Goal: Task Accomplishment & Management: Manage account settings

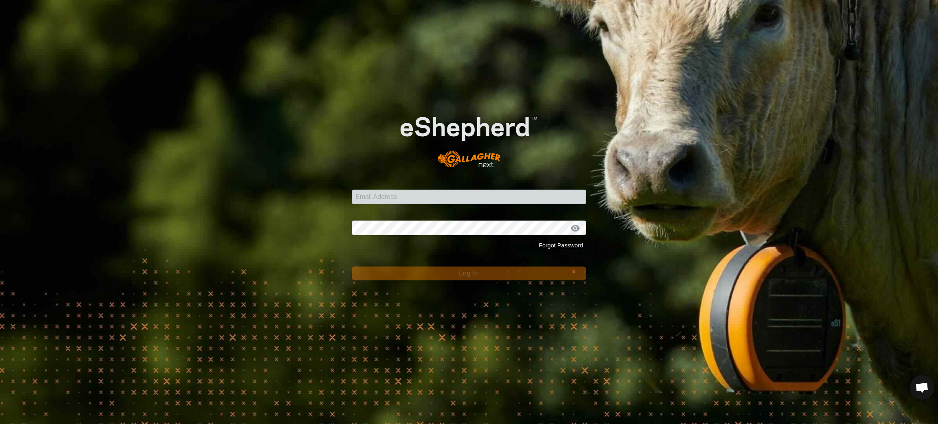
drag, startPoint x: 0, startPoint y: 0, endPoint x: 443, endPoint y: 288, distance: 528.7
click at [443, 288] on div "Email Address Password Forgot Password Log In" at bounding box center [469, 212] width 938 height 424
click at [389, 197] on input "Email Address" at bounding box center [469, 197] width 235 height 15
type input "[EMAIL_ADDRESS][DOMAIN_NAME]"
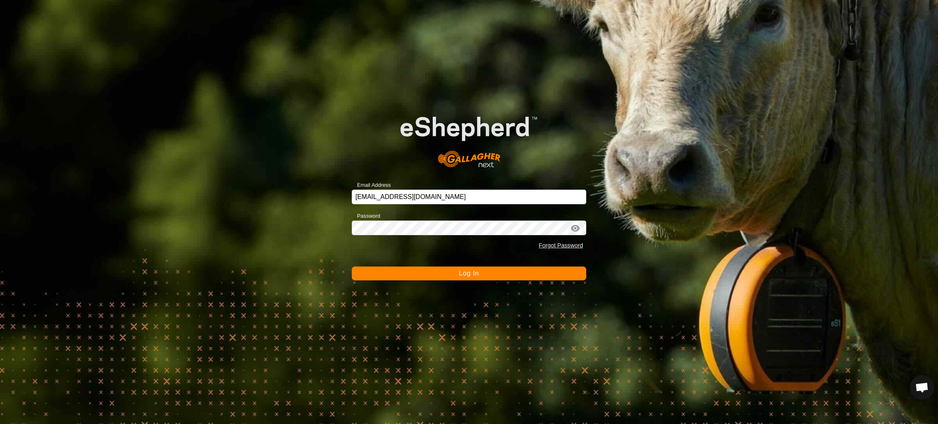
click at [575, 226] on div at bounding box center [575, 228] width 12 height 8
click at [576, 226] on div at bounding box center [575, 228] width 12 height 8
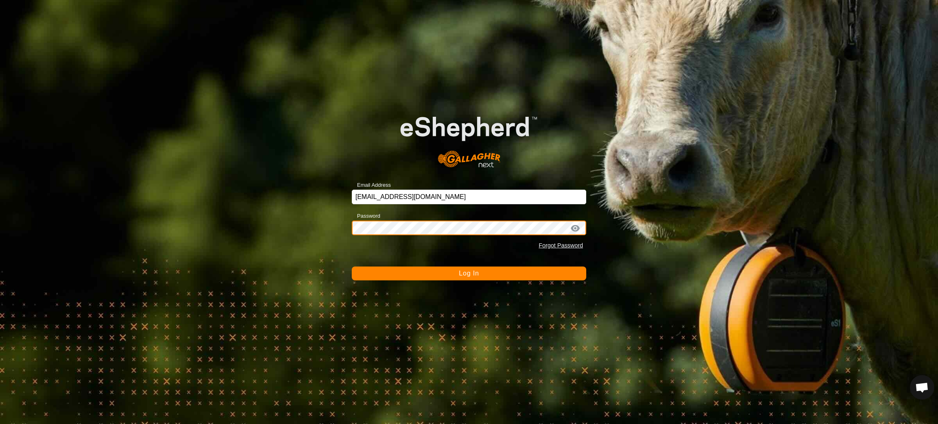
click at [352, 267] on button "Log In" at bounding box center [469, 274] width 235 height 14
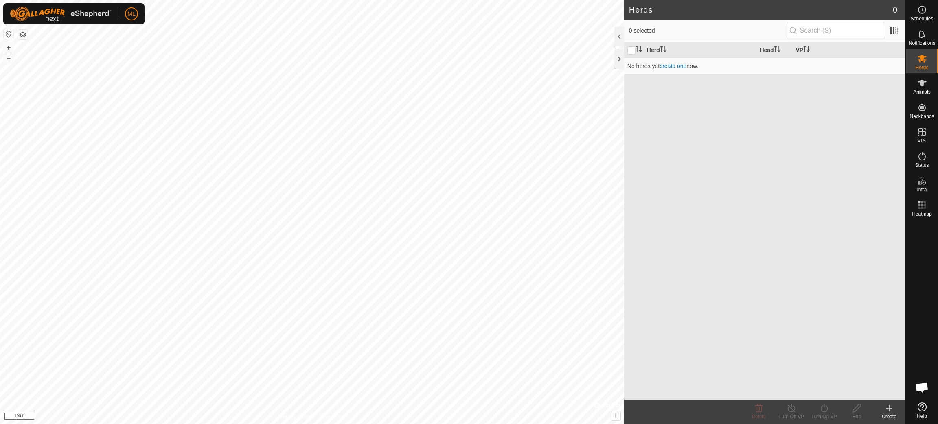
click at [888, 407] on icon at bounding box center [889, 409] width 10 height 10
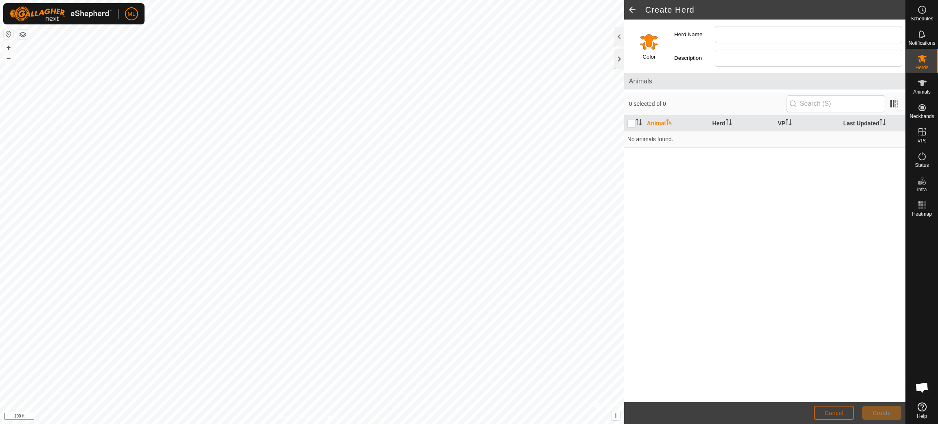
click at [839, 412] on span "Cancel" at bounding box center [834, 413] width 19 height 7
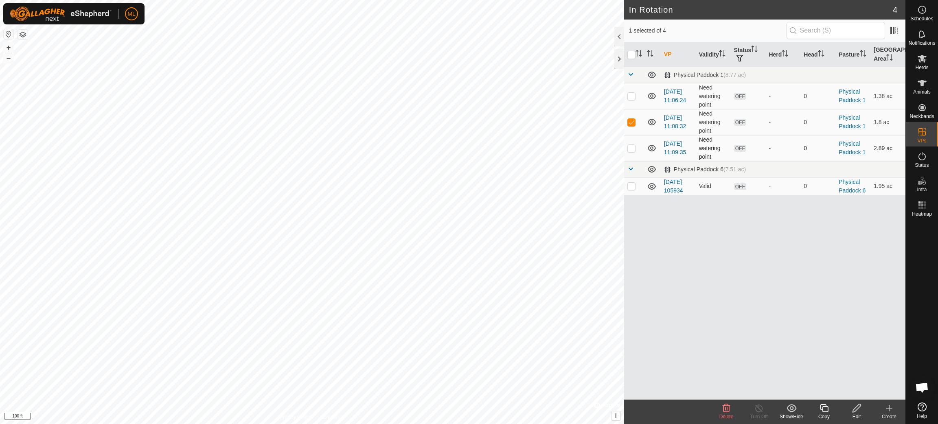
click at [634, 145] on p-checkbox at bounding box center [631, 148] width 8 height 7
checkbox input "true"
click at [631, 92] on td at bounding box center [634, 96] width 20 height 26
checkbox input "true"
click at [856, 414] on div "Edit" at bounding box center [856, 416] width 33 height 7
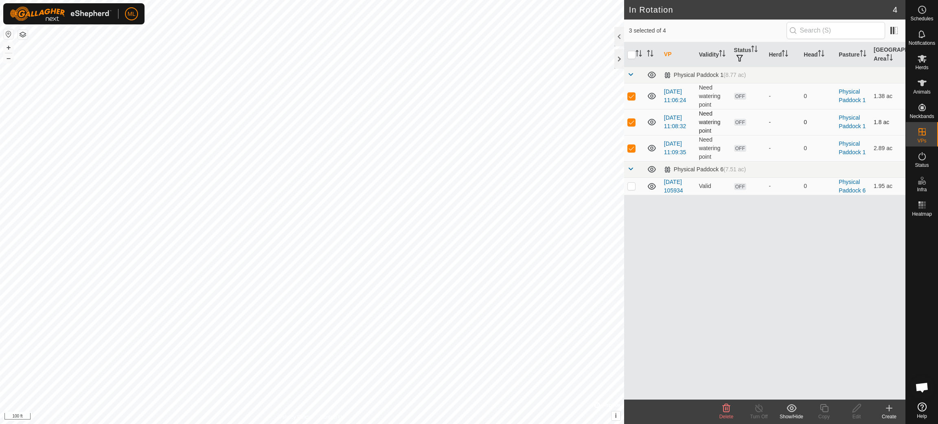
click at [630, 119] on p-checkbox at bounding box center [631, 122] width 8 height 7
checkbox input "false"
click at [634, 89] on td at bounding box center [634, 96] width 20 height 26
checkbox input "false"
click at [632, 122] on p-checkbox at bounding box center [631, 122] width 8 height 7
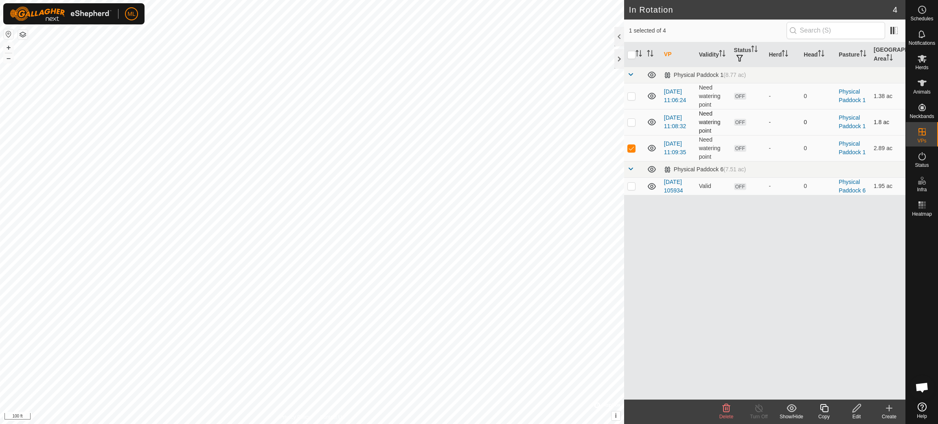
checkbox input "true"
click at [630, 96] on p-checkbox at bounding box center [631, 96] width 8 height 7
click at [725, 410] on icon at bounding box center [727, 409] width 10 height 10
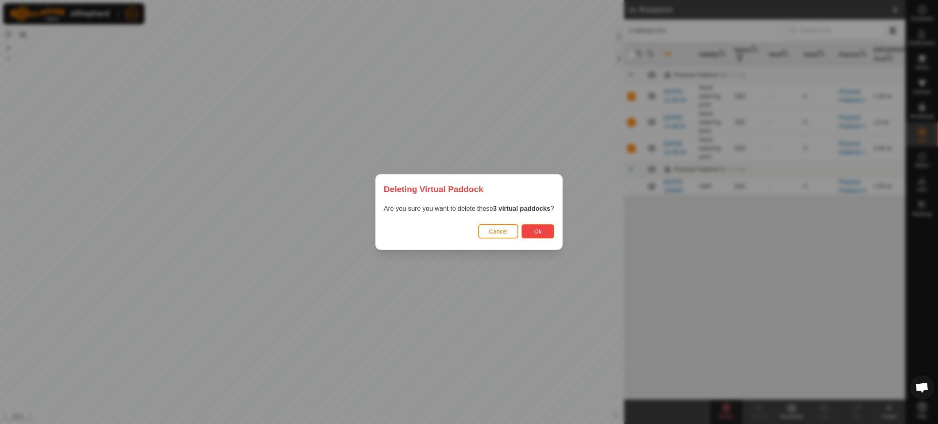
click at [535, 233] on span "Ok" at bounding box center [538, 231] width 8 height 7
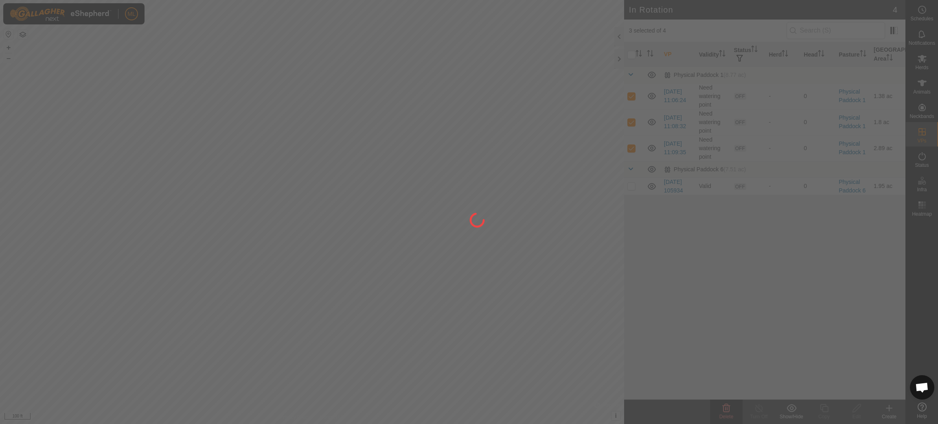
checkbox input "false"
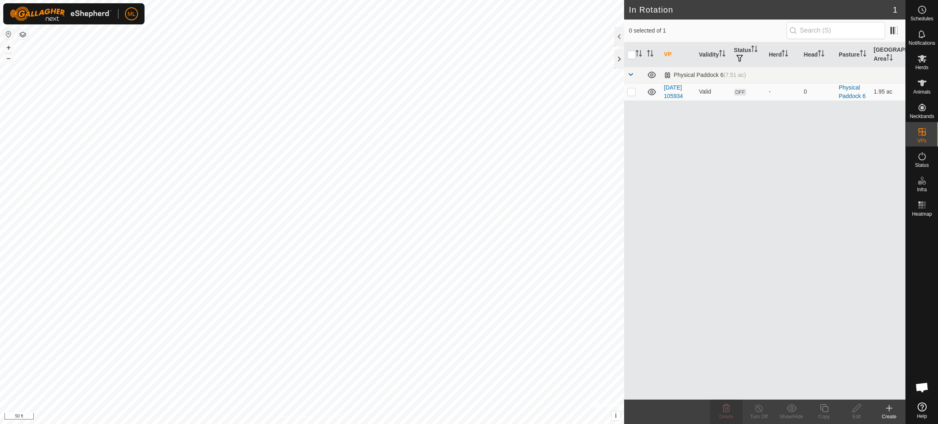
click at [889, 410] on icon at bounding box center [889, 409] width 0 height 6
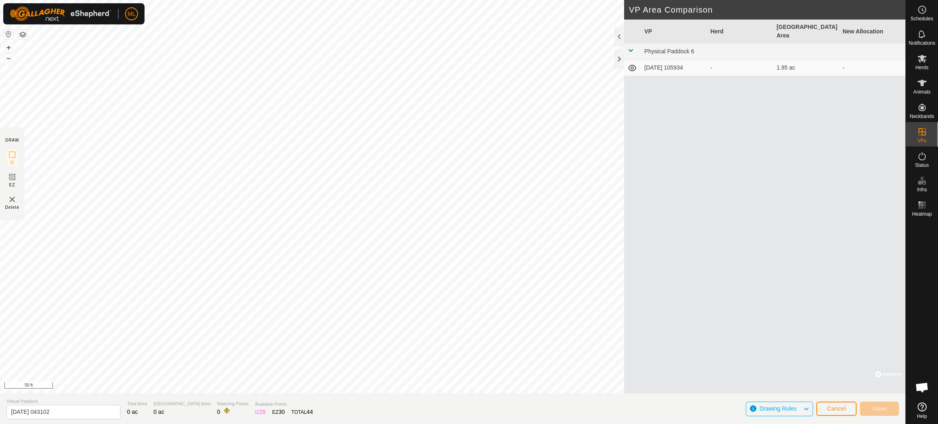
click at [246, 0] on html "ML Schedules Notifications Herds Animals Neckbands VPs Status Infra Heatmap Hel…" at bounding box center [469, 212] width 938 height 424
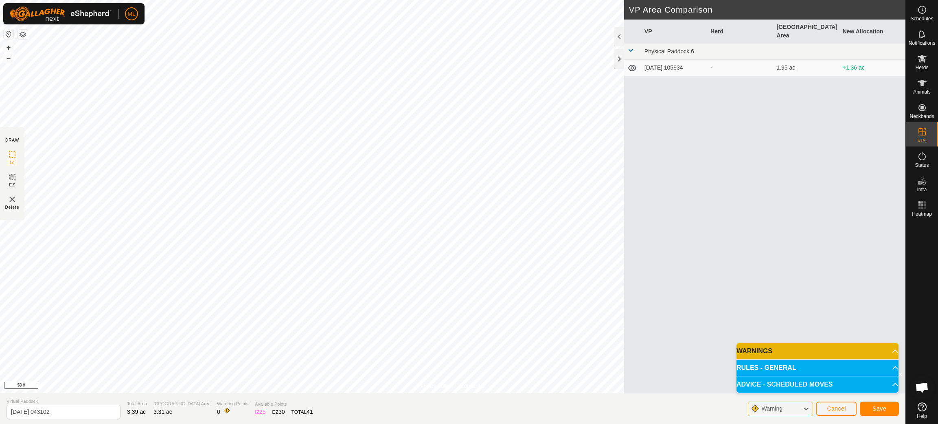
click at [835, 369] on p-accordion-header "RULES - GENERAL" at bounding box center [818, 368] width 162 height 16
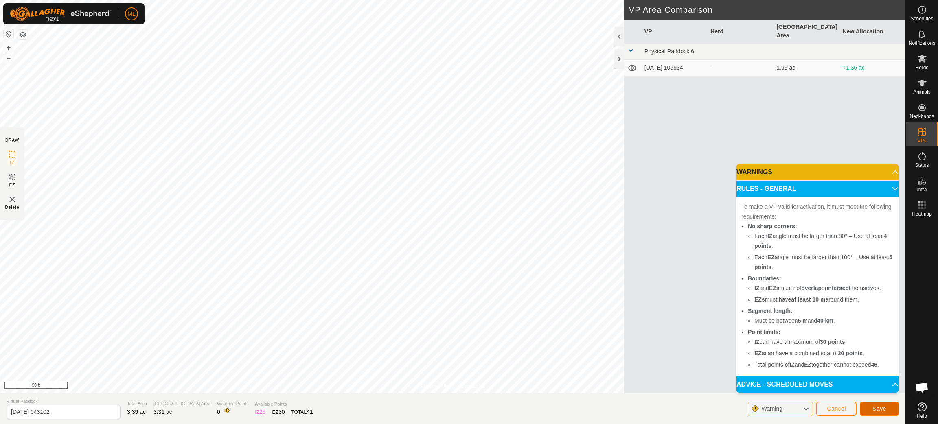
click at [879, 409] on span "Save" at bounding box center [880, 409] width 14 height 7
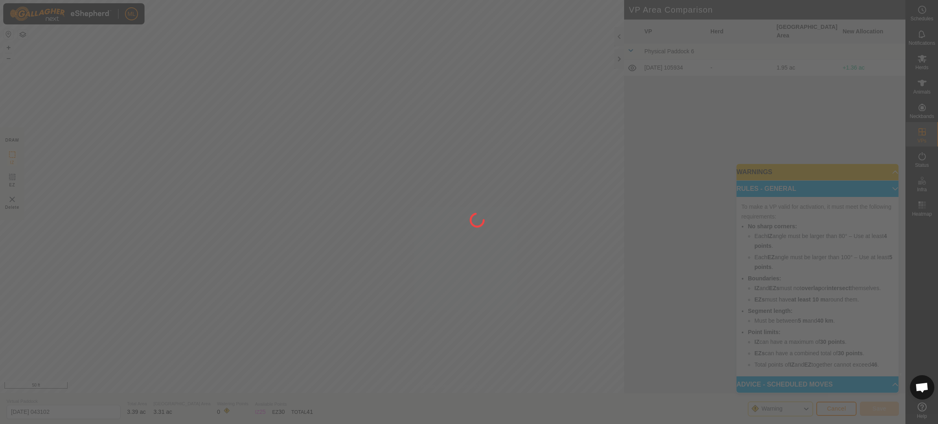
click at [879, 409] on div at bounding box center [469, 212] width 938 height 424
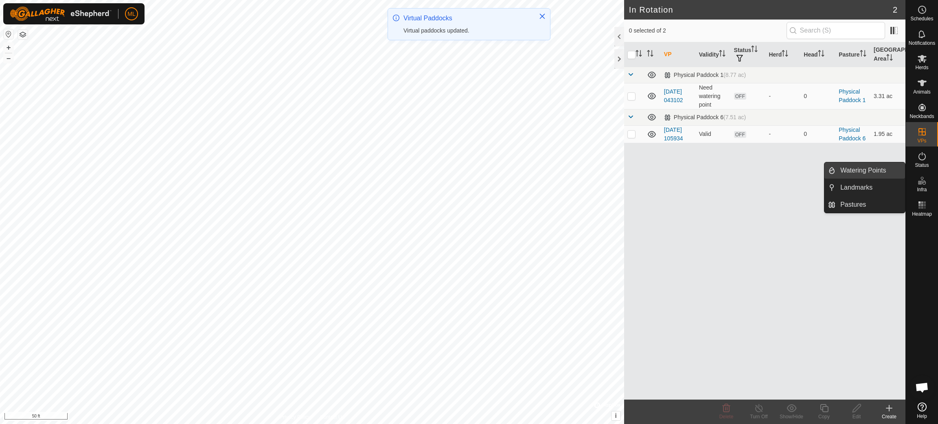
click at [882, 170] on link "Watering Points" at bounding box center [871, 170] width 70 height 16
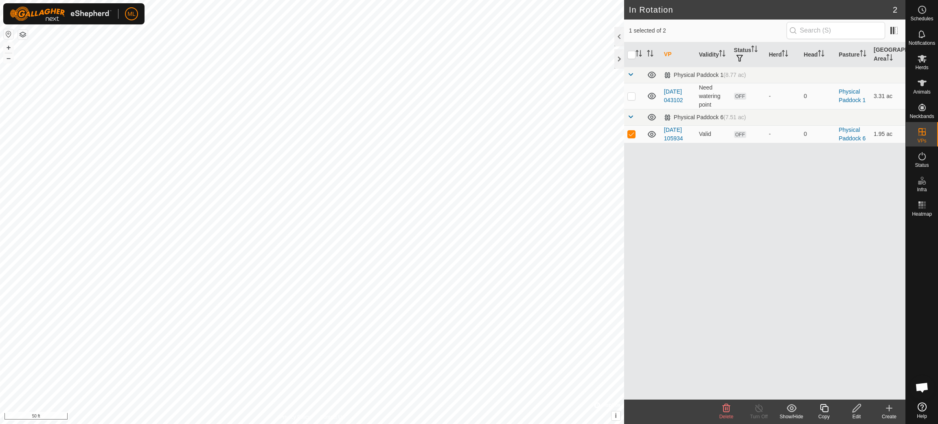
checkbox input "false"
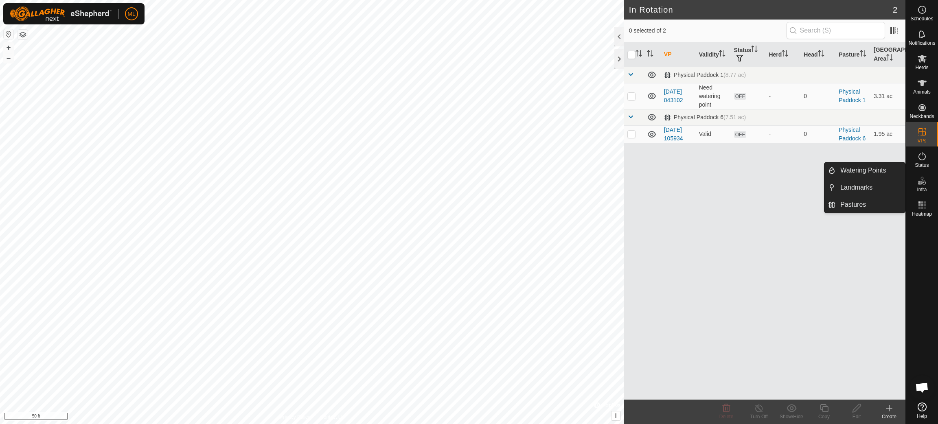
click at [925, 184] on icon at bounding box center [922, 181] width 10 height 10
click at [863, 170] on link "Watering Points" at bounding box center [871, 170] width 70 height 16
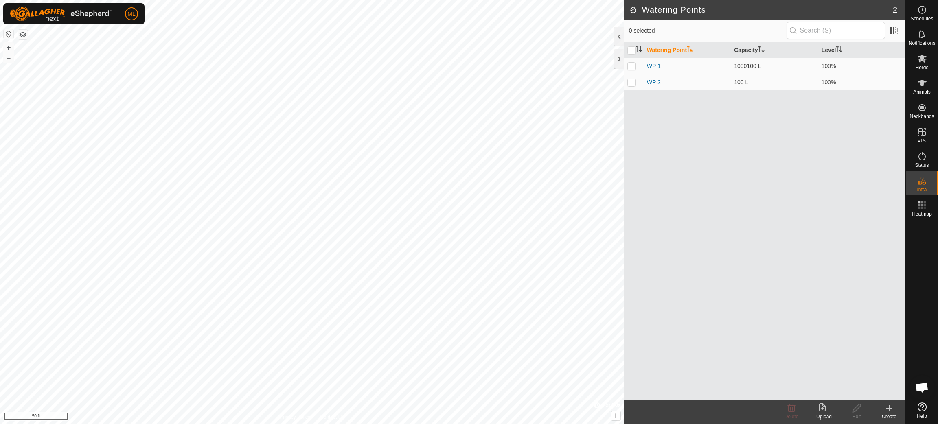
click at [890, 409] on icon at bounding box center [889, 409] width 10 height 10
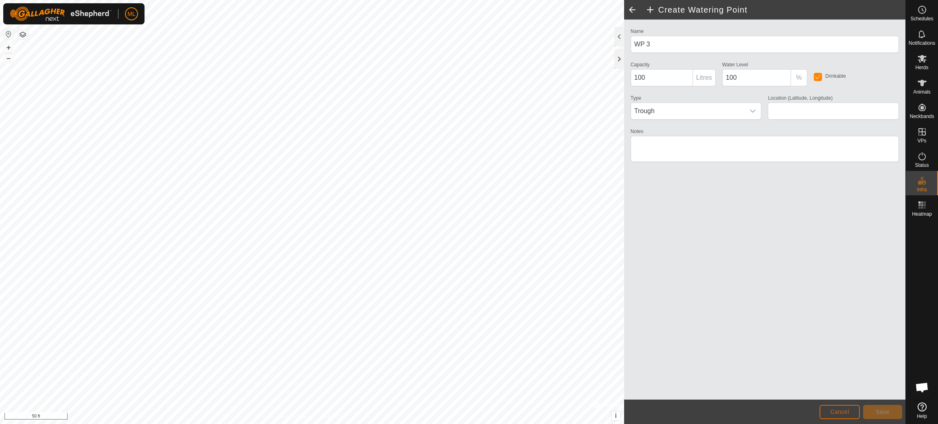
click at [837, 409] on span "Cancel" at bounding box center [839, 412] width 19 height 7
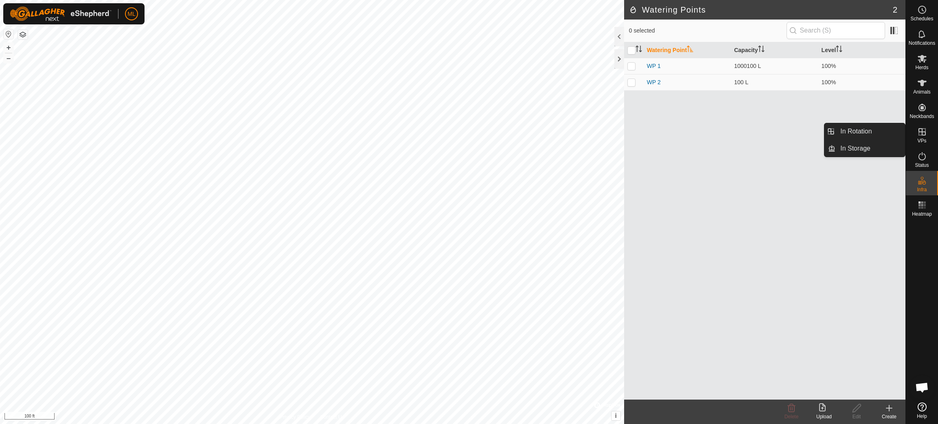
click at [924, 136] on icon at bounding box center [922, 132] width 10 height 10
click at [922, 133] on icon at bounding box center [922, 131] width 7 height 7
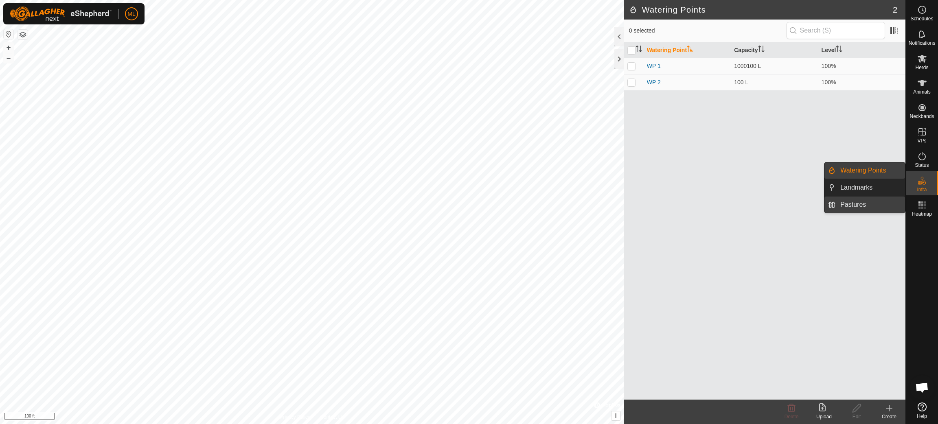
click at [858, 206] on link "Pastures" at bounding box center [871, 205] width 70 height 16
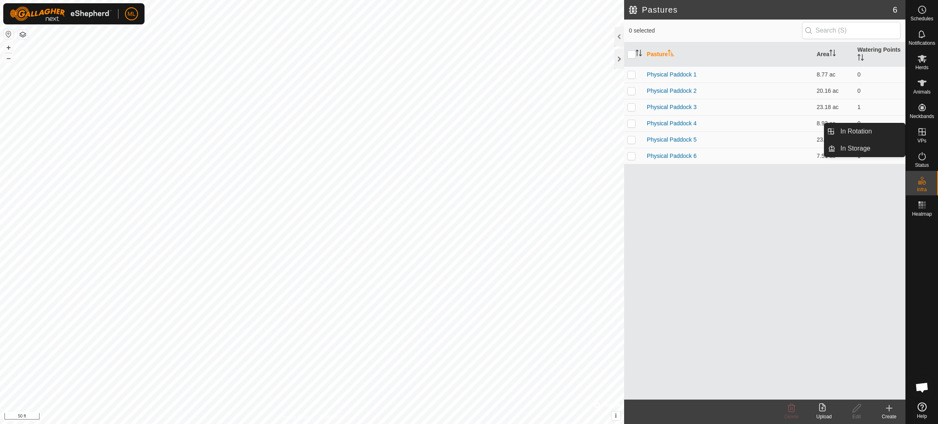
click at [925, 135] on icon at bounding box center [922, 131] width 7 height 7
click at [917, 134] on es-virtualpaddocks-svg-icon at bounding box center [922, 131] width 15 height 13
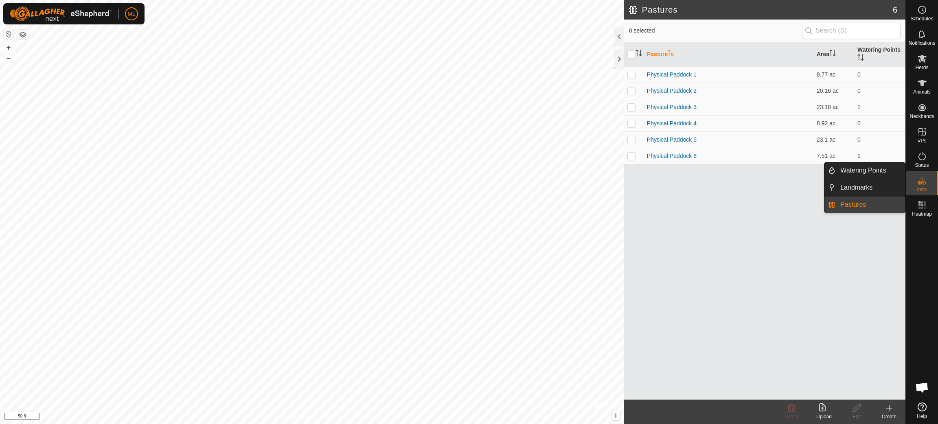
click at [926, 185] on icon at bounding box center [922, 181] width 10 height 10
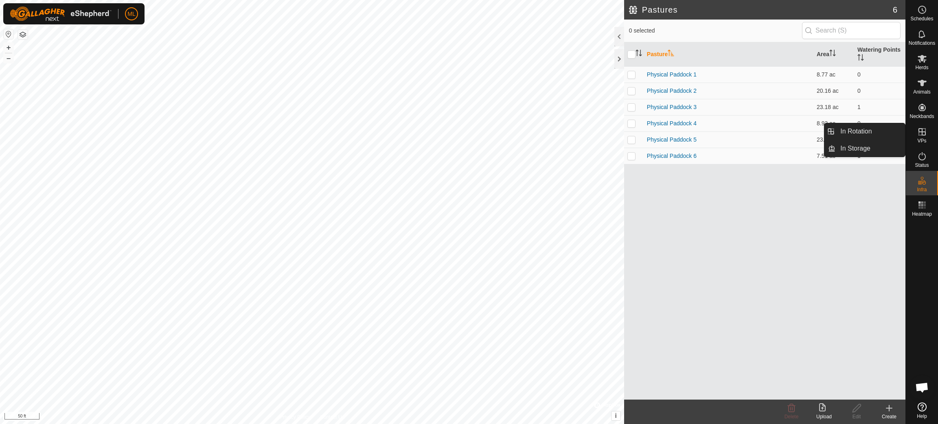
click at [923, 134] on icon at bounding box center [922, 131] width 7 height 7
click at [871, 128] on link "In Rotation" at bounding box center [871, 131] width 70 height 16
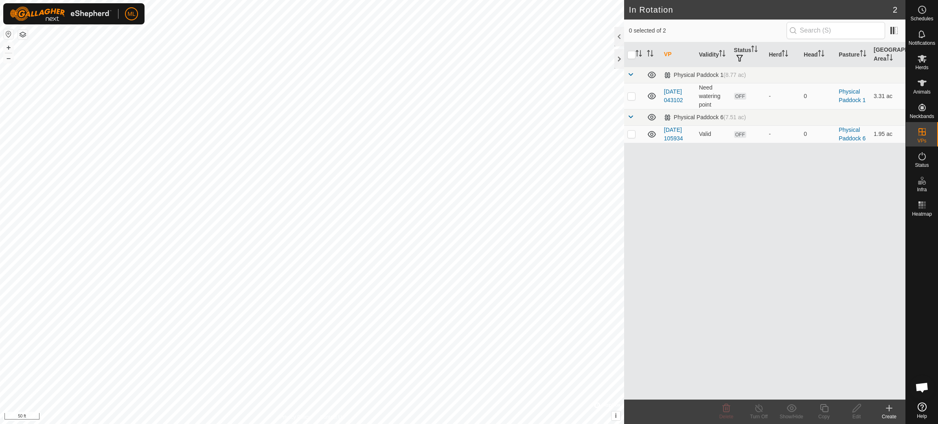
checkbox input "true"
click at [890, 408] on icon at bounding box center [889, 409] width 10 height 10
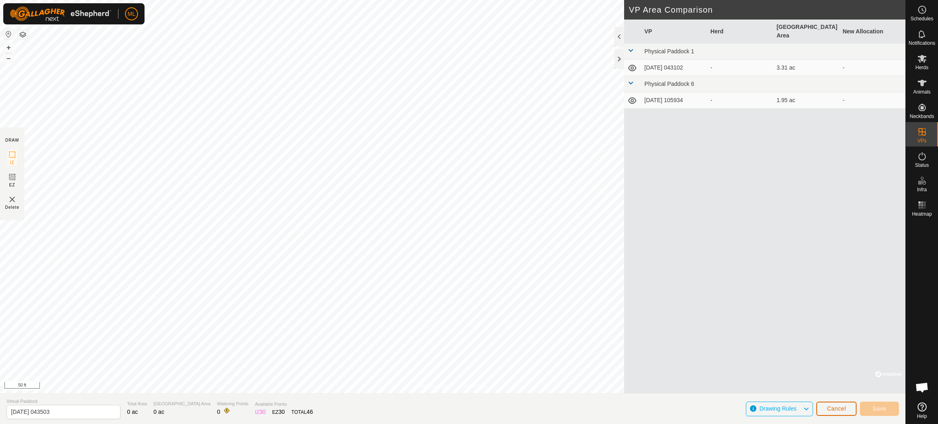
click at [839, 410] on span "Cancel" at bounding box center [836, 409] width 19 height 7
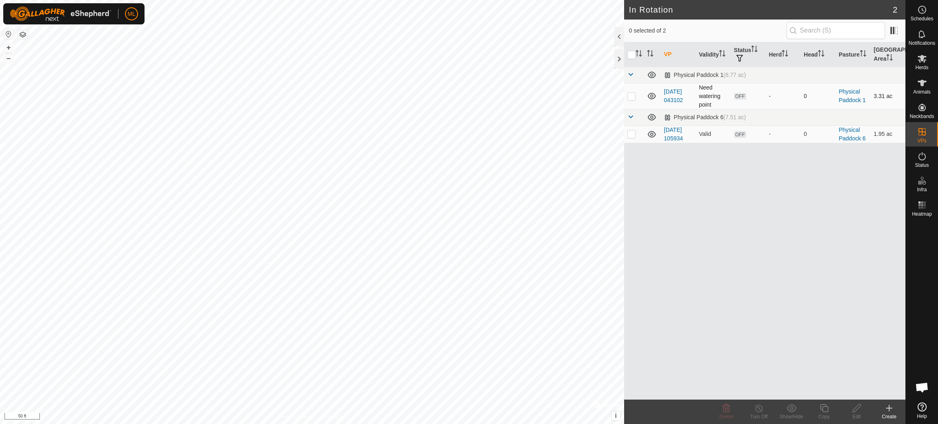
click at [633, 97] on p-checkbox at bounding box center [631, 96] width 8 height 7
checkbox input "true"
click at [855, 408] on icon at bounding box center [857, 409] width 10 height 10
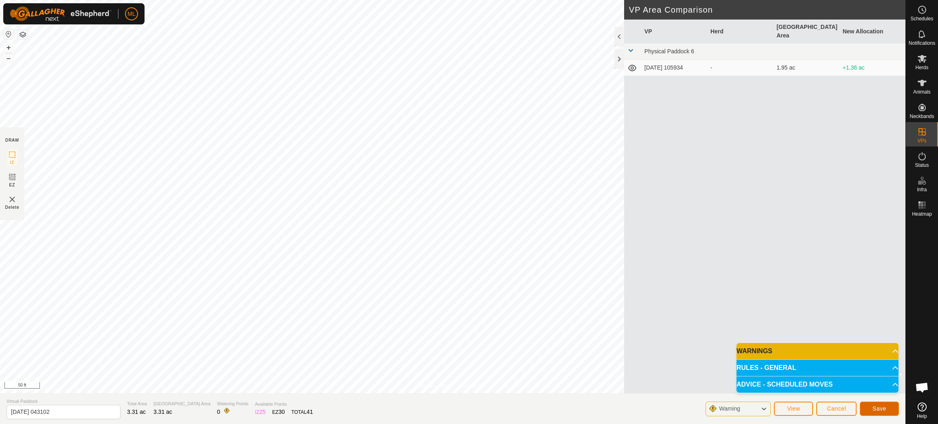
click at [878, 410] on span "Save" at bounding box center [880, 409] width 14 height 7
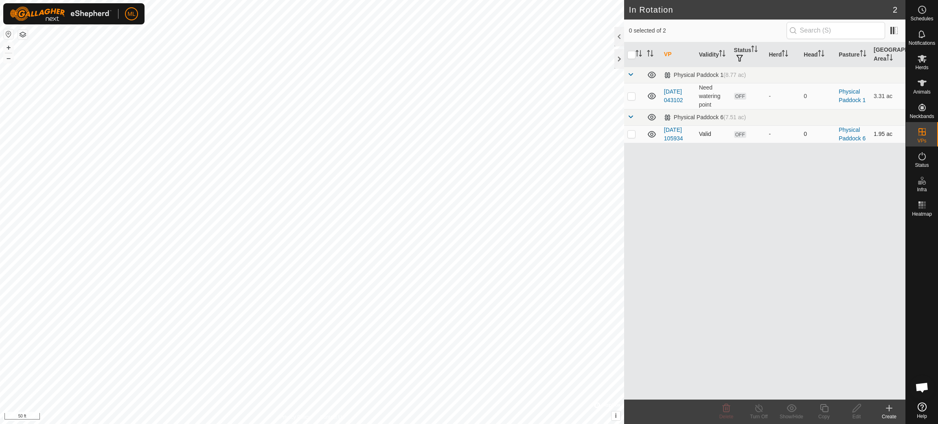
click at [631, 133] on p-checkbox at bounding box center [631, 134] width 8 height 7
checkbox input "true"
click at [857, 410] on icon at bounding box center [857, 409] width 10 height 10
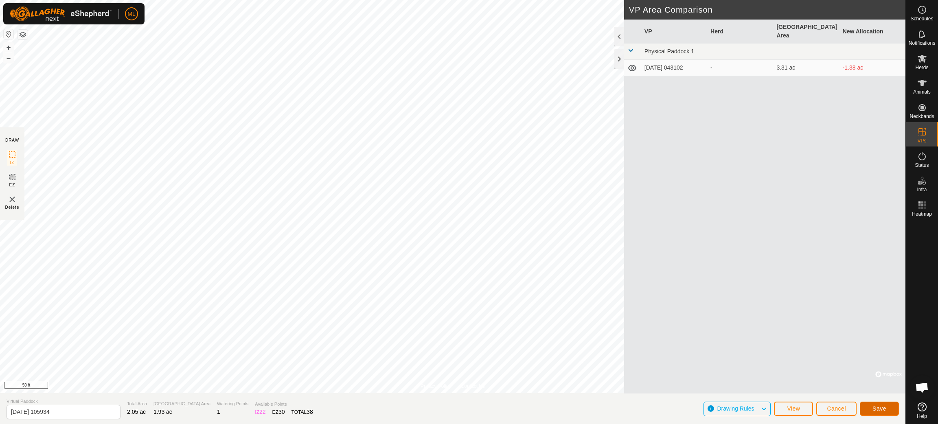
click at [886, 408] on button "Save" at bounding box center [879, 409] width 39 height 14
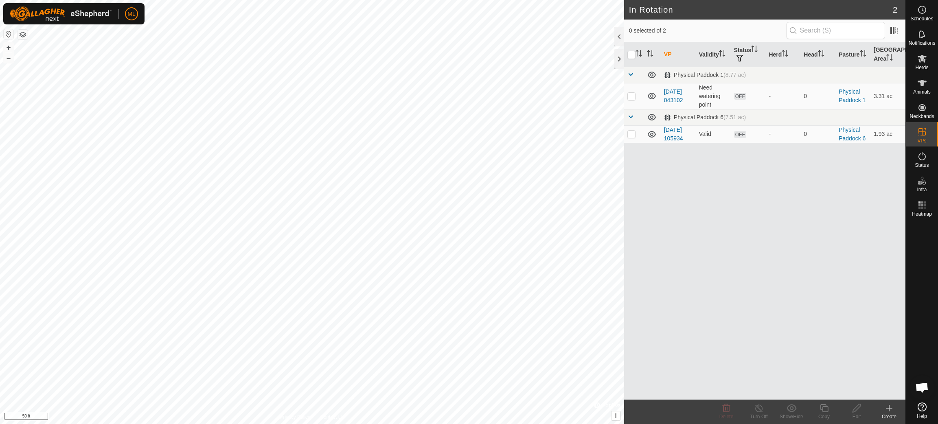
click at [920, 186] on div "ML Schedules Notifications Herds Animals Neckbands VPs Status Infra Heatmap Hel…" at bounding box center [469, 212] width 938 height 424
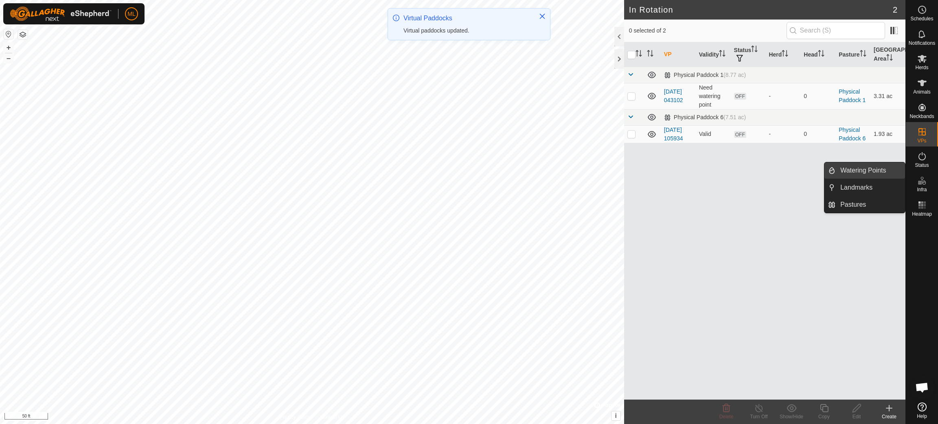
click at [865, 169] on link "Watering Points" at bounding box center [871, 170] width 70 height 16
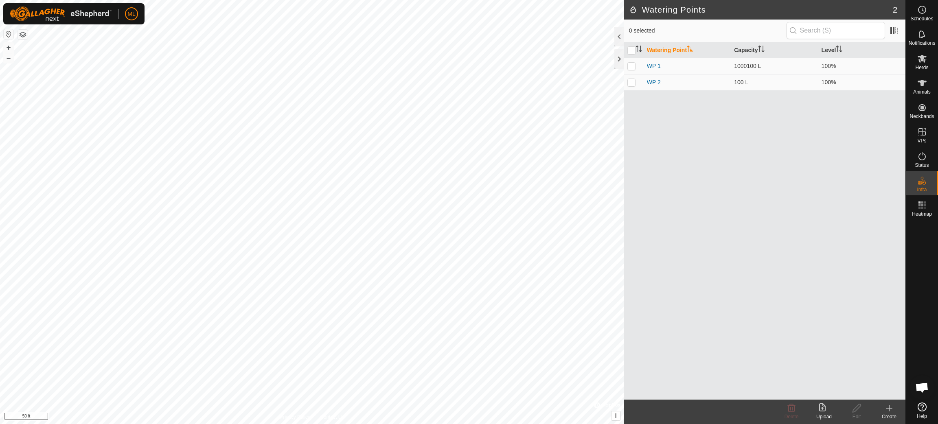
click at [633, 83] on p-checkbox at bounding box center [631, 82] width 8 height 7
checkbox input "false"
click at [630, 64] on p-checkbox at bounding box center [631, 66] width 8 height 7
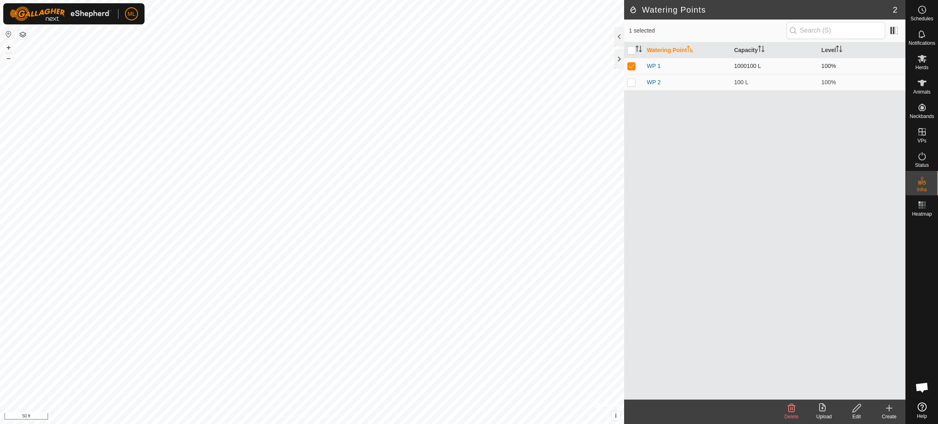
checkbox input "false"
click at [632, 83] on p-checkbox at bounding box center [631, 82] width 8 height 7
click at [790, 407] on icon at bounding box center [792, 409] width 10 height 10
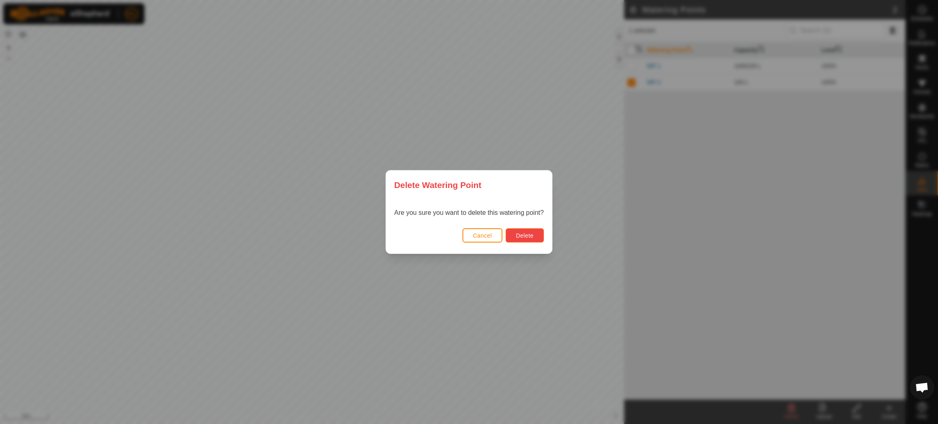
click at [524, 230] on button "Delete" at bounding box center [525, 235] width 38 height 14
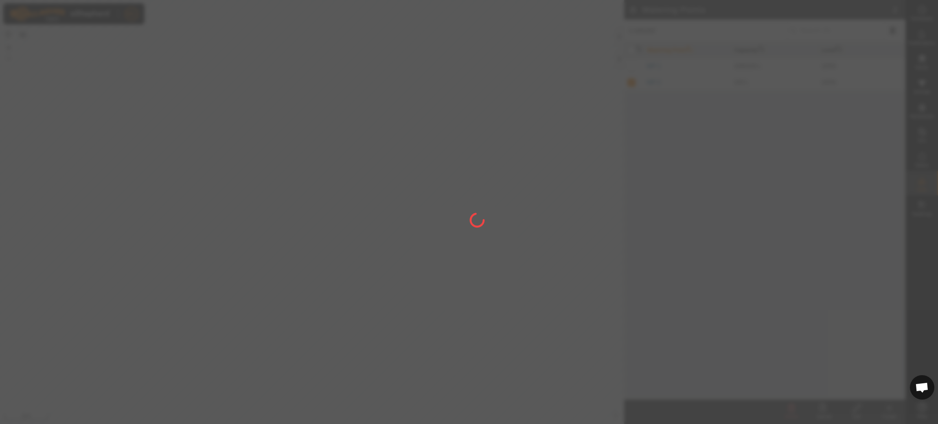
checkbox input "false"
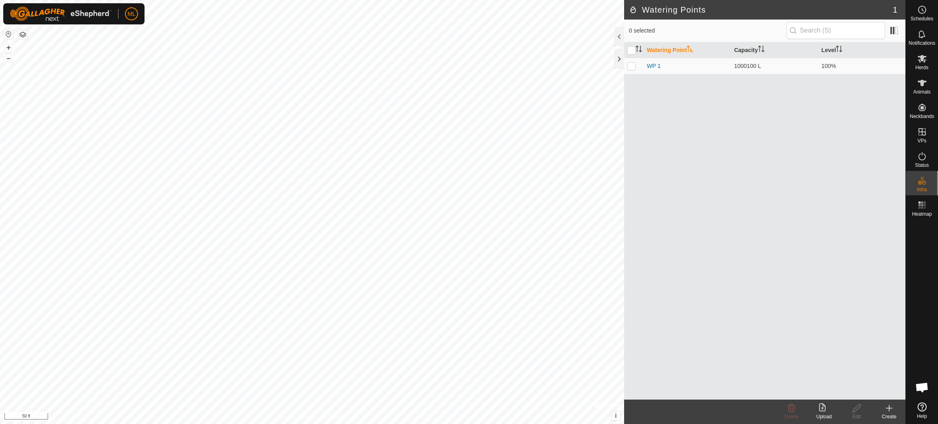
click at [889, 411] on icon at bounding box center [889, 409] width 0 height 6
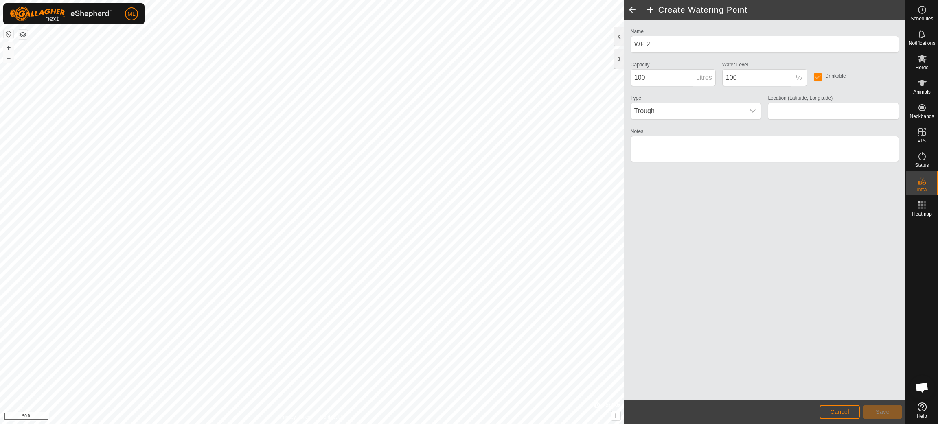
click at [701, 78] on p-inputgroup-addon "Litres" at bounding box center [704, 77] width 23 height 17
click at [650, 79] on input "100" at bounding box center [662, 77] width 62 height 17
type input "1000"
click at [702, 234] on div "Name WP 2 Capacity 1000 Litres Water Level 100 % Drinkable Type Trough Location…" at bounding box center [764, 210] width 281 height 380
click at [849, 63] on div "Drinkable" at bounding box center [857, 75] width 92 height 33
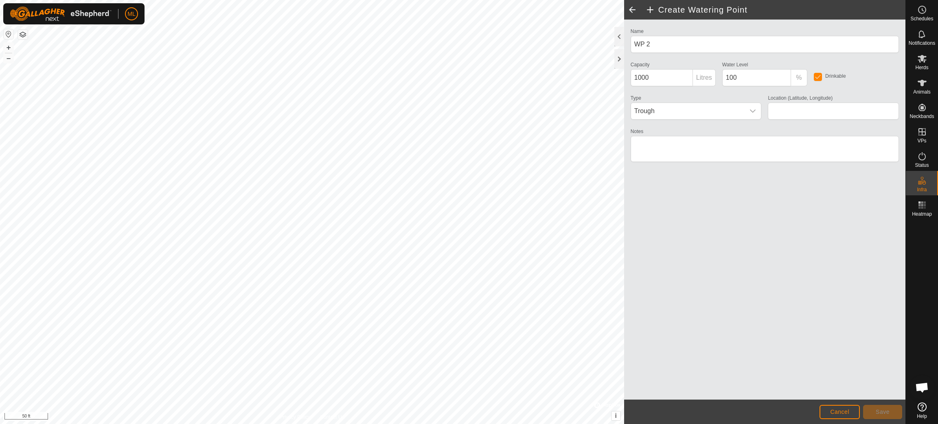
type input "45.324838, -76.446135"
click at [883, 412] on span "Save" at bounding box center [883, 412] width 14 height 7
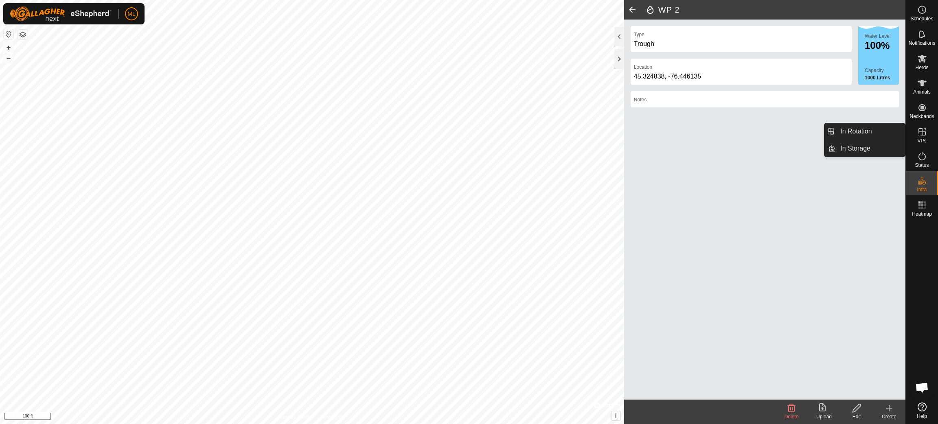
click at [925, 129] on icon at bounding box center [922, 131] width 7 height 7
click at [896, 135] on link "In Rotation" at bounding box center [871, 131] width 70 height 16
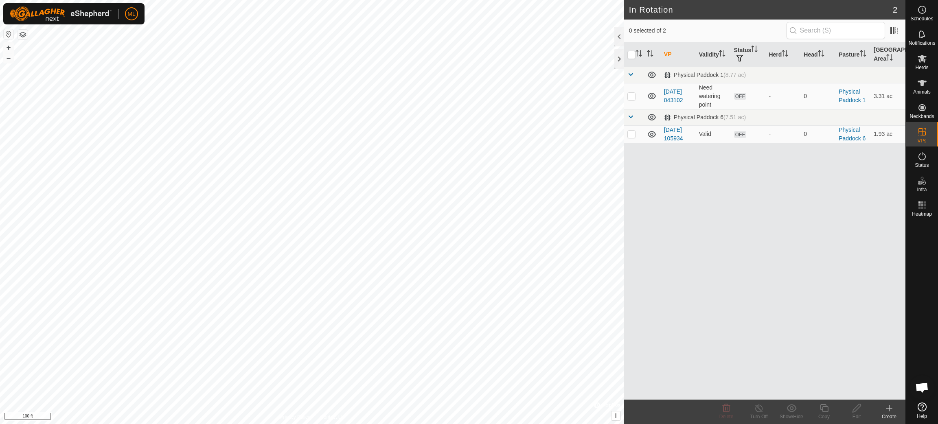
click at [893, 413] on div "Create" at bounding box center [889, 416] width 33 height 7
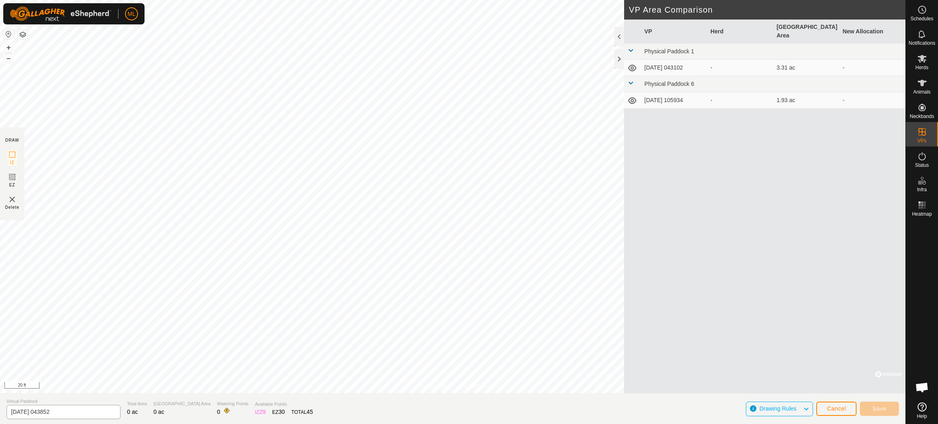
click at [53, 417] on div "Privacy Policy Contact Us WP 2 Type: trough Capacity: 1000L Water Level: 100% D…" at bounding box center [453, 212] width 906 height 424
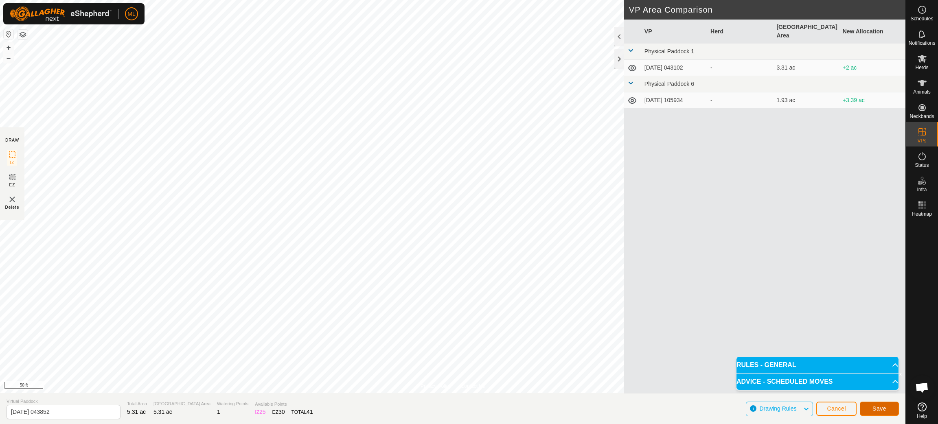
click at [878, 408] on span "Save" at bounding box center [880, 409] width 14 height 7
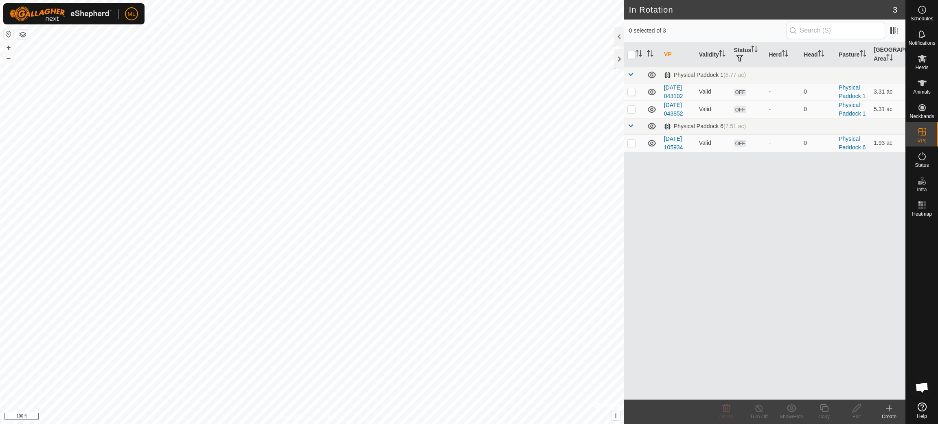
click at [891, 408] on icon at bounding box center [889, 408] width 6 height 0
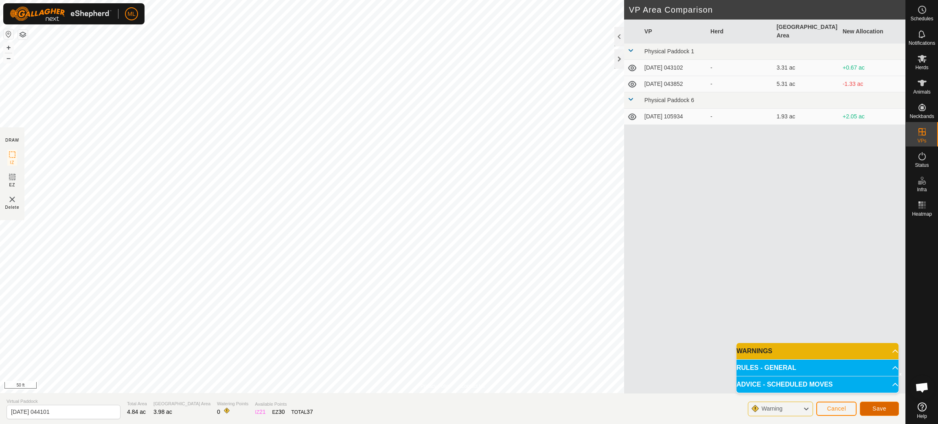
click at [886, 410] on button "Save" at bounding box center [879, 409] width 39 height 14
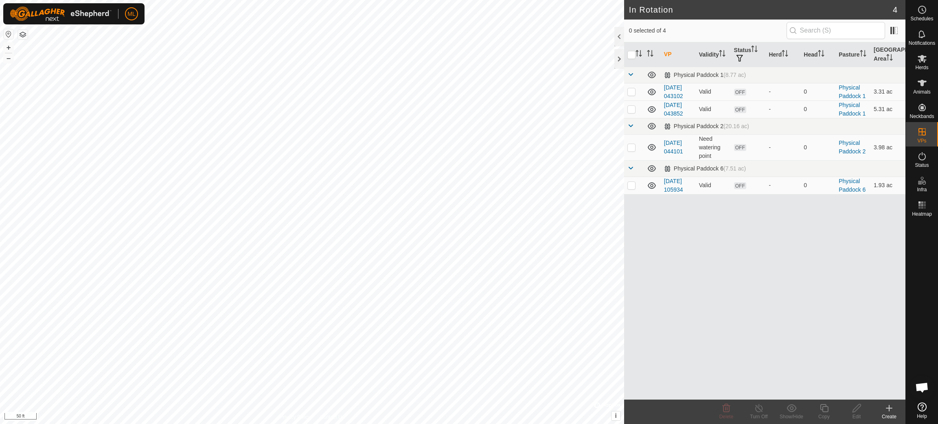
click at [890, 410] on icon at bounding box center [889, 409] width 10 height 10
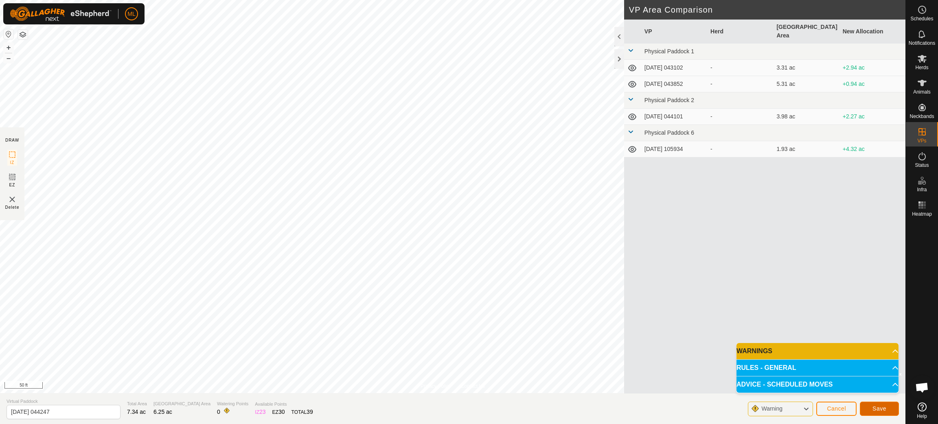
click at [882, 408] on span "Save" at bounding box center [880, 409] width 14 height 7
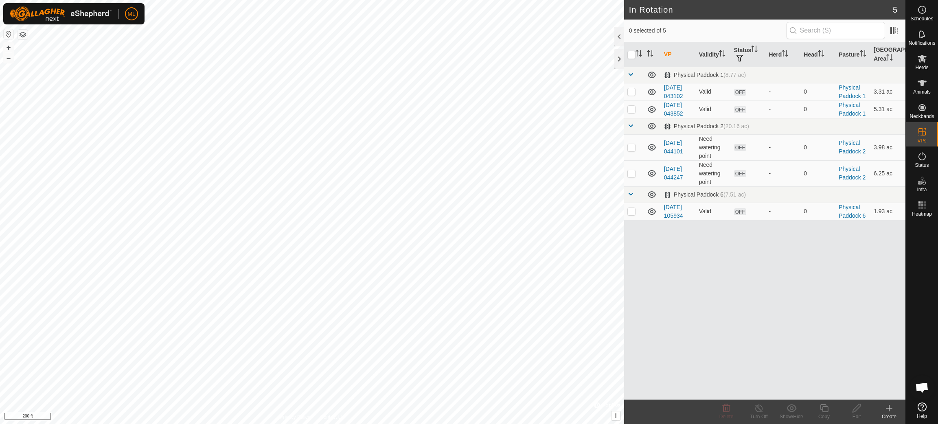
checkbox input "true"
click at [857, 408] on icon at bounding box center [857, 409] width 10 height 10
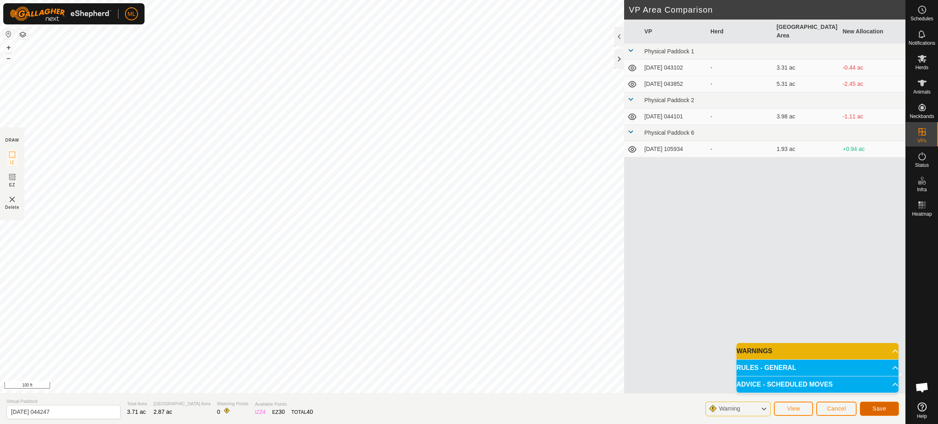
click at [876, 410] on span "Save" at bounding box center [880, 409] width 14 height 7
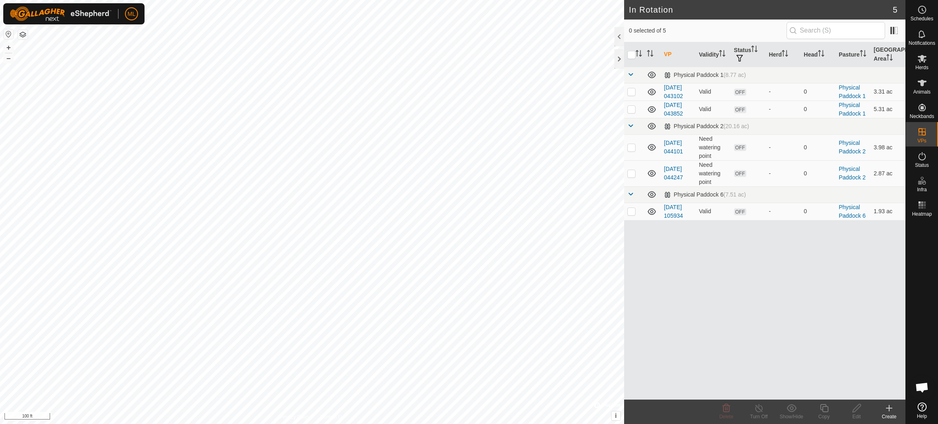
click at [891, 408] on icon at bounding box center [889, 409] width 10 height 10
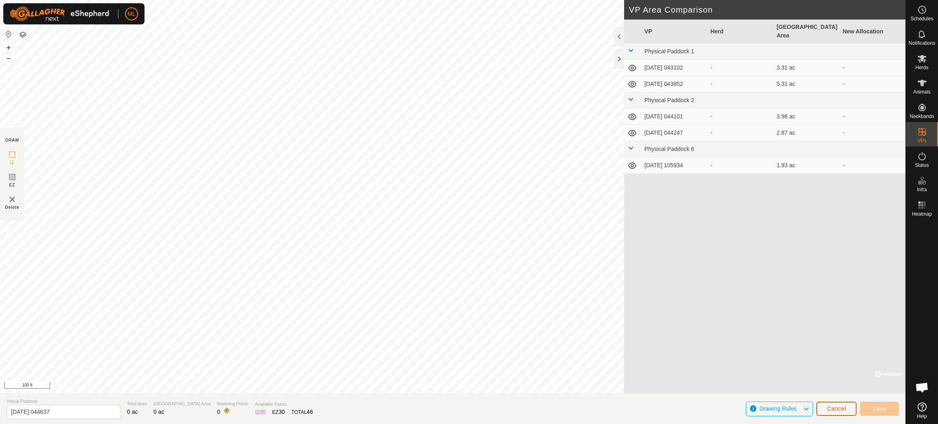
click at [838, 409] on span "Cancel" at bounding box center [836, 409] width 19 height 7
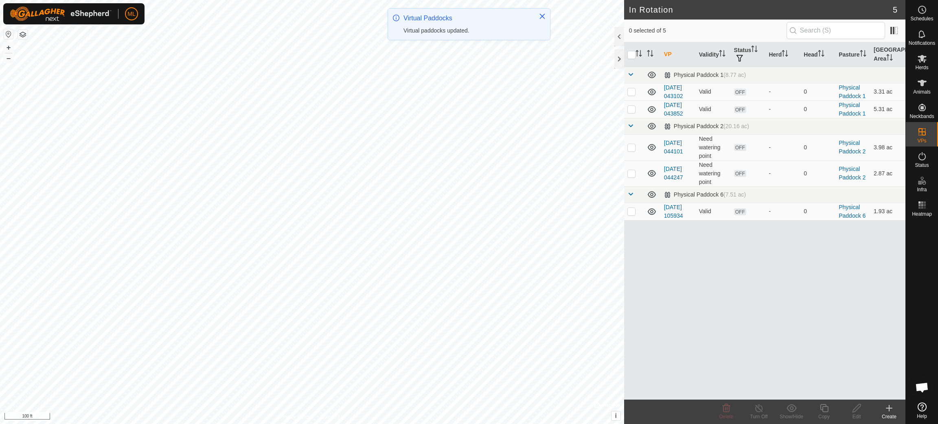
checkbox input "true"
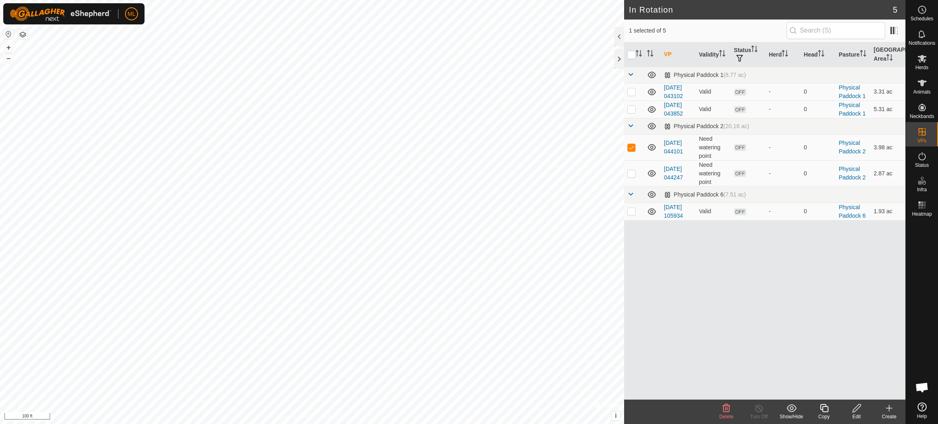
click at [854, 410] on icon at bounding box center [857, 409] width 10 height 10
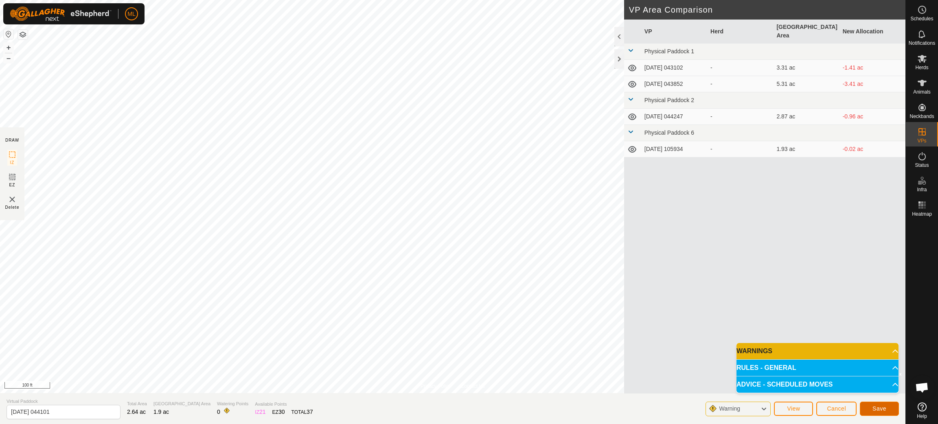
click at [881, 410] on span "Save" at bounding box center [880, 409] width 14 height 7
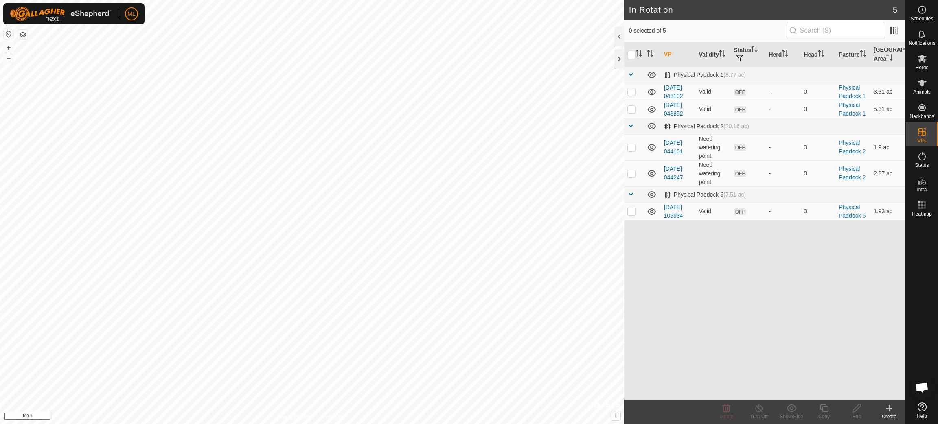
click at [890, 411] on icon at bounding box center [889, 409] width 10 height 10
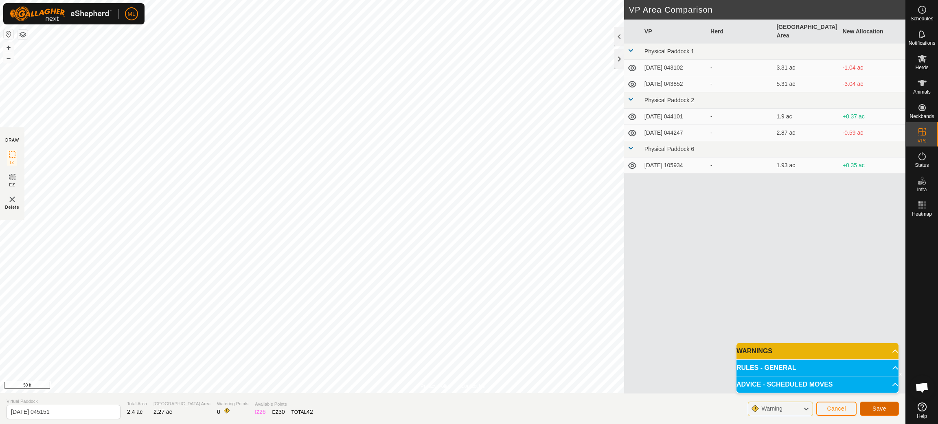
click at [882, 410] on span "Save" at bounding box center [880, 409] width 14 height 7
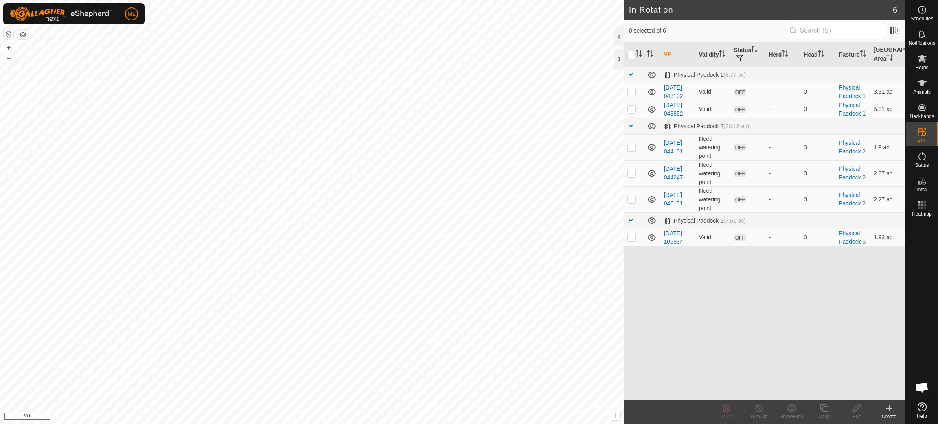
click at [888, 412] on icon at bounding box center [889, 409] width 10 height 10
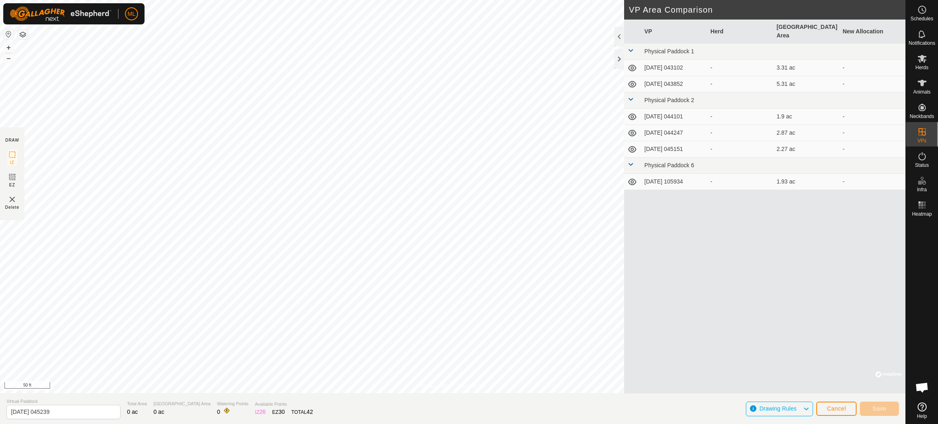
click at [395, 399] on div "Privacy Policy Contact Us + – ⇧ i © Mapbox , © OpenStreetMap , Improve this map…" at bounding box center [453, 212] width 906 height 424
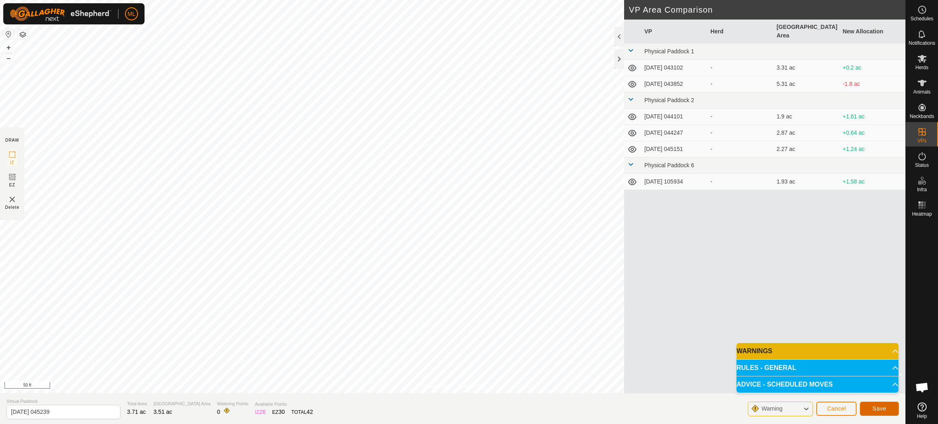
click at [886, 412] on span "Save" at bounding box center [880, 409] width 14 height 7
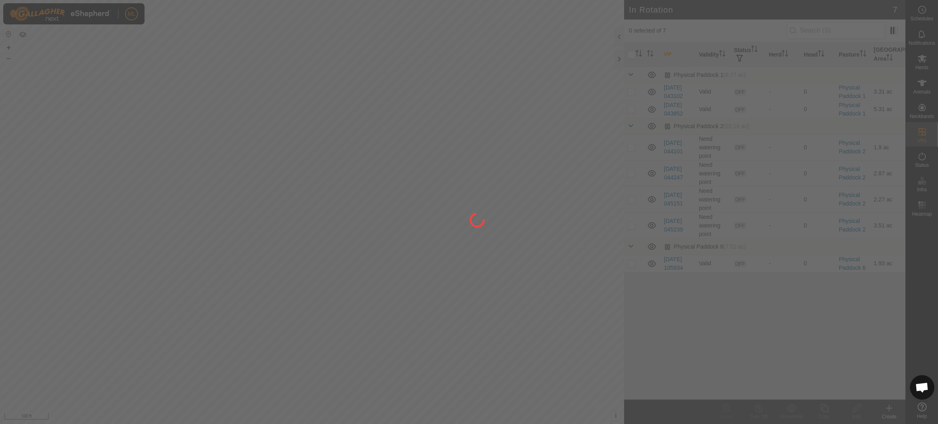
click at [294, 224] on div "ML Schedules Notifications Herds Animals Neckbands VPs Status Infra Heatmap Hel…" at bounding box center [469, 212] width 938 height 424
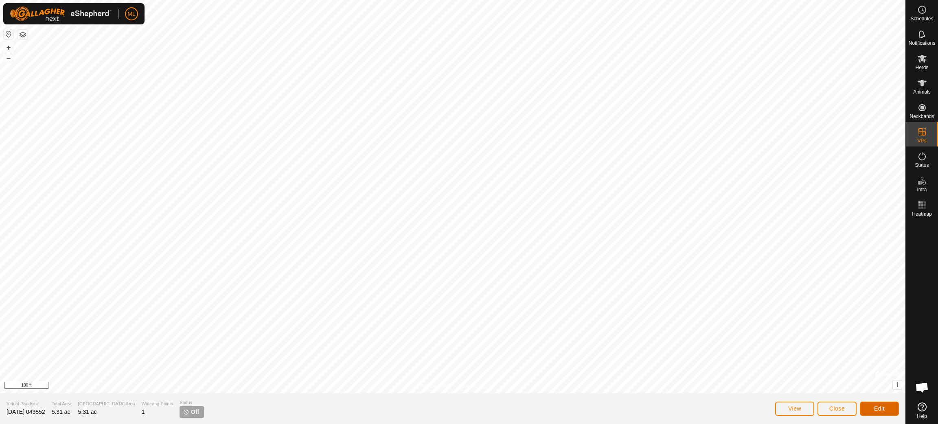
click at [880, 409] on span "Edit" at bounding box center [879, 409] width 11 height 7
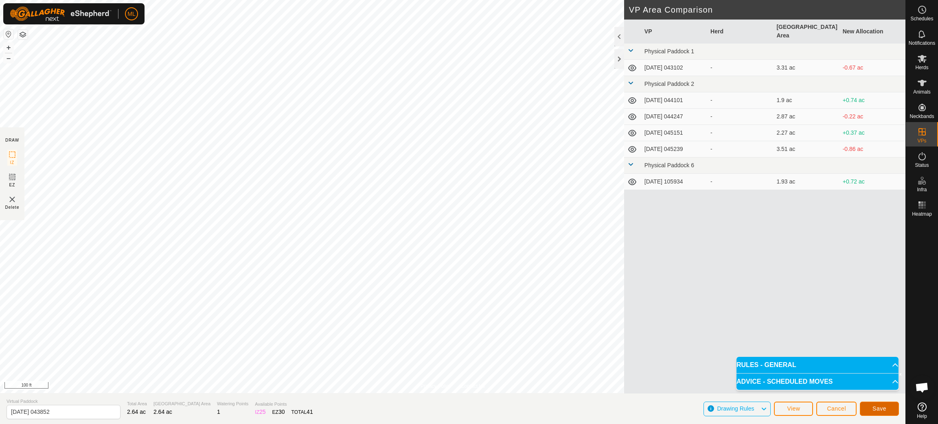
click at [881, 410] on span "Save" at bounding box center [880, 409] width 14 height 7
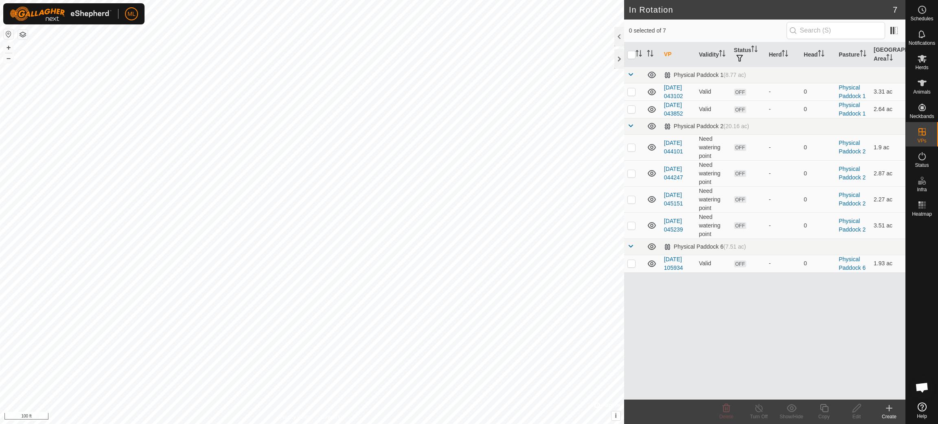
click at [890, 410] on icon at bounding box center [889, 409] width 10 height 10
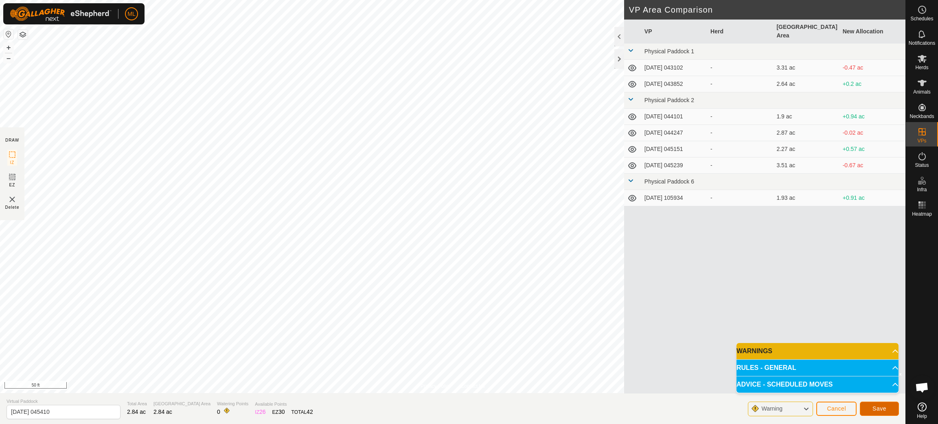
click at [878, 409] on span "Save" at bounding box center [880, 409] width 14 height 7
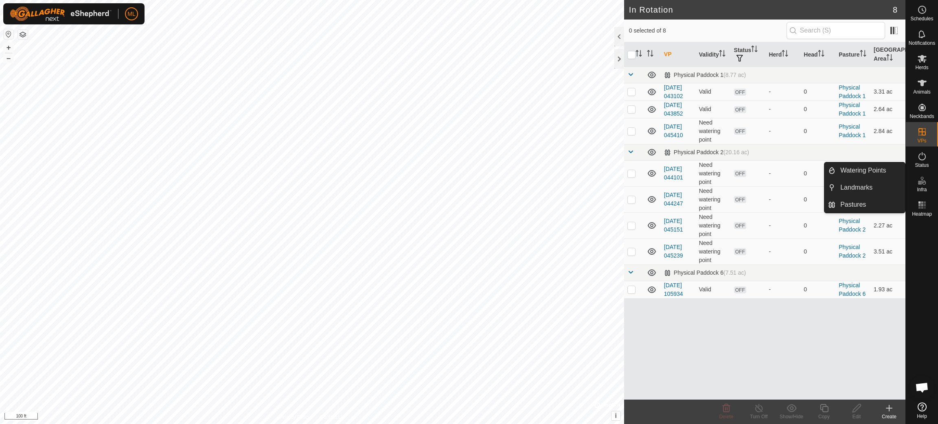
click at [920, 184] on icon at bounding box center [922, 181] width 10 height 10
click at [882, 167] on link "Watering Points" at bounding box center [871, 170] width 70 height 16
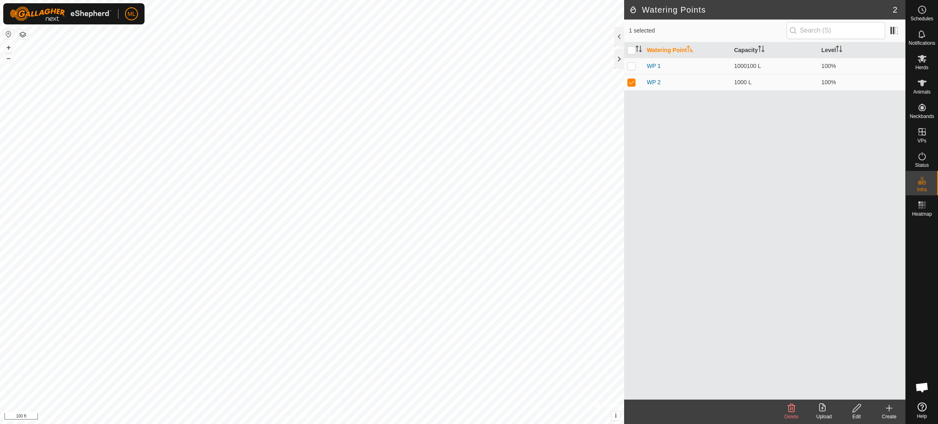
click at [889, 410] on icon at bounding box center [889, 409] width 0 height 6
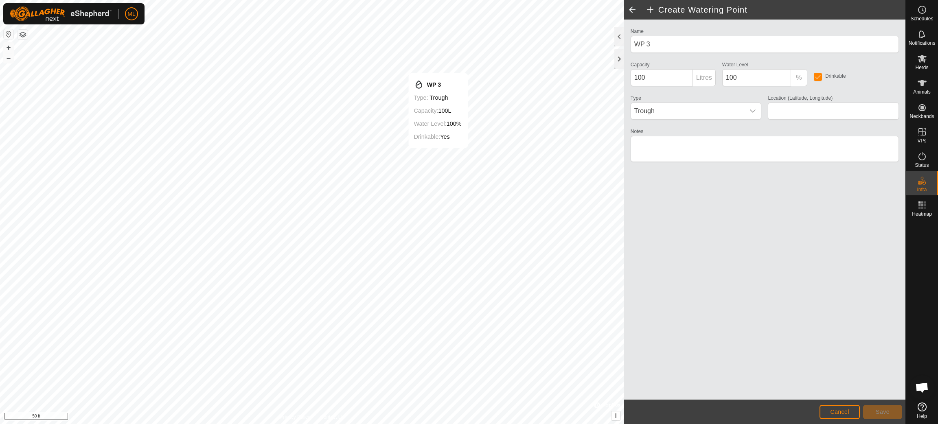
type input "45.325781, -76.444440"
drag, startPoint x: 656, startPoint y: 79, endPoint x: 656, endPoint y: 87, distance: 7.3
click at [656, 79] on input "100" at bounding box center [662, 77] width 62 height 17
type input "1000"
click at [883, 411] on span "Save" at bounding box center [883, 412] width 14 height 7
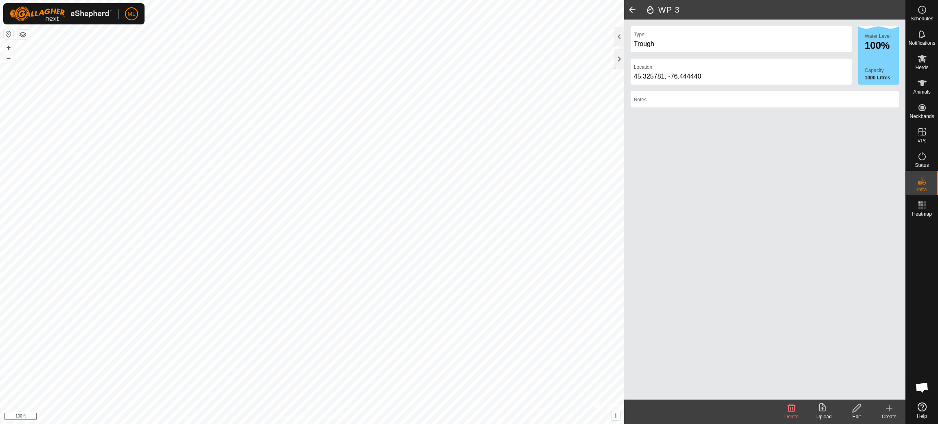
click at [856, 408] on icon at bounding box center [857, 408] width 8 height 8
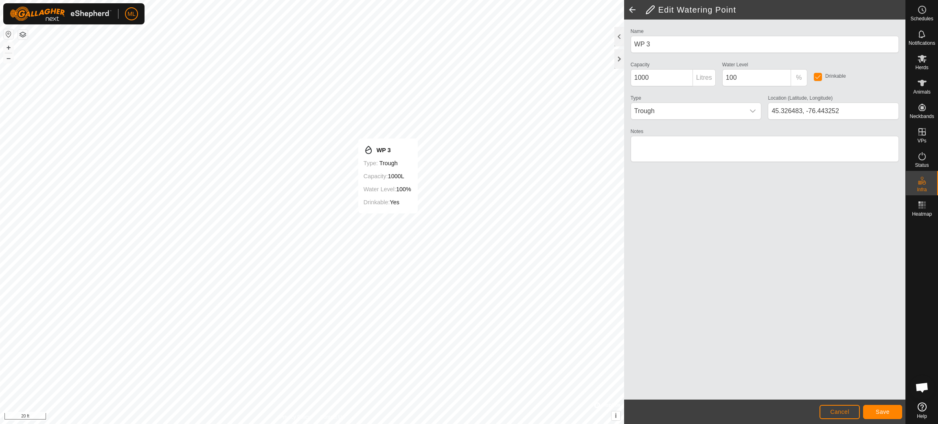
type input "45.326478, -76.443265"
click at [881, 414] on span "Save" at bounding box center [883, 412] width 14 height 7
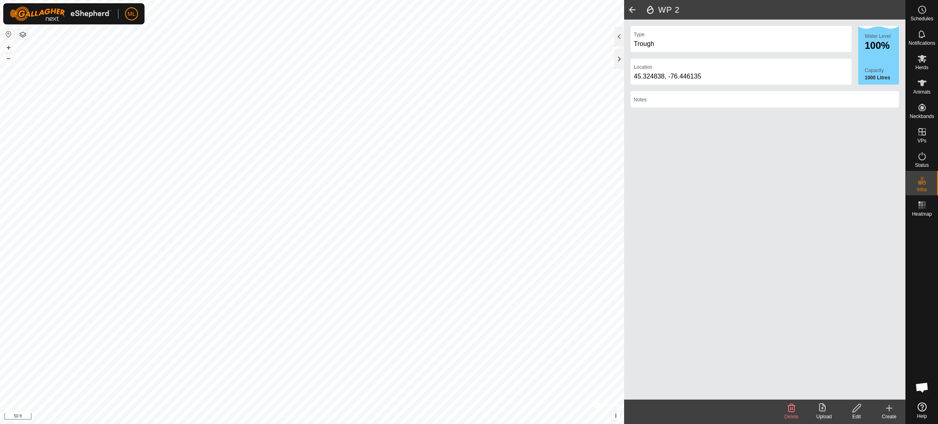
click at [790, 408] on icon at bounding box center [792, 409] width 10 height 10
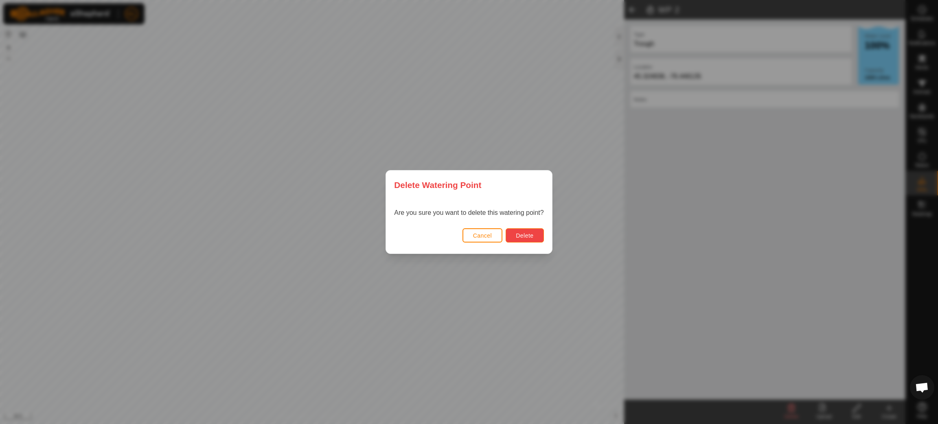
click at [526, 233] on span "Delete" at bounding box center [525, 236] width 18 height 7
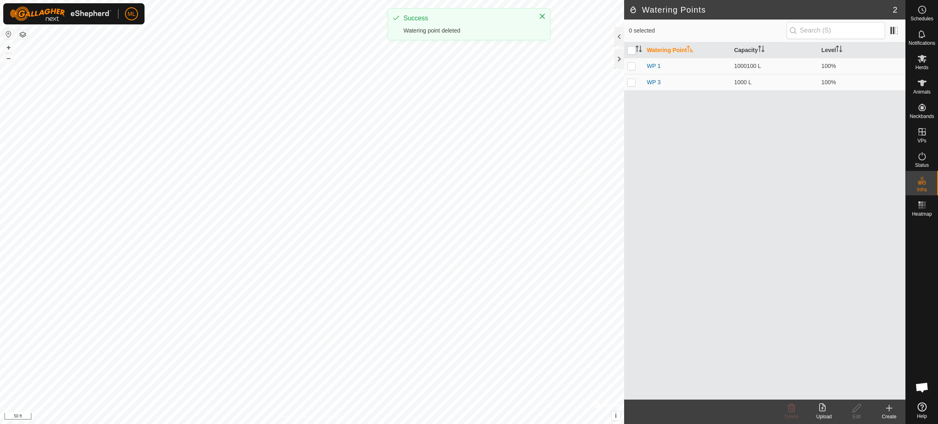
click at [890, 408] on icon at bounding box center [889, 408] width 6 height 0
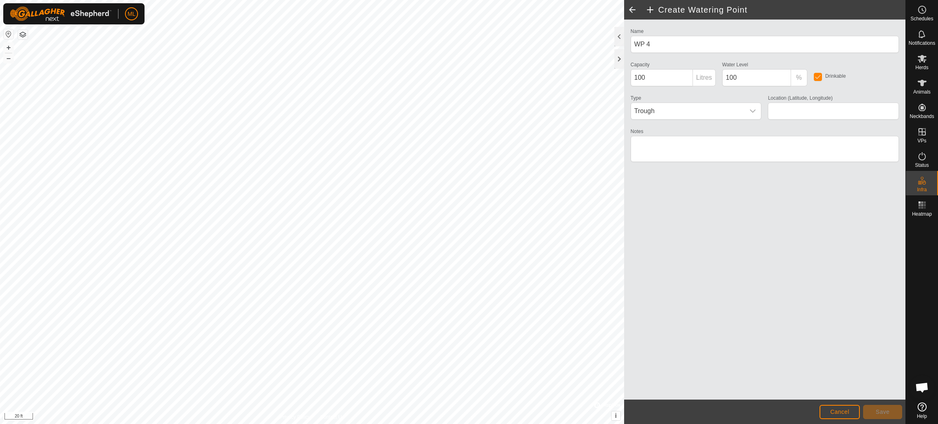
type input "45.325284, -76.445330"
click at [885, 413] on span "Save" at bounding box center [883, 412] width 14 height 7
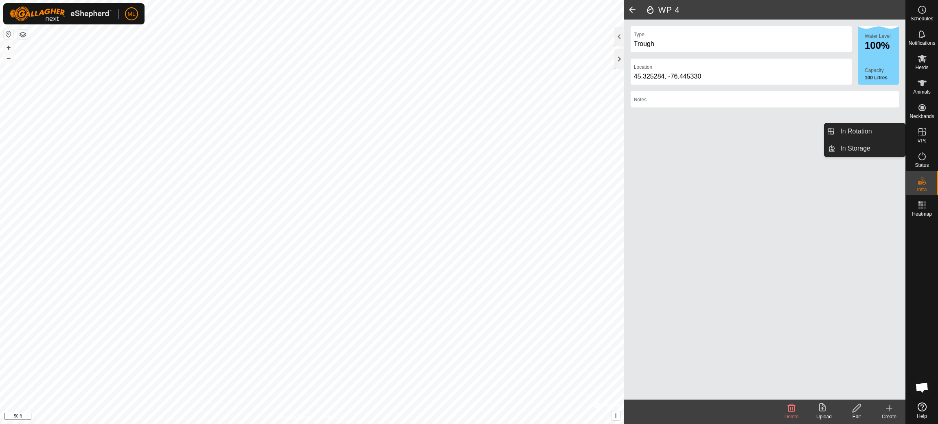
drag, startPoint x: 924, startPoint y: 124, endPoint x: 924, endPoint y: 136, distance: 11.8
click at [924, 136] on icon at bounding box center [922, 132] width 10 height 10
click at [867, 130] on link "In Rotation" at bounding box center [871, 131] width 70 height 16
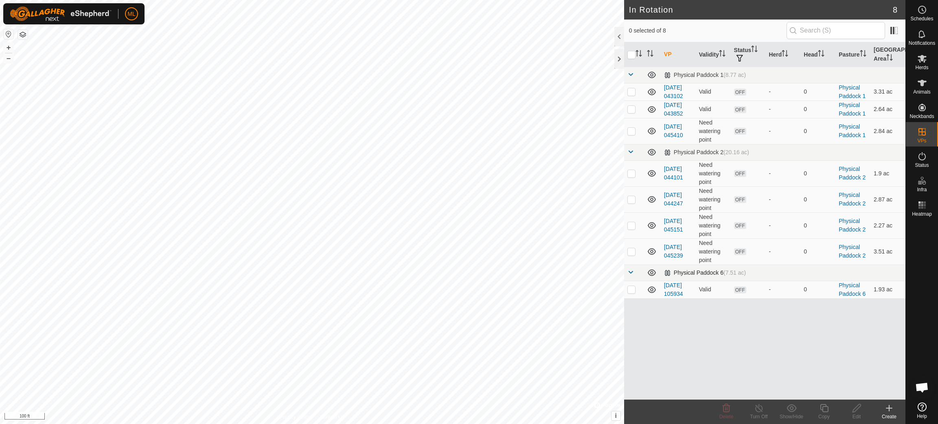
click at [631, 272] on span at bounding box center [630, 272] width 7 height 7
click at [629, 150] on span at bounding box center [630, 152] width 7 height 7
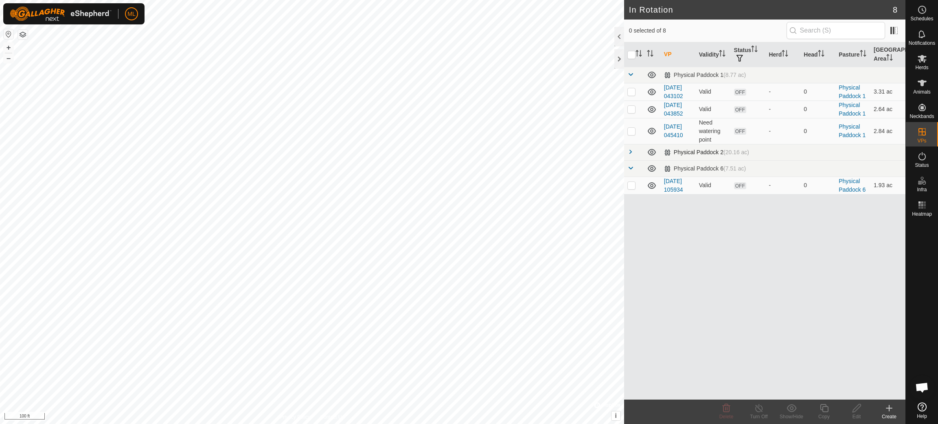
click at [629, 150] on span at bounding box center [630, 152] width 7 height 7
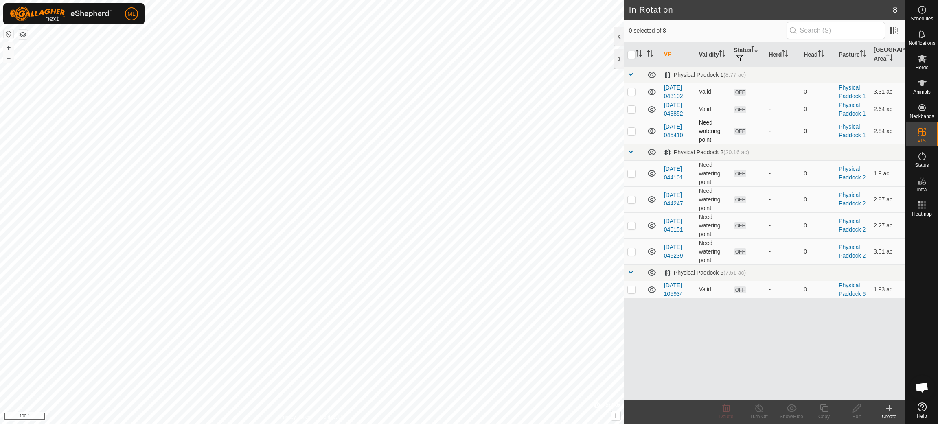
click at [631, 131] on p-checkbox at bounding box center [631, 131] width 8 height 7
checkbox input "true"
click at [856, 409] on icon at bounding box center [857, 409] width 10 height 10
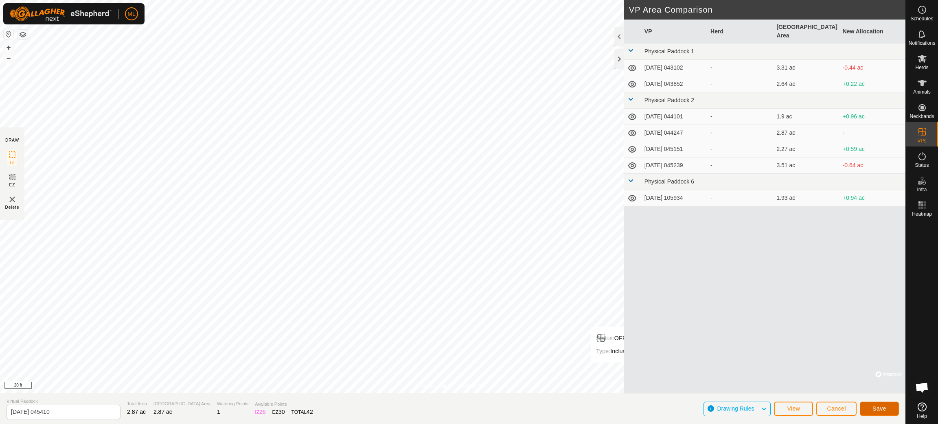
click at [883, 408] on span "Save" at bounding box center [880, 409] width 14 height 7
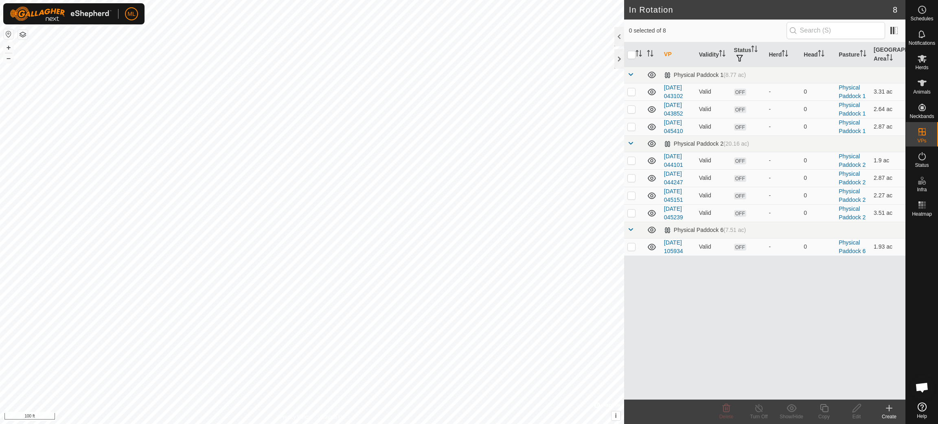
click at [887, 408] on icon at bounding box center [889, 408] width 6 height 0
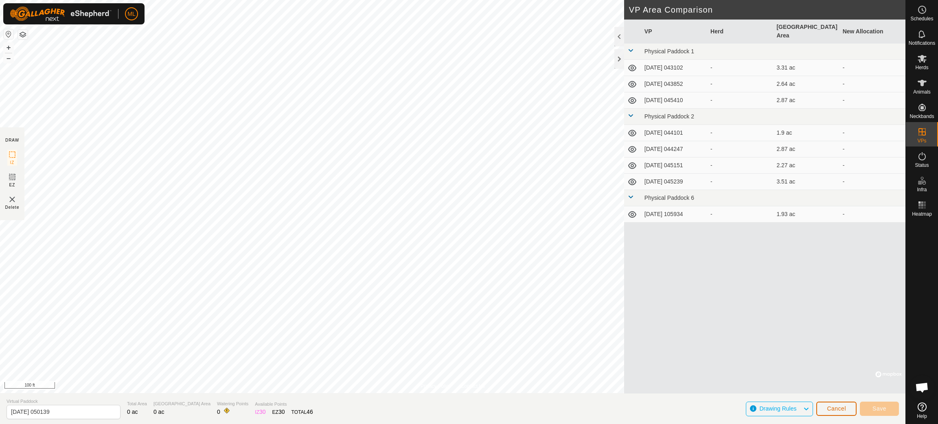
click at [840, 410] on span "Cancel" at bounding box center [836, 409] width 19 height 7
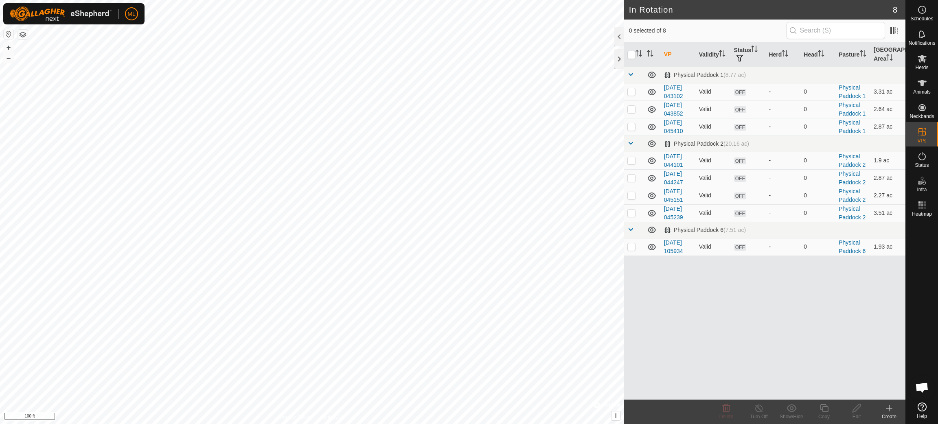
checkbox input "true"
click at [857, 412] on icon at bounding box center [857, 409] width 10 height 10
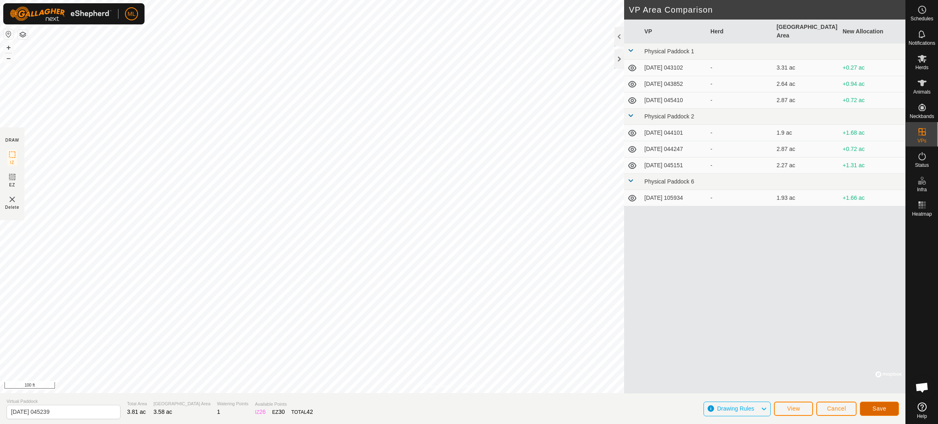
click at [877, 410] on span "Save" at bounding box center [880, 409] width 14 height 7
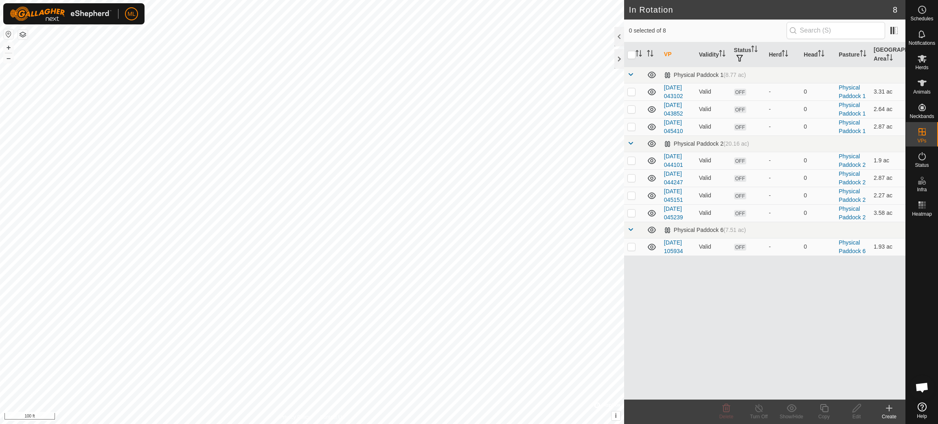
click at [888, 409] on icon at bounding box center [889, 409] width 10 height 10
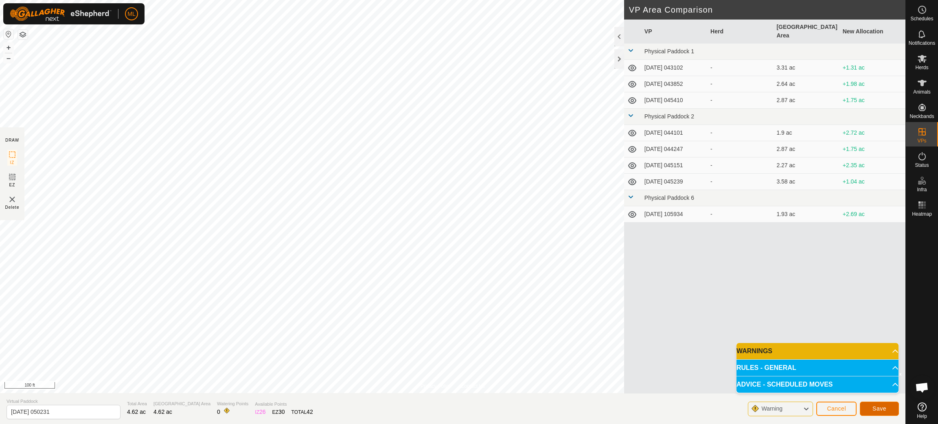
click at [884, 410] on span "Save" at bounding box center [880, 409] width 14 height 7
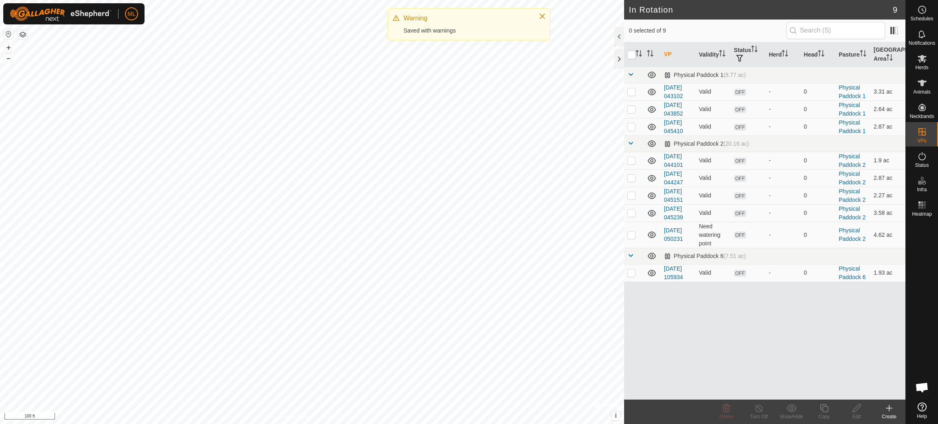
click at [890, 409] on icon at bounding box center [889, 409] width 10 height 10
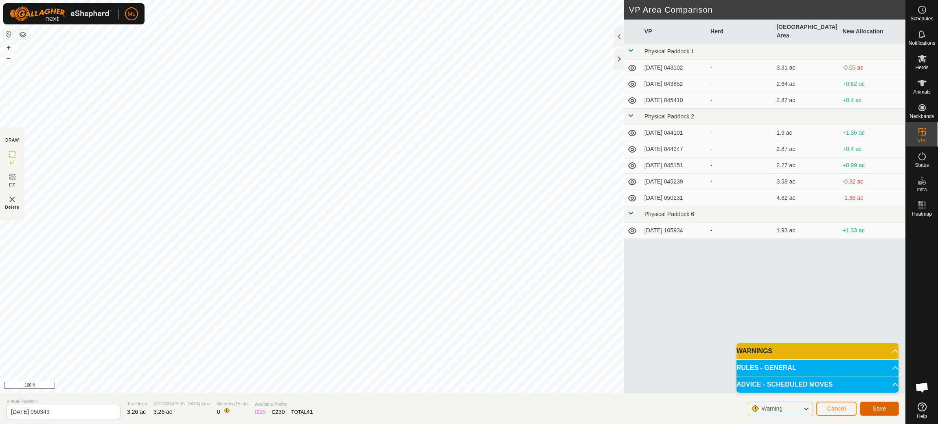
click at [885, 410] on span "Save" at bounding box center [880, 409] width 14 height 7
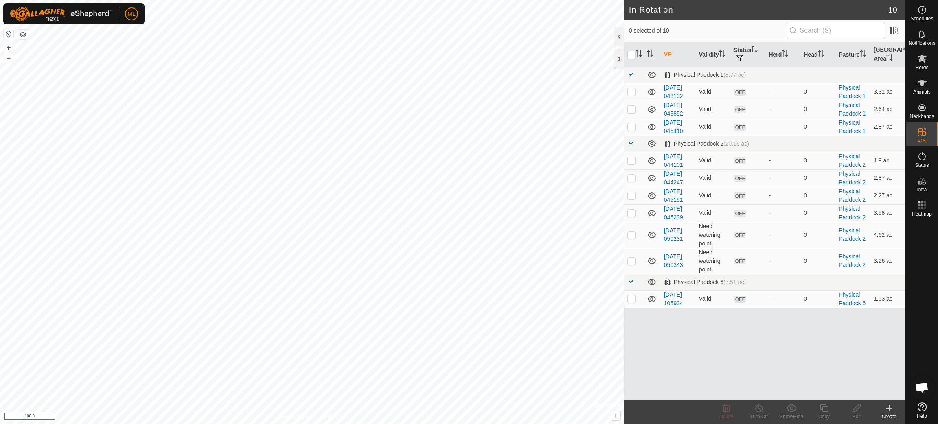
click at [892, 409] on icon at bounding box center [889, 409] width 10 height 10
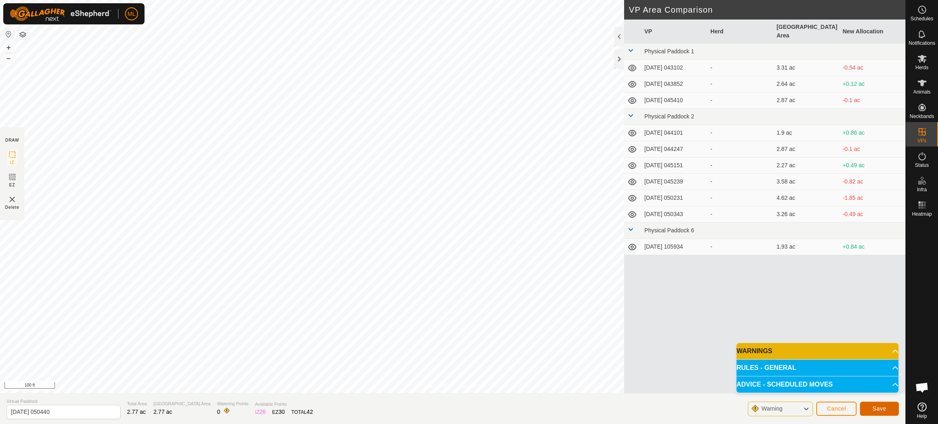
click at [884, 410] on span "Save" at bounding box center [880, 409] width 14 height 7
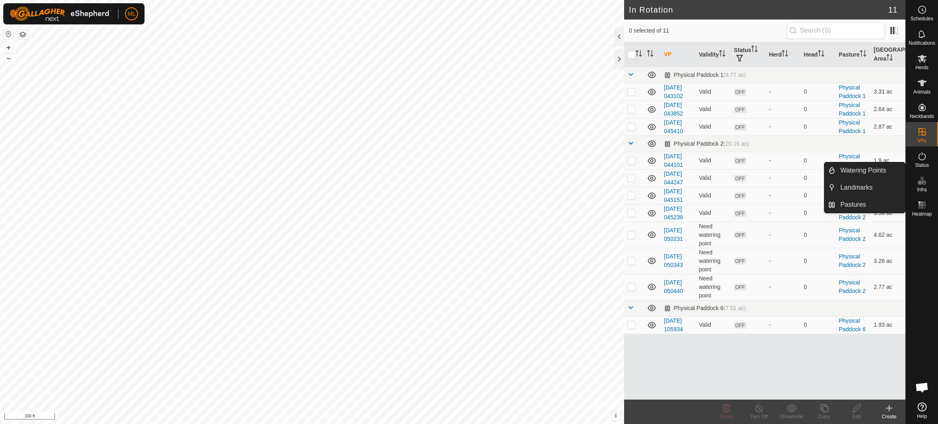
click at [924, 184] on icon at bounding box center [922, 181] width 10 height 10
click at [871, 171] on link "Watering Points" at bounding box center [871, 170] width 70 height 16
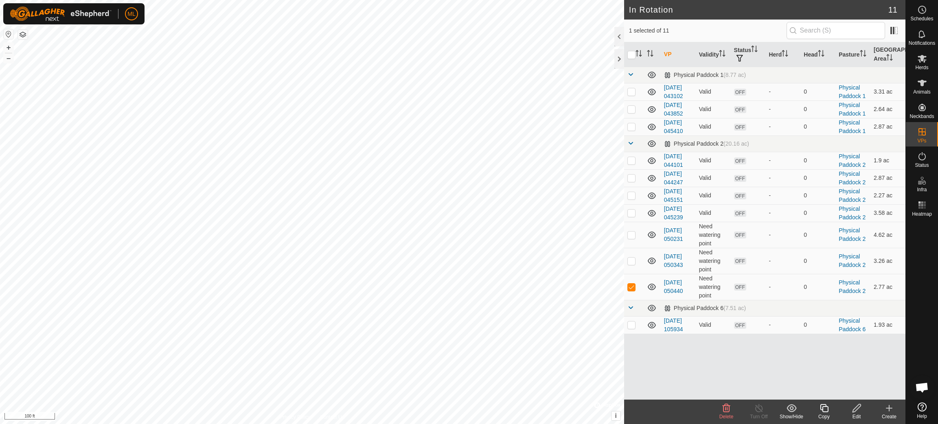
checkbox input "false"
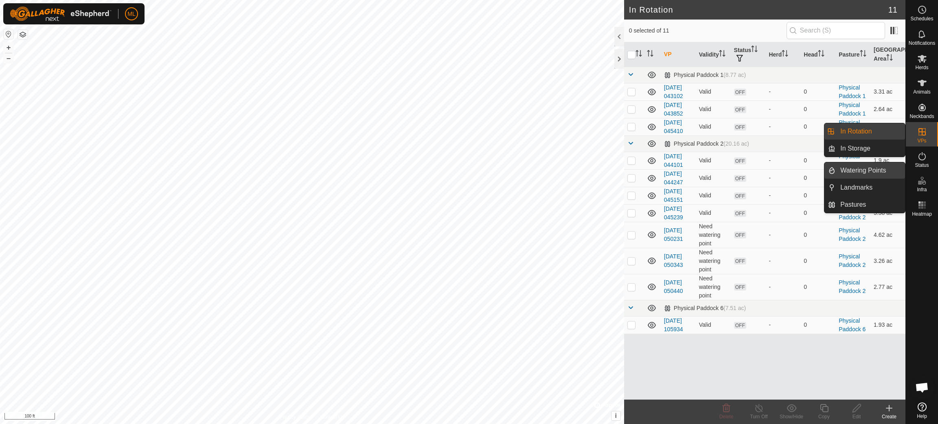
click at [874, 172] on link "Watering Points" at bounding box center [871, 170] width 70 height 16
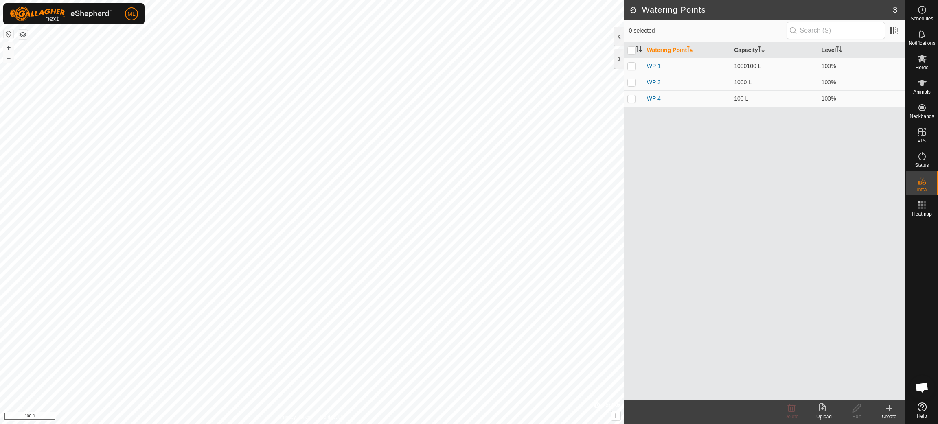
click at [888, 409] on icon at bounding box center [889, 409] width 10 height 10
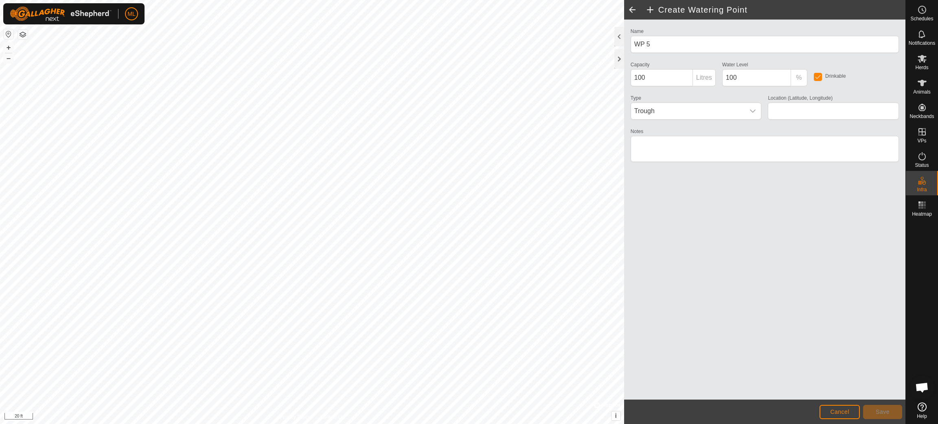
type input "45.325026, -76.441254"
drag, startPoint x: 655, startPoint y: 77, endPoint x: 674, endPoint y: 123, distance: 49.3
click at [655, 78] on input "100" at bounding box center [662, 77] width 62 height 17
type input "1000"
click at [891, 414] on button "Save" at bounding box center [882, 412] width 39 height 14
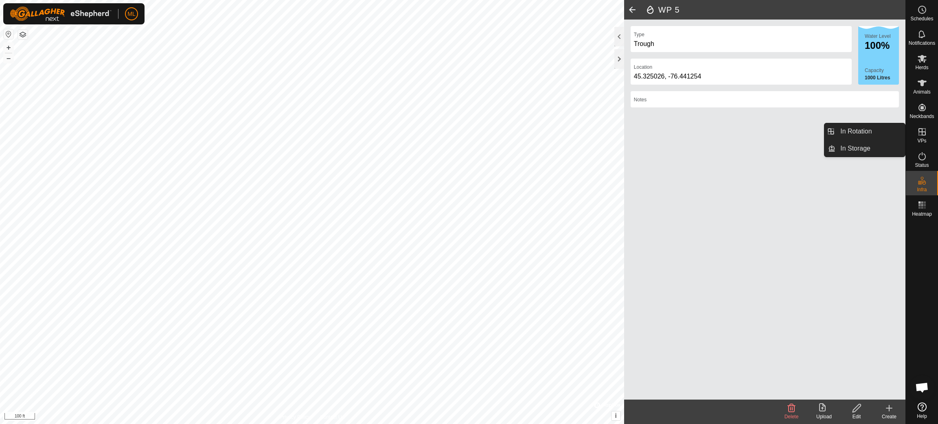
click at [923, 132] on icon at bounding box center [922, 131] width 7 height 7
click at [923, 131] on icon at bounding box center [922, 132] width 10 height 10
click at [875, 131] on link "In Rotation" at bounding box center [871, 131] width 70 height 16
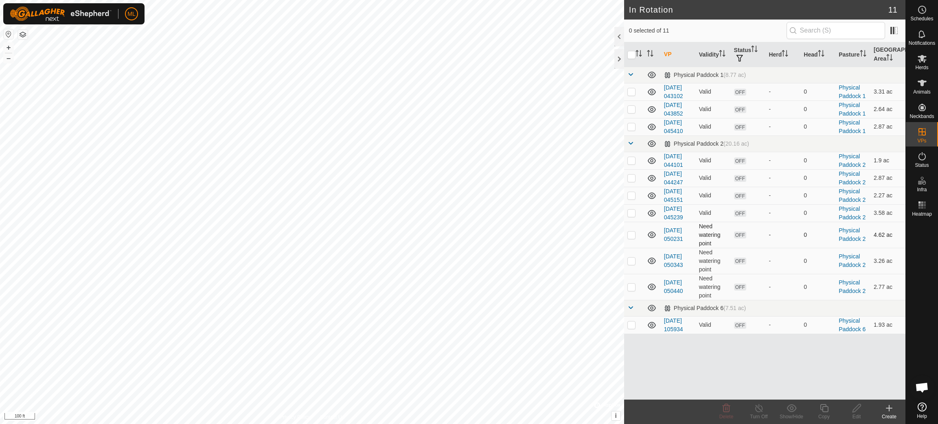
click at [629, 232] on p-checkbox at bounding box center [631, 235] width 8 height 7
click at [632, 235] on p-checkbox at bounding box center [631, 235] width 8 height 7
checkbox input "false"
click at [632, 260] on p-checkbox at bounding box center [631, 261] width 8 height 7
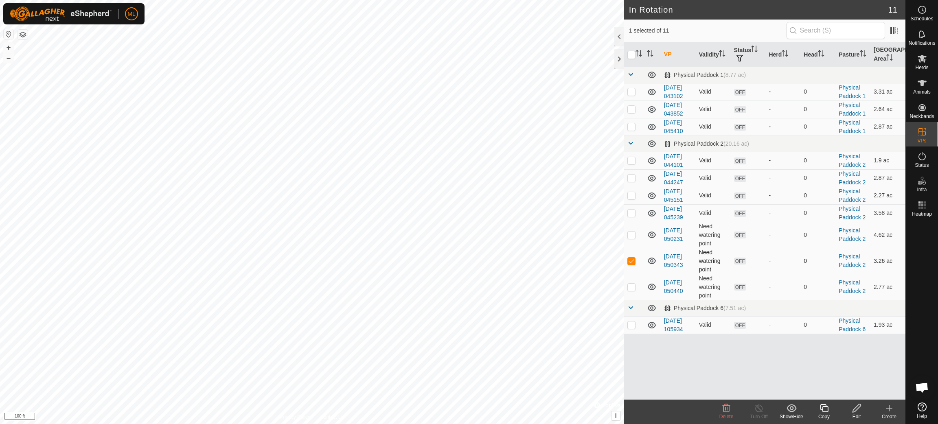
checkbox input "false"
click at [632, 285] on p-checkbox at bounding box center [631, 287] width 8 height 7
click at [699, 287] on td "Need watering point" at bounding box center [713, 287] width 35 height 26
click at [631, 286] on p-checkbox at bounding box center [631, 287] width 8 height 7
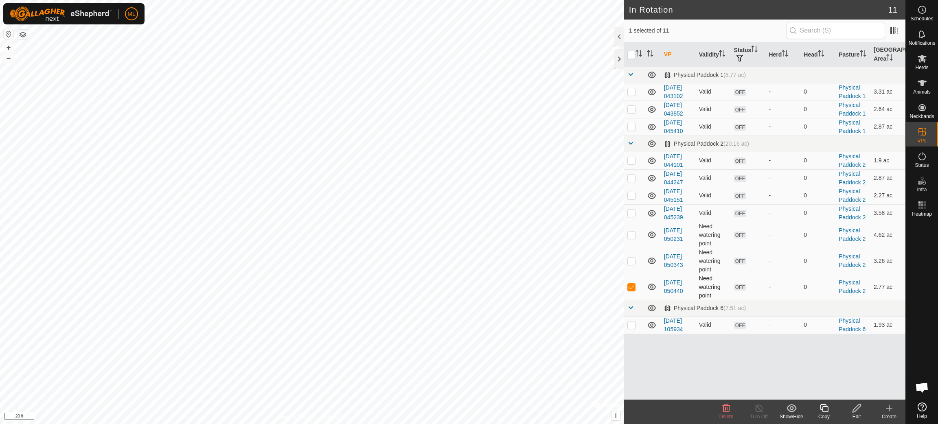
checkbox input "true"
click at [856, 409] on icon at bounding box center [857, 409] width 10 height 10
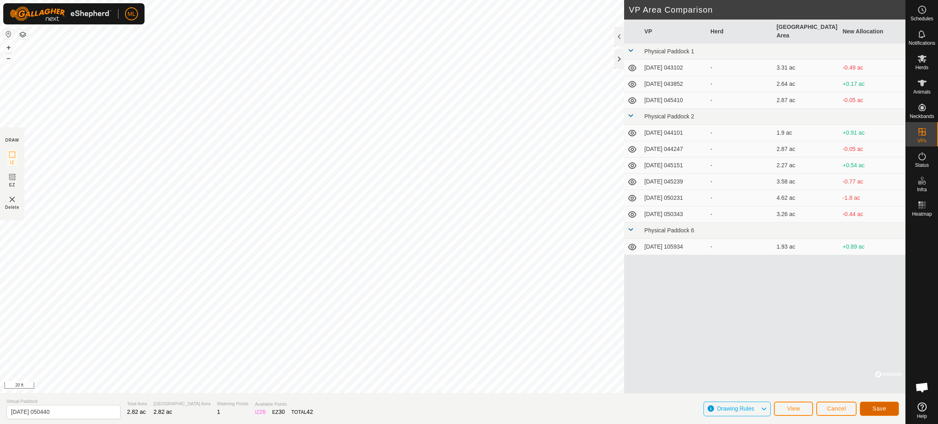
click at [879, 410] on span "Save" at bounding box center [880, 409] width 14 height 7
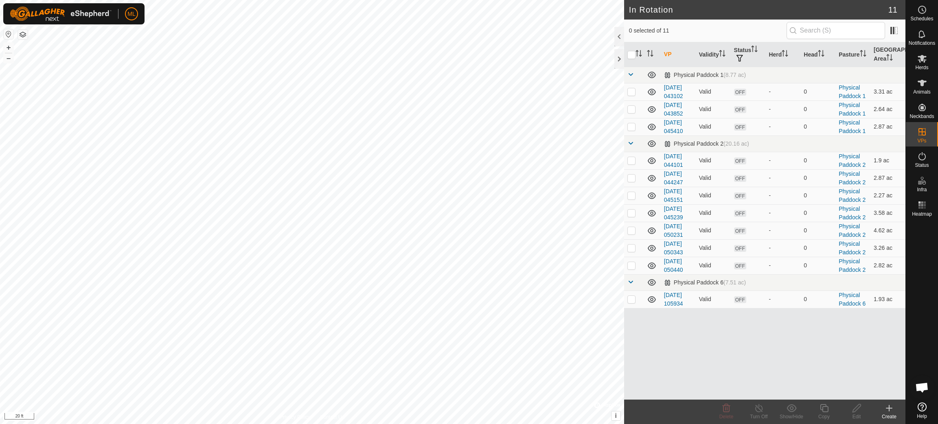
checkbox input "true"
checkbox input "false"
checkbox input "true"
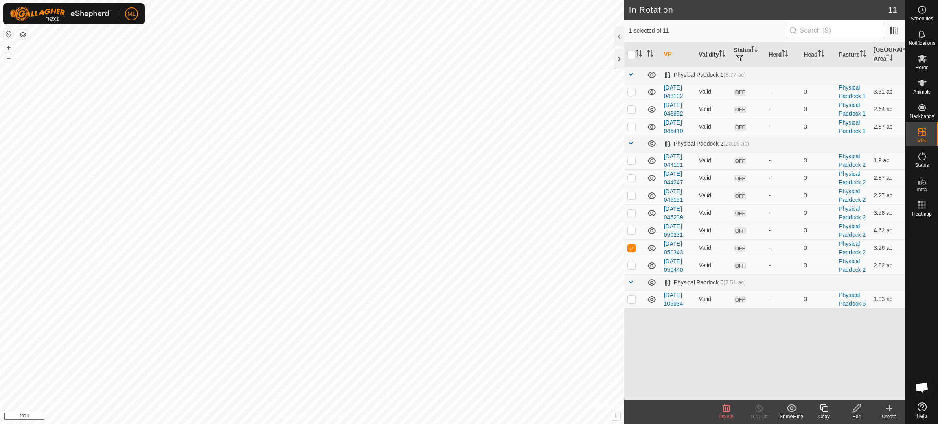
click at [889, 410] on icon at bounding box center [889, 409] width 10 height 10
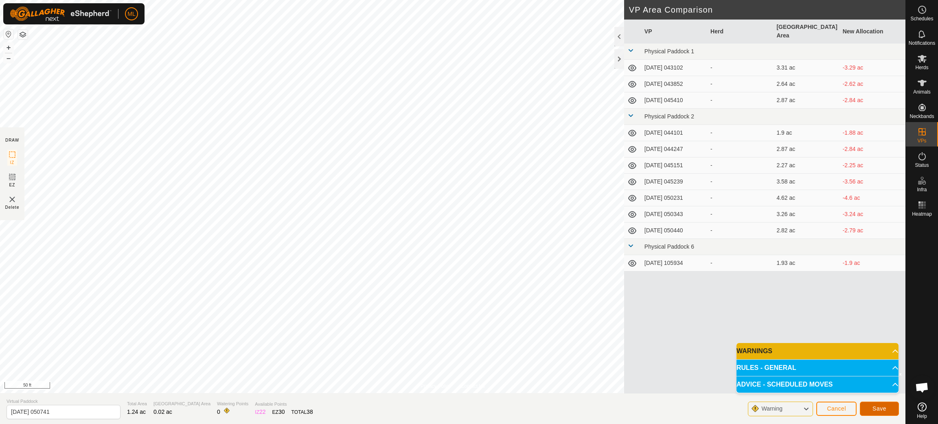
click at [879, 409] on span "Save" at bounding box center [880, 409] width 14 height 7
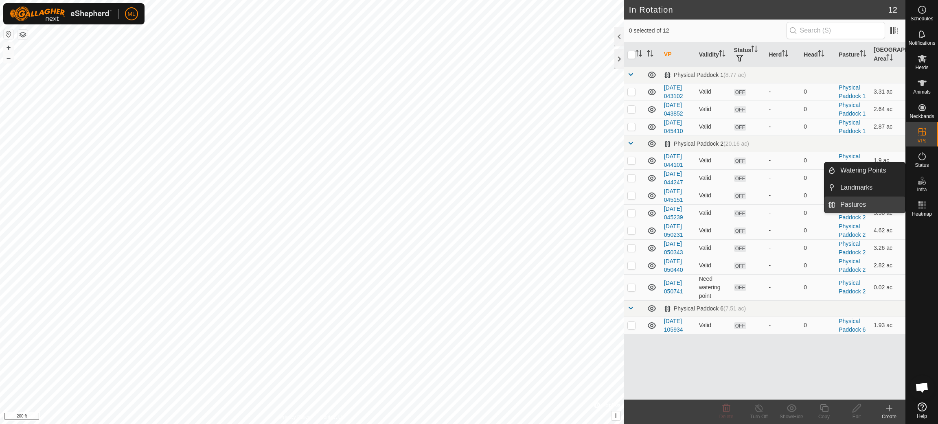
click at [855, 205] on link "Pastures" at bounding box center [871, 205] width 70 height 16
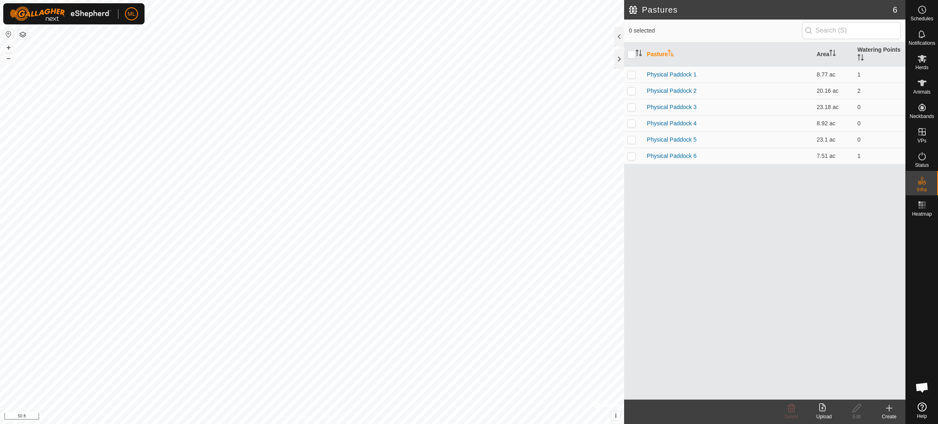
click at [890, 407] on icon at bounding box center [889, 409] width 10 height 10
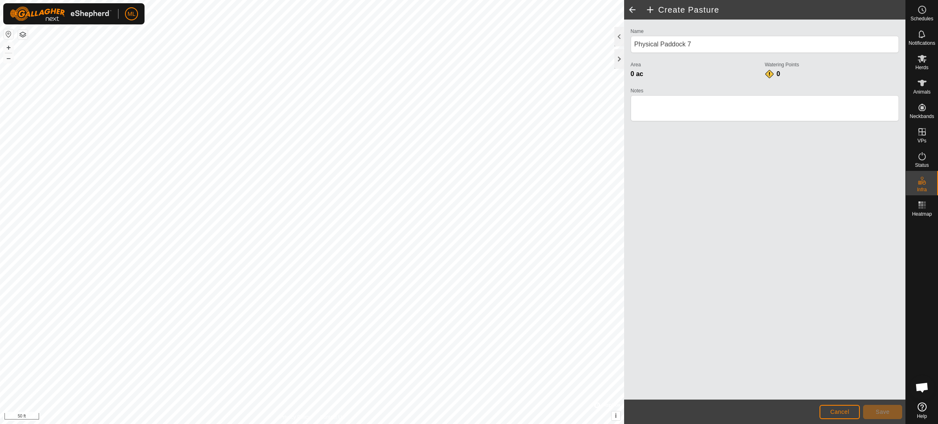
click at [99, 6] on div "ML Schedules Notifications Herds Animals Neckbands VPs Status Infra Heatmap Hel…" at bounding box center [469, 212] width 938 height 424
click at [882, 410] on span "Save" at bounding box center [883, 412] width 14 height 7
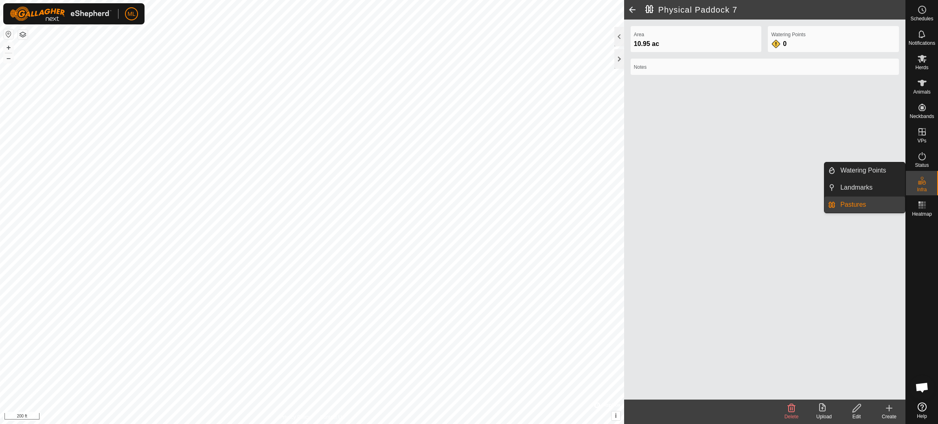
click at [883, 208] on link "Pastures" at bounding box center [871, 205] width 70 height 16
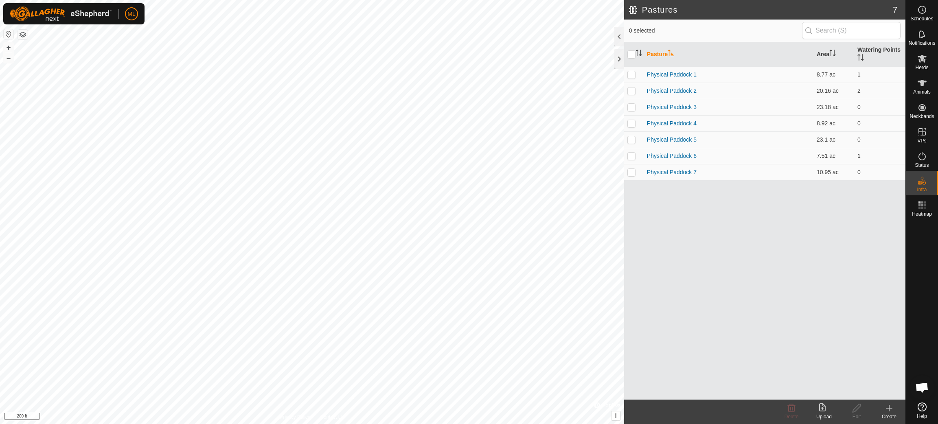
click at [631, 153] on p-checkbox at bounding box center [631, 156] width 8 height 7
checkbox input "true"
click at [632, 140] on p-checkbox at bounding box center [631, 139] width 8 height 7
checkbox input "true"
click at [632, 153] on p-checkbox at bounding box center [631, 156] width 8 height 7
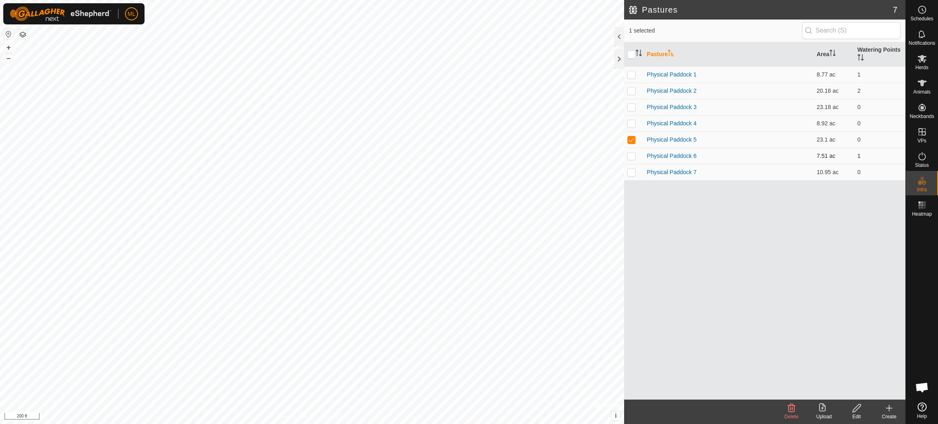
checkbox input "false"
click at [857, 409] on icon at bounding box center [857, 409] width 10 height 10
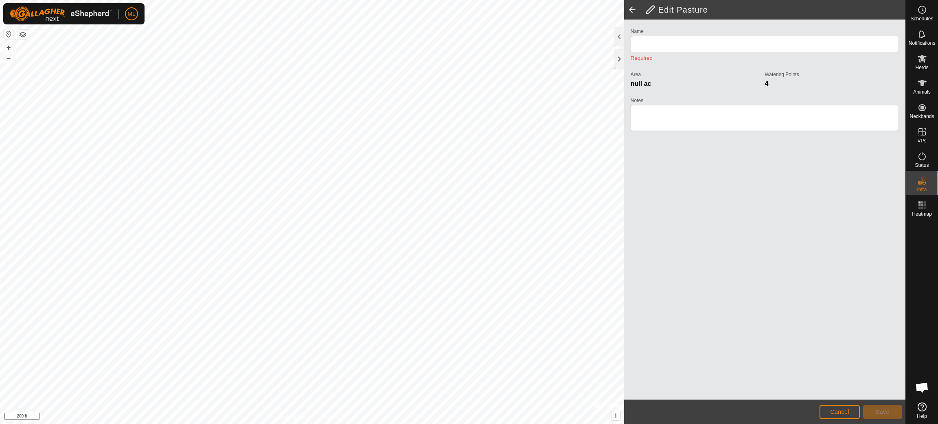
type input "Physical Paddock 5"
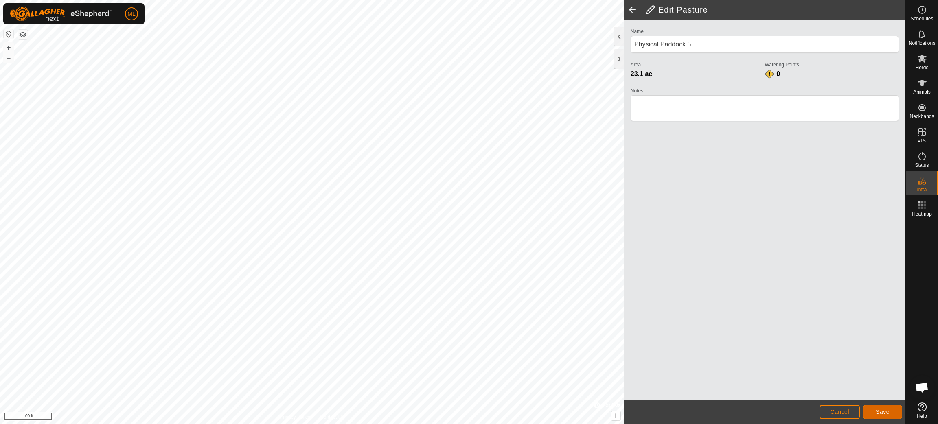
click at [885, 412] on span "Save" at bounding box center [883, 412] width 14 height 7
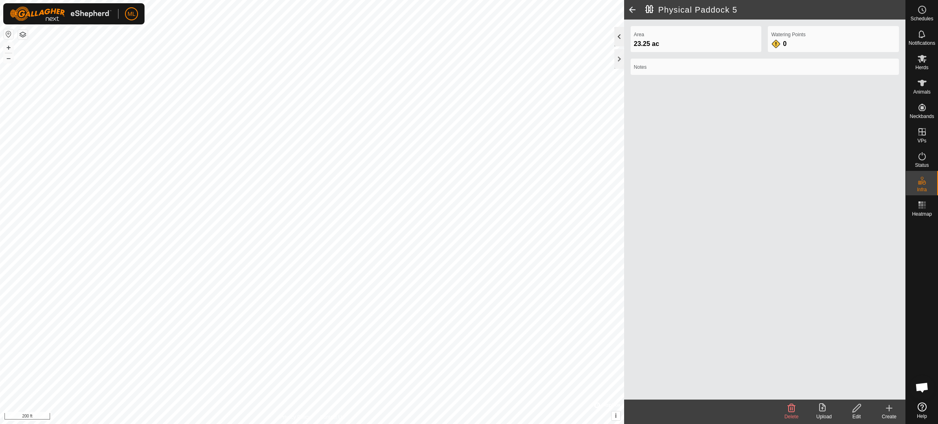
click at [620, 33] on div at bounding box center [619, 37] width 10 height 20
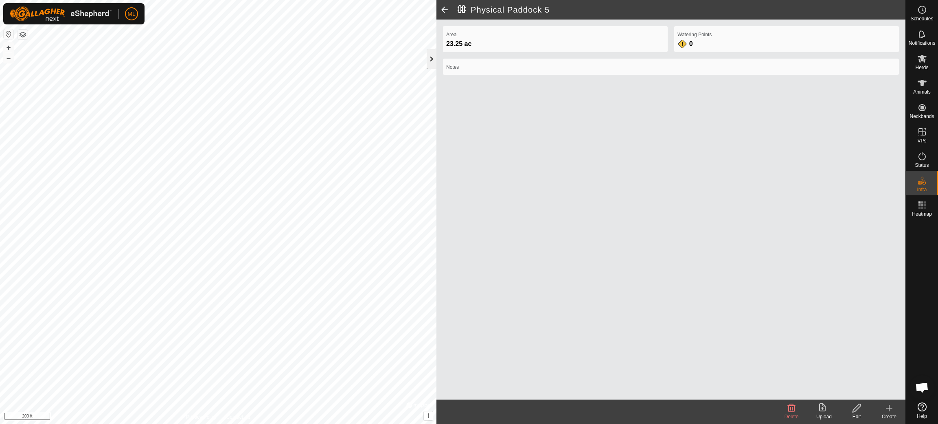
click at [429, 55] on div at bounding box center [432, 59] width 10 height 20
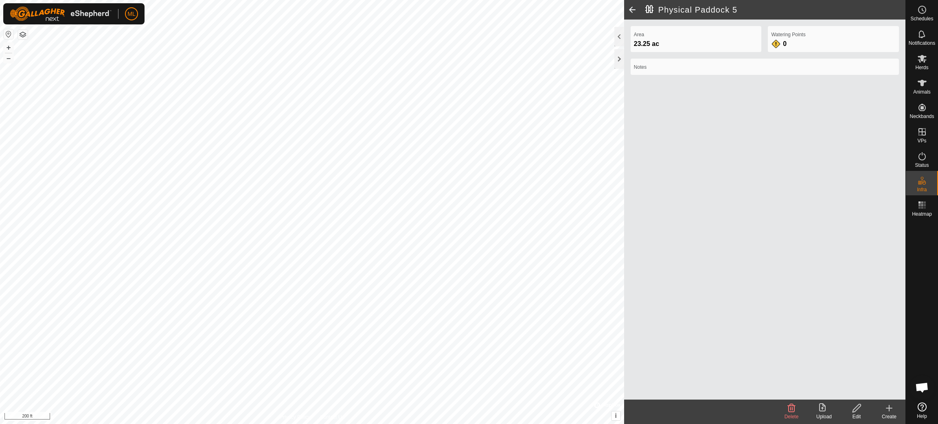
click at [888, 412] on icon at bounding box center [889, 409] width 10 height 10
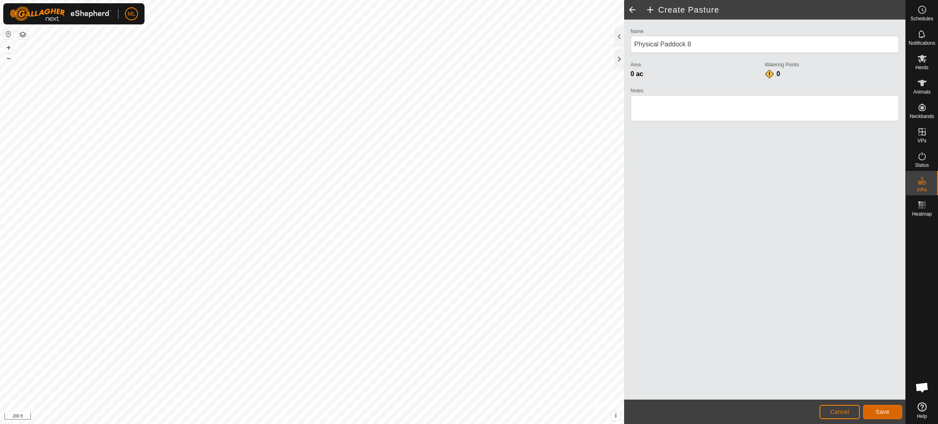
click at [888, 410] on span "Save" at bounding box center [883, 412] width 14 height 7
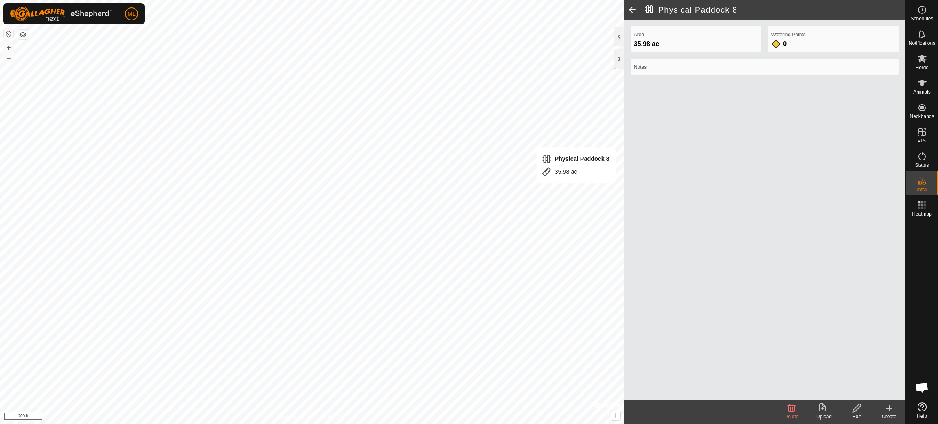
click at [891, 410] on icon at bounding box center [889, 409] width 10 height 10
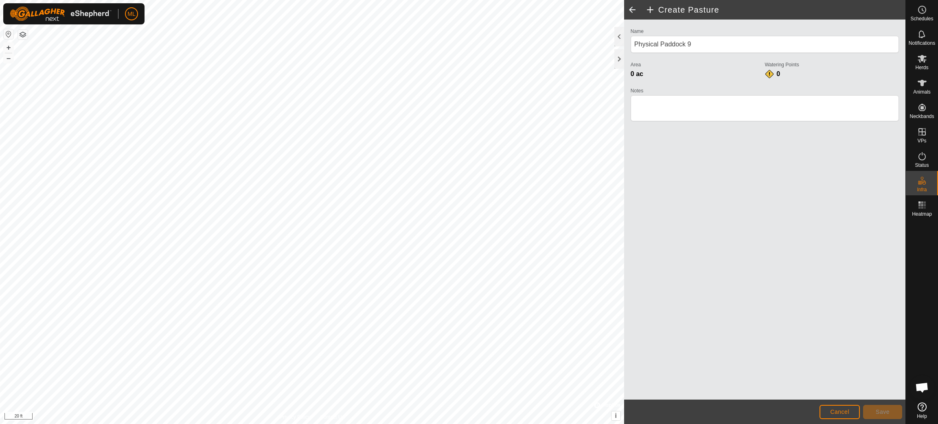
click at [443, 424] on html "ML Schedules Notifications Herds Animals Neckbands VPs Status Infra Heatmap Hel…" at bounding box center [469, 212] width 938 height 424
click at [392, 424] on html "ML Schedules Notifications Herds Animals Neckbands VPs Status Infra Heatmap Hel…" at bounding box center [469, 212] width 938 height 424
click at [882, 412] on span "Save" at bounding box center [883, 412] width 14 height 7
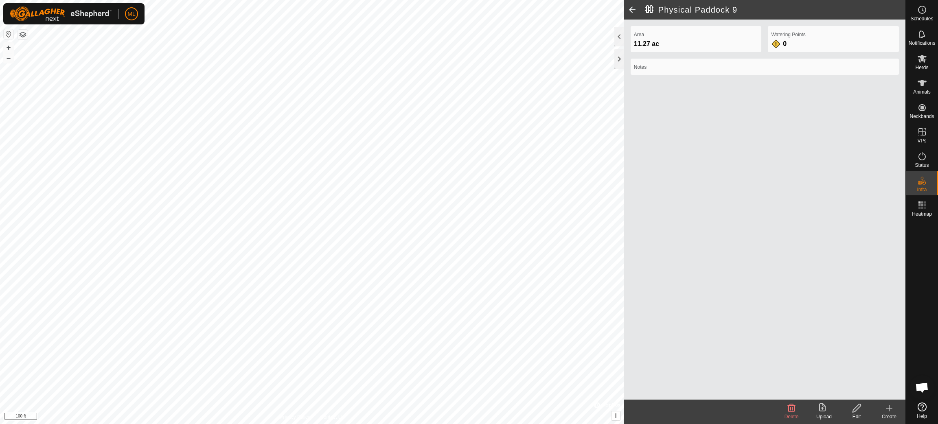
click at [888, 408] on icon at bounding box center [889, 409] width 10 height 10
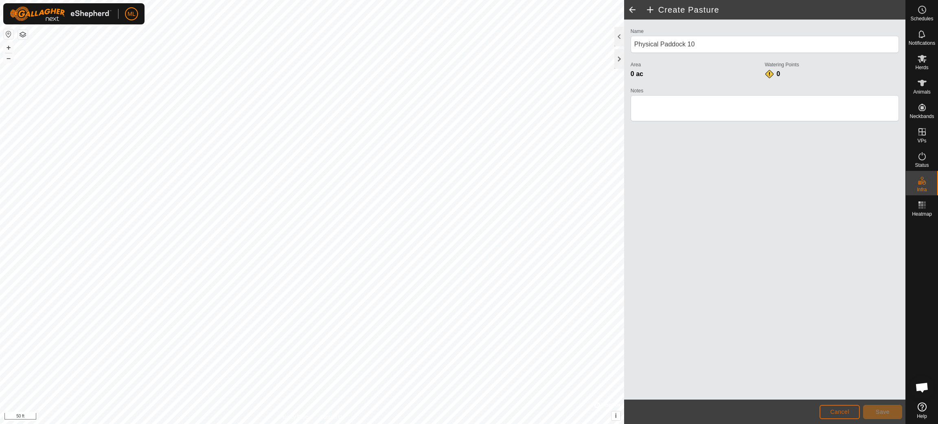
click at [836, 413] on span "Cancel" at bounding box center [839, 412] width 19 height 7
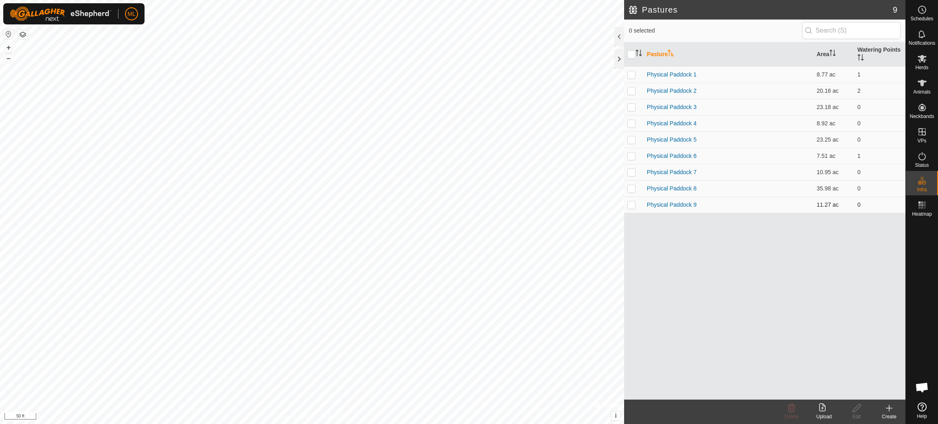
click at [631, 207] on p-checkbox at bounding box center [631, 205] width 8 height 7
checkbox input "true"
click at [857, 410] on icon at bounding box center [857, 409] width 10 height 10
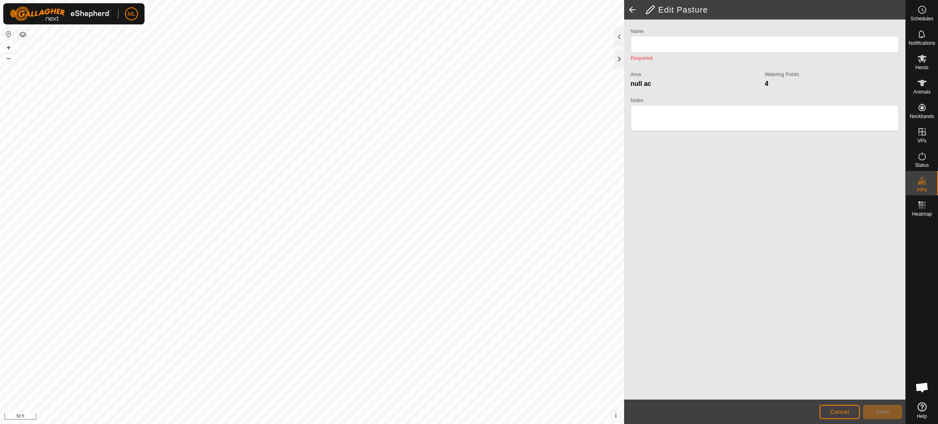
type input "Physical Paddock 9"
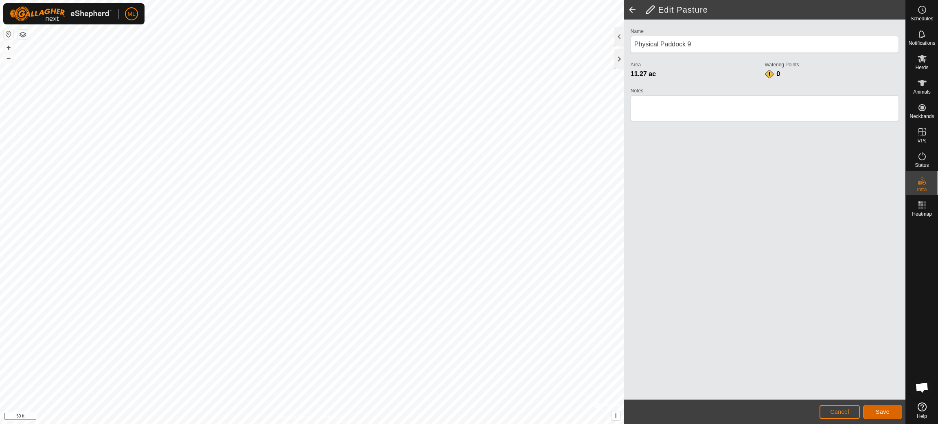
click at [881, 410] on span "Save" at bounding box center [883, 412] width 14 height 7
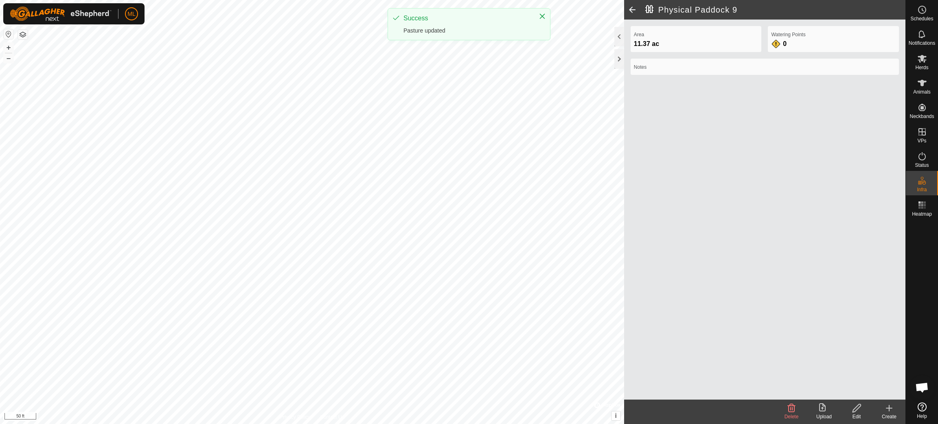
click at [891, 410] on icon at bounding box center [889, 409] width 10 height 10
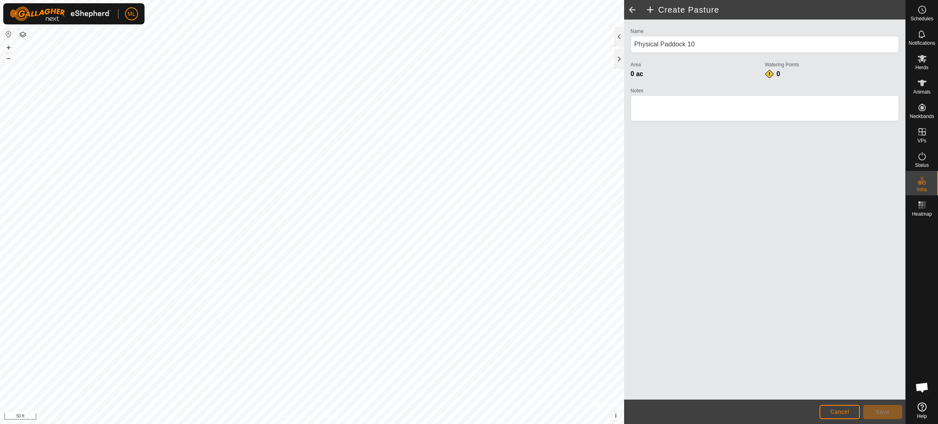
click at [412, 424] on html "ML Schedules Notifications Herds Animals Neckbands VPs Status Infra Heatmap Hel…" at bounding box center [469, 212] width 938 height 424
click at [881, 412] on span "Save" at bounding box center [883, 412] width 14 height 7
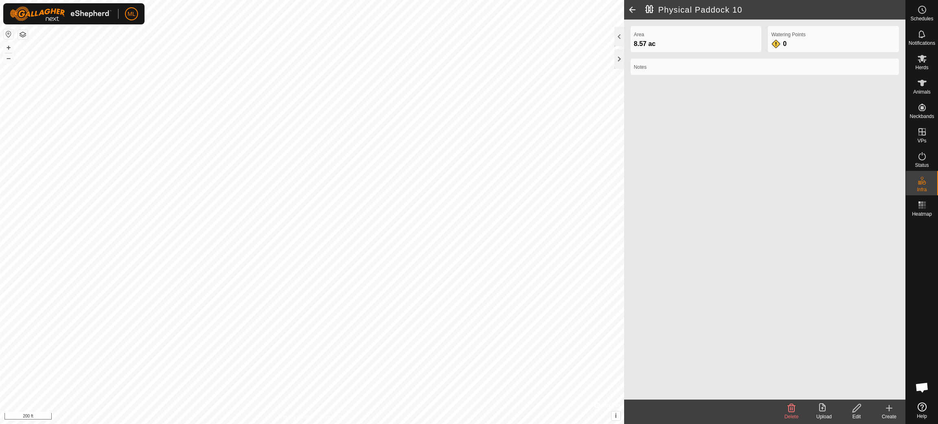
click at [888, 410] on icon at bounding box center [889, 409] width 10 height 10
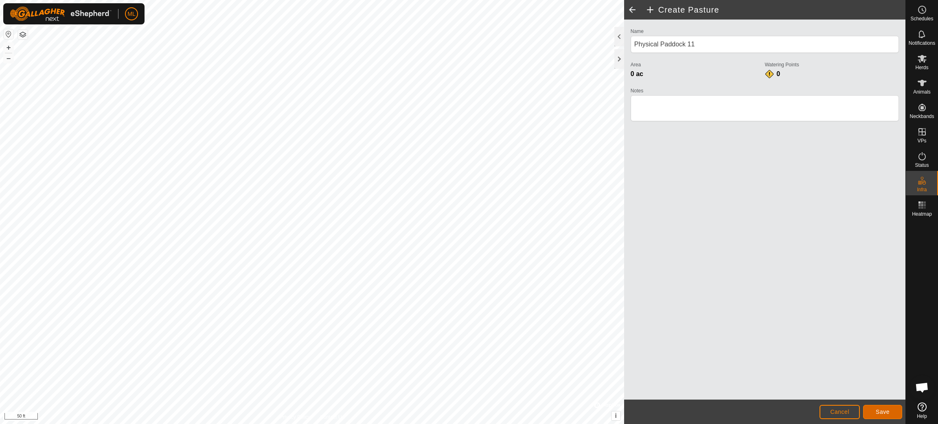
click at [883, 413] on span "Save" at bounding box center [883, 412] width 14 height 7
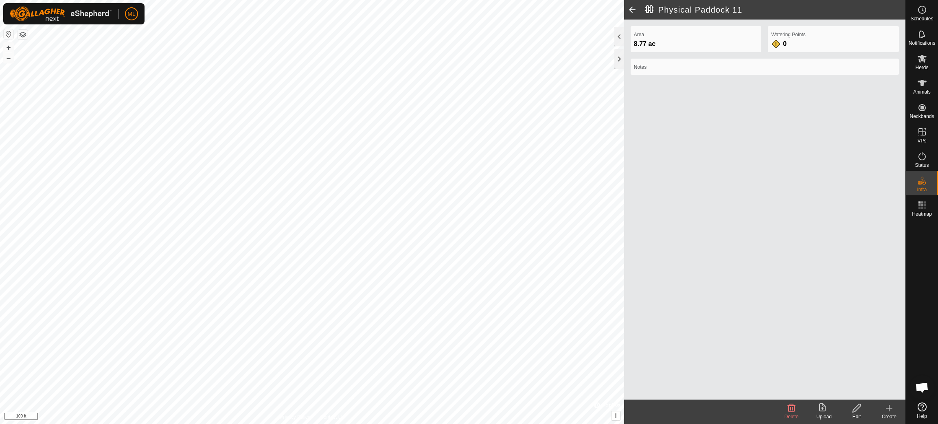
drag, startPoint x: 889, startPoint y: 410, endPoint x: 879, endPoint y: 403, distance: 12.0
click at [890, 410] on icon at bounding box center [889, 409] width 10 height 10
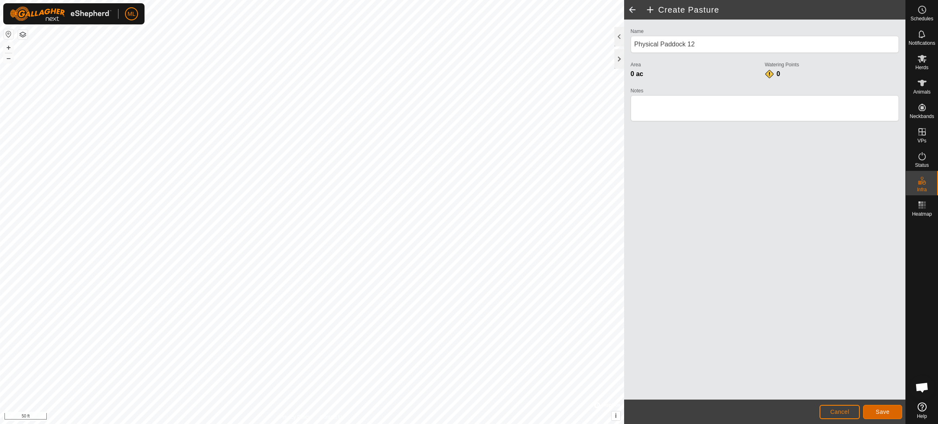
click at [882, 413] on span "Save" at bounding box center [883, 412] width 14 height 7
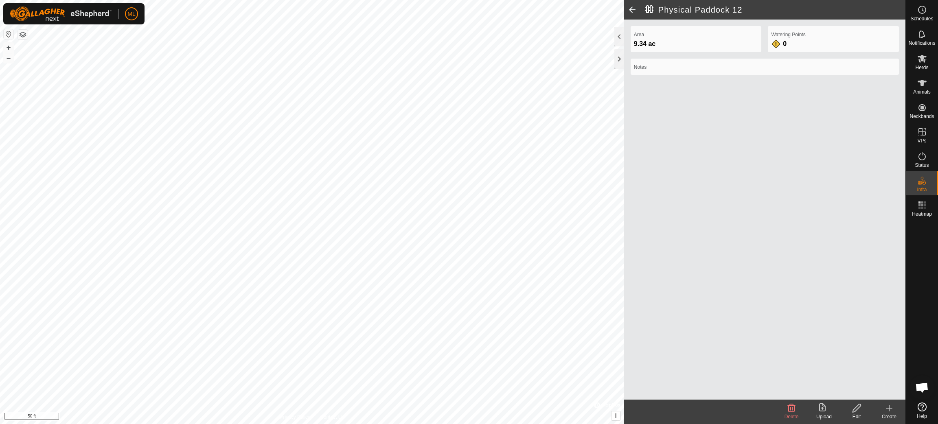
click at [790, 410] on icon at bounding box center [792, 409] width 10 height 10
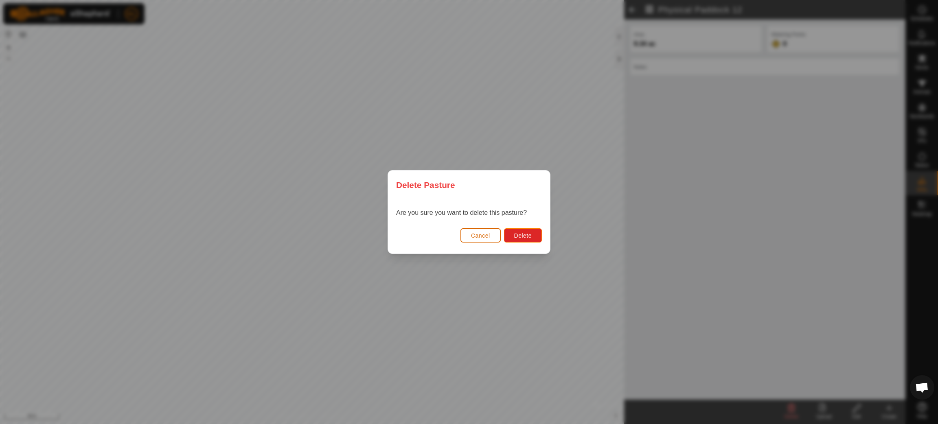
click at [478, 237] on span "Cancel" at bounding box center [480, 236] width 19 height 7
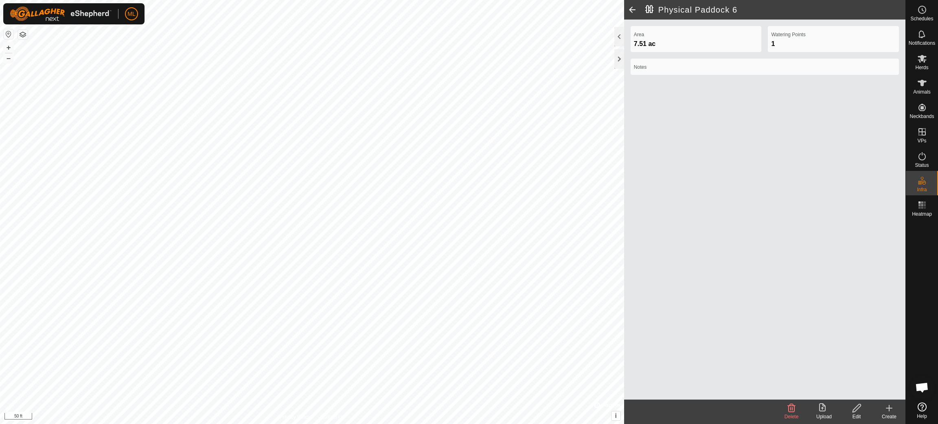
click at [859, 407] on icon at bounding box center [857, 409] width 10 height 10
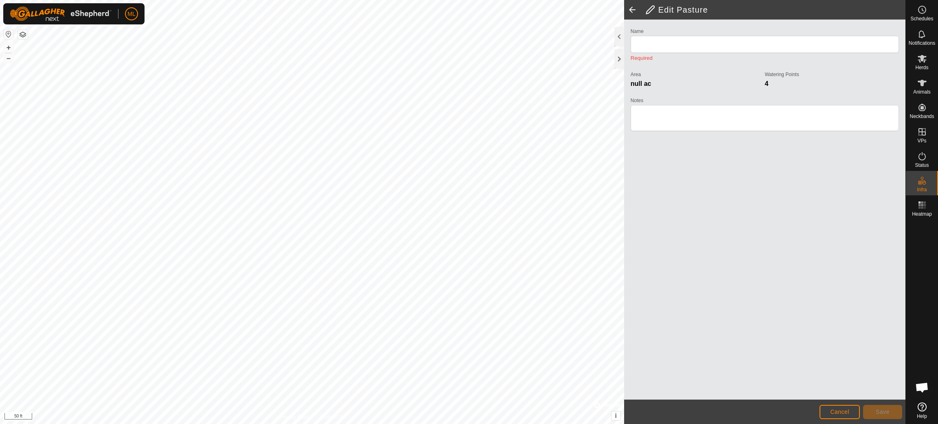
type input "Physical Paddock 6"
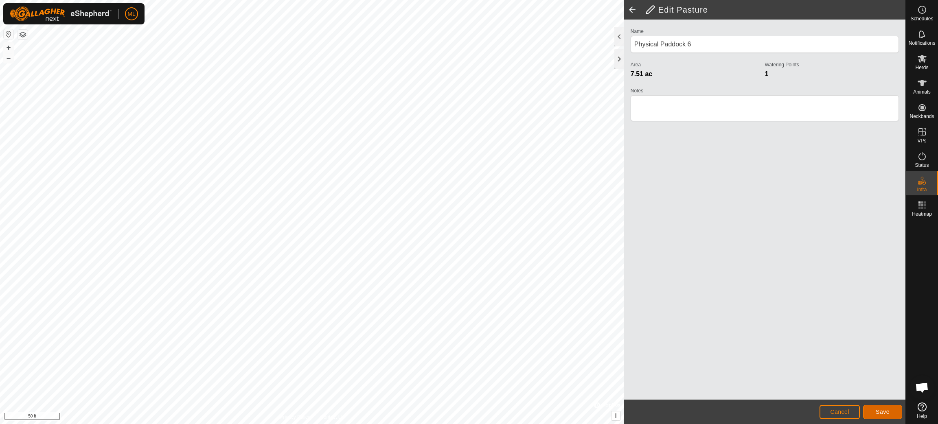
click at [888, 410] on span "Save" at bounding box center [883, 412] width 14 height 7
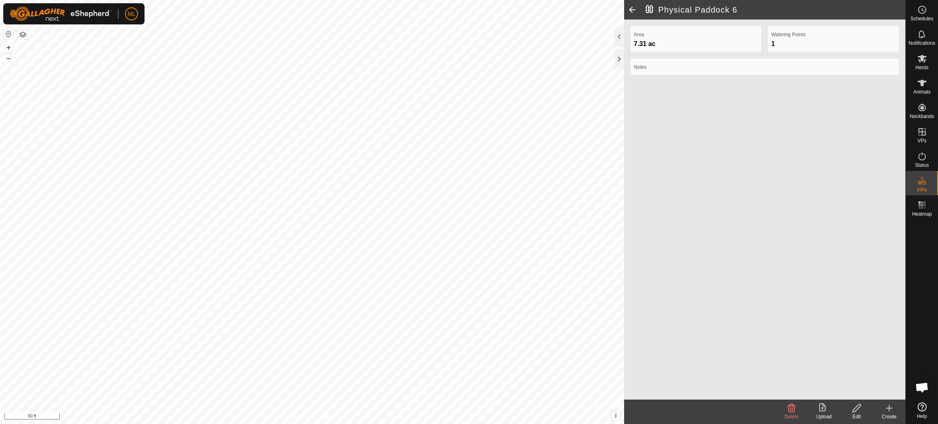
drag, startPoint x: 887, startPoint y: 409, endPoint x: 810, endPoint y: 405, distance: 77.1
click at [887, 409] on icon at bounding box center [889, 409] width 10 height 10
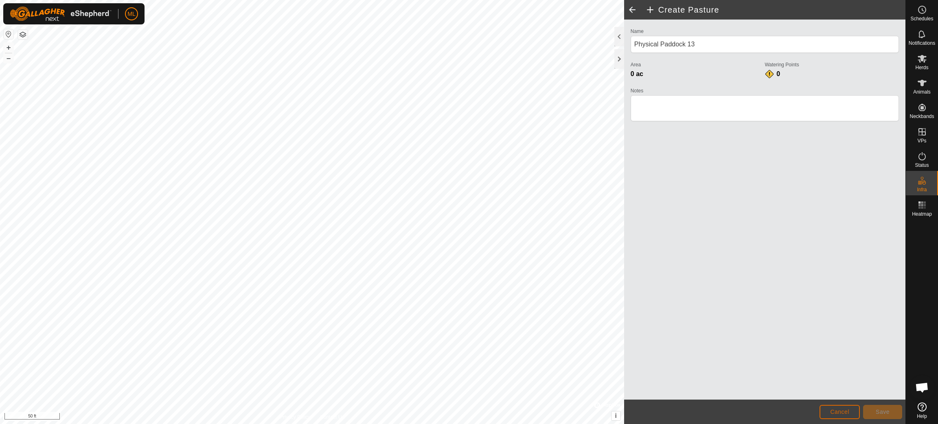
click at [840, 411] on span "Cancel" at bounding box center [839, 412] width 19 height 7
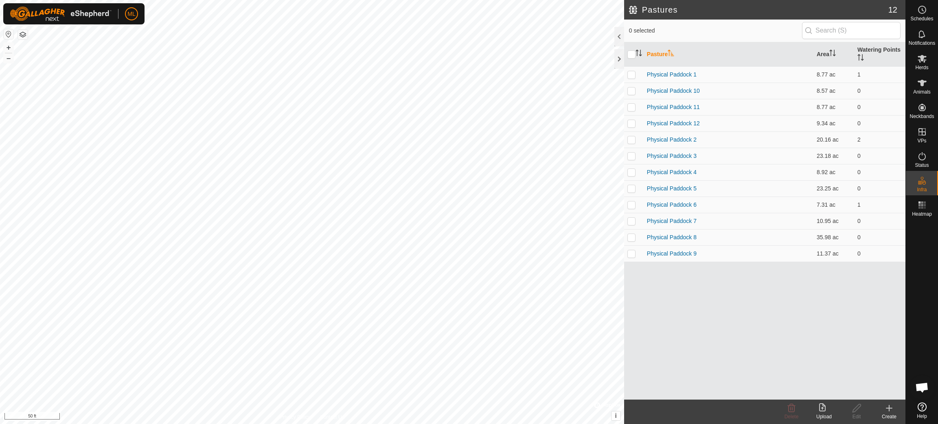
click at [889, 408] on icon at bounding box center [889, 408] width 6 height 0
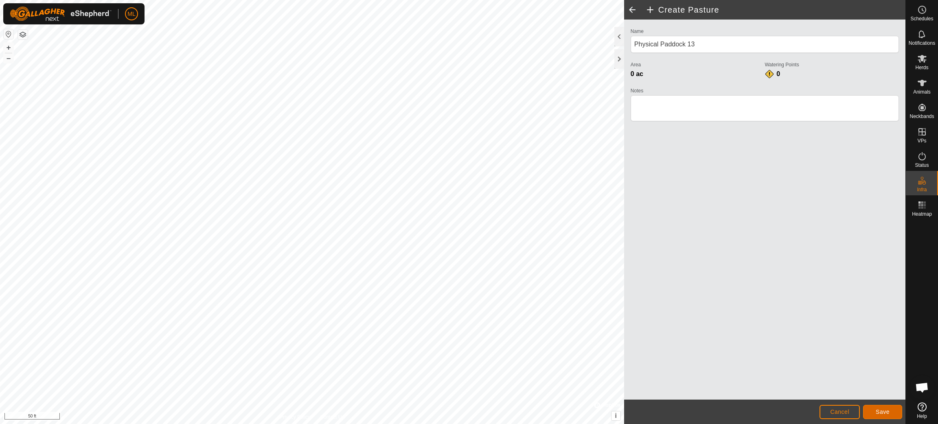
click at [884, 413] on span "Save" at bounding box center [883, 412] width 14 height 7
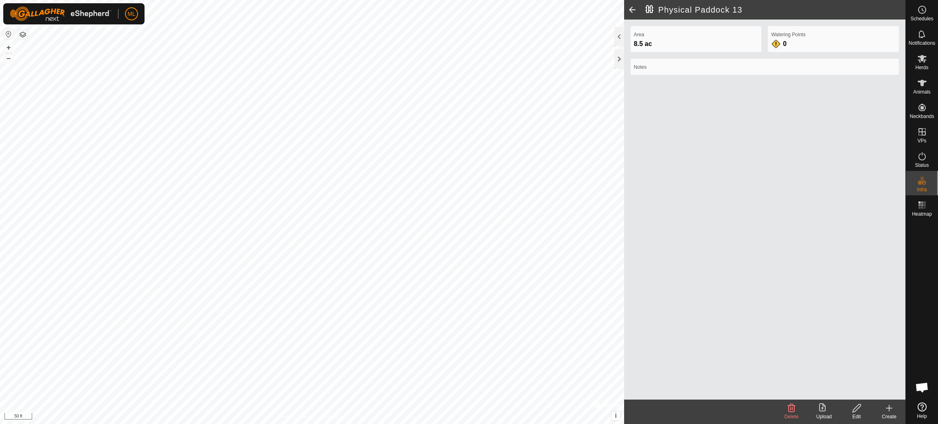
click at [855, 410] on icon at bounding box center [857, 409] width 10 height 10
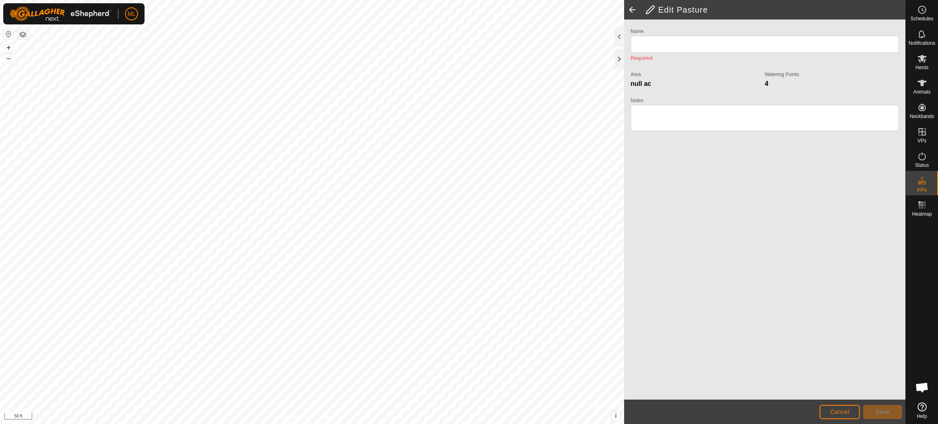
type input "Physical Paddock 13"
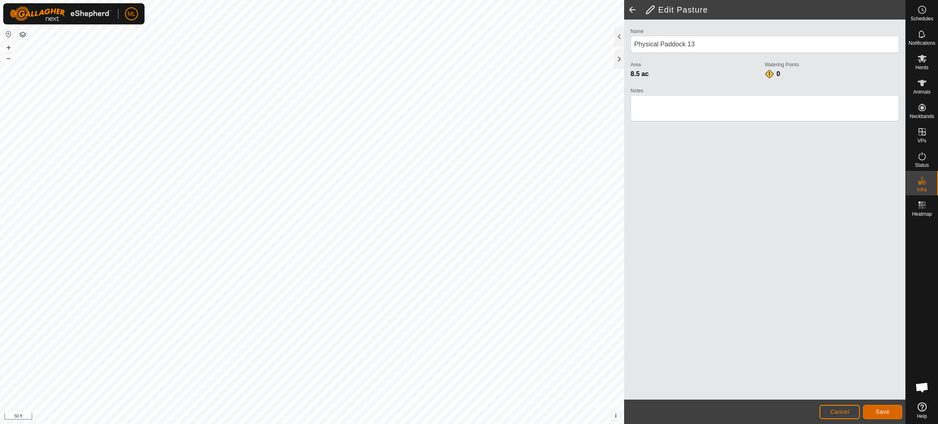
click at [880, 412] on span "Save" at bounding box center [883, 412] width 14 height 7
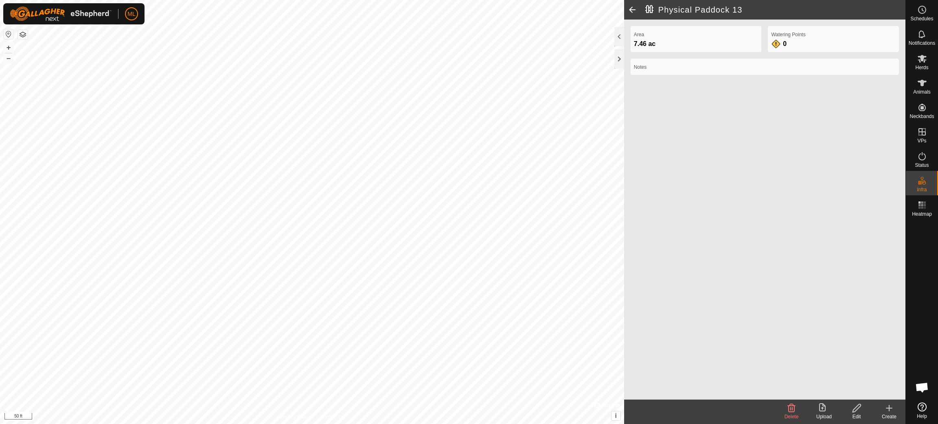
click at [889, 408] on icon at bounding box center [889, 408] width 6 height 0
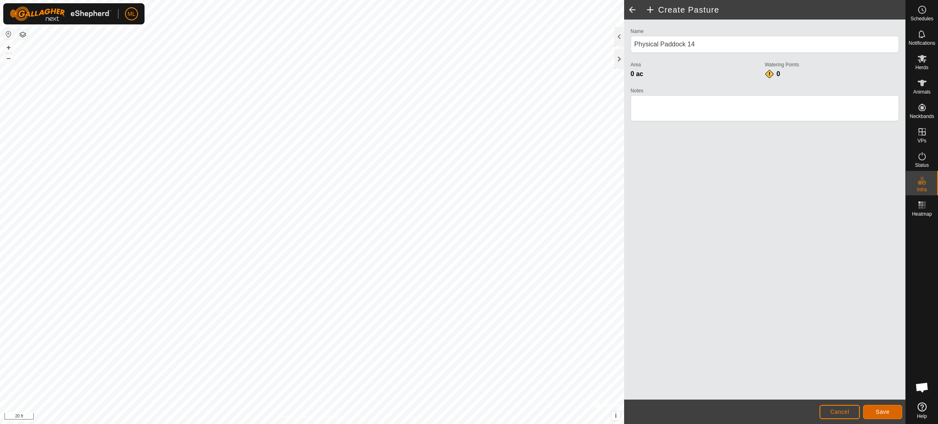
click at [881, 410] on span "Save" at bounding box center [883, 412] width 14 height 7
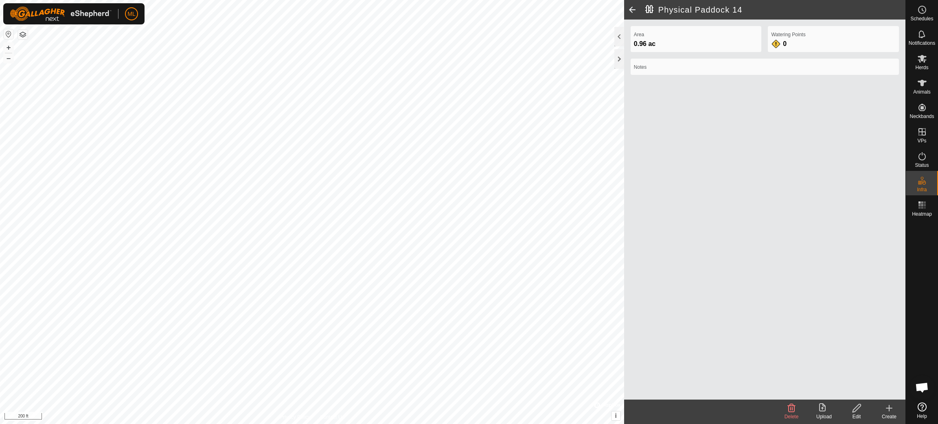
click at [888, 404] on icon at bounding box center [889, 409] width 10 height 10
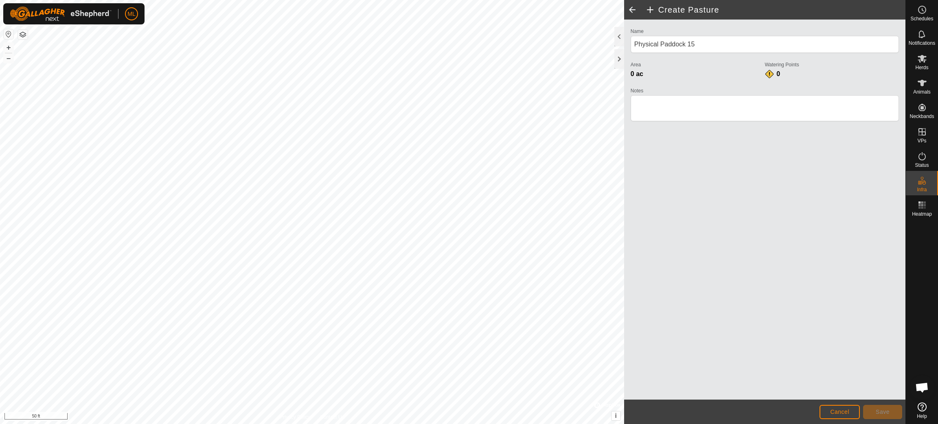
click at [76, 424] on html "ML Schedules Notifications Herds Animals Neckbands VPs Status Infra Heatmap Hel…" at bounding box center [469, 212] width 938 height 424
click at [326, 415] on div "Privacy Policy Contact Us + – ⇧ i © Mapbox , © OpenStreetMap , Improve this map…" at bounding box center [312, 212] width 624 height 424
click at [885, 412] on span "Save" at bounding box center [883, 412] width 14 height 7
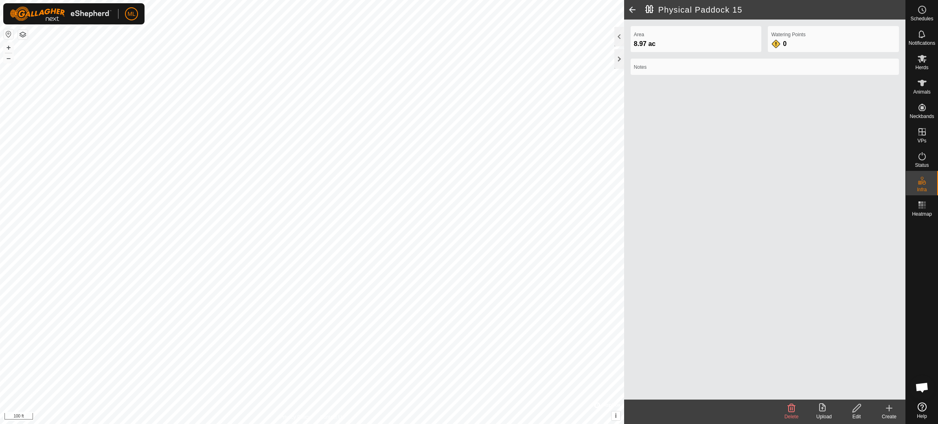
drag, startPoint x: 893, startPoint y: 409, endPoint x: 858, endPoint y: 403, distance: 34.7
click at [893, 410] on icon at bounding box center [889, 409] width 10 height 10
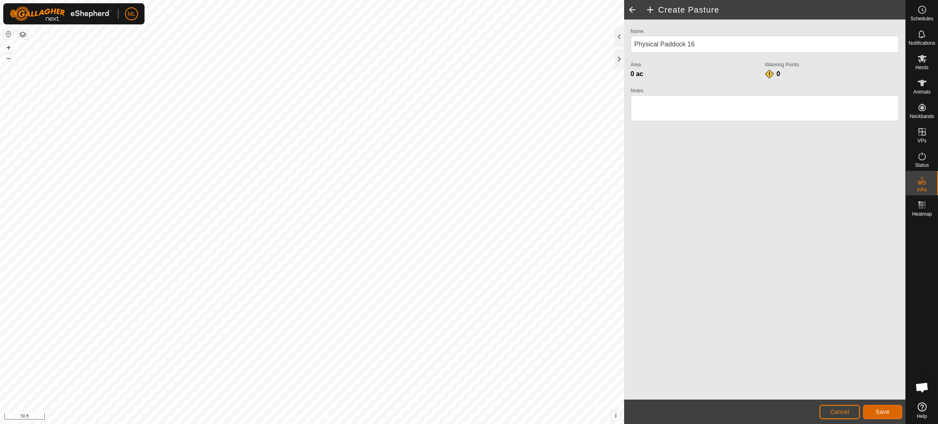
click at [883, 409] on span "Save" at bounding box center [883, 412] width 14 height 7
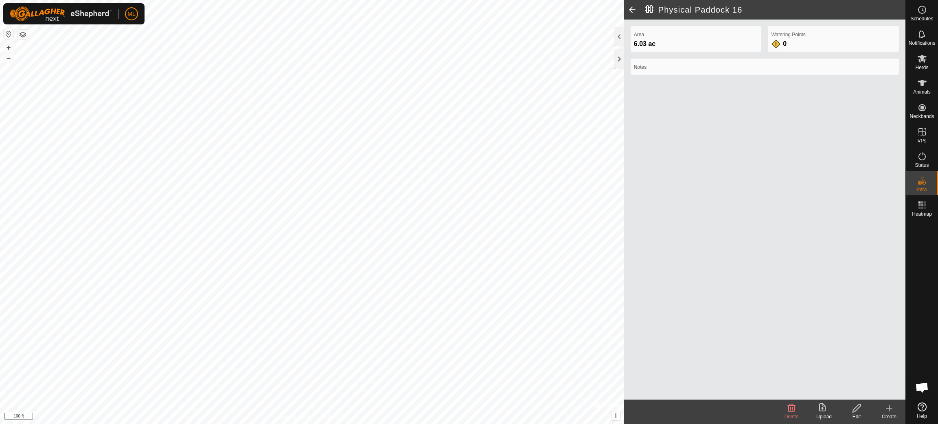
click at [890, 410] on icon at bounding box center [889, 409] width 10 height 10
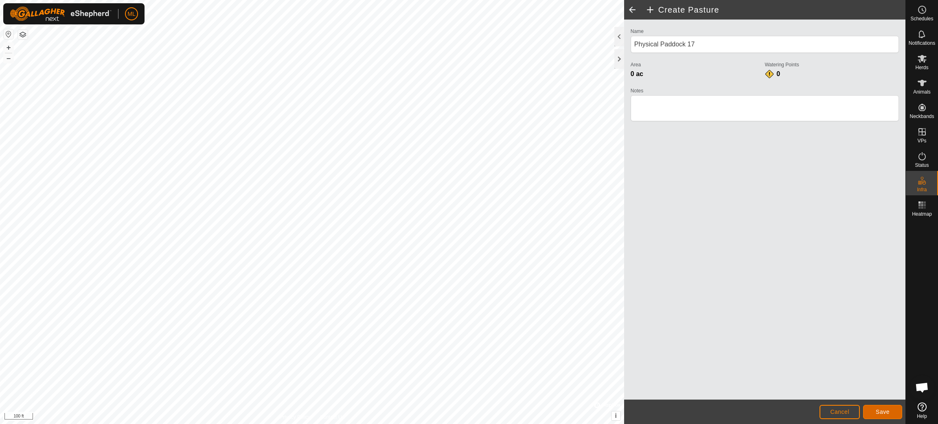
click at [888, 414] on span "Save" at bounding box center [883, 412] width 14 height 7
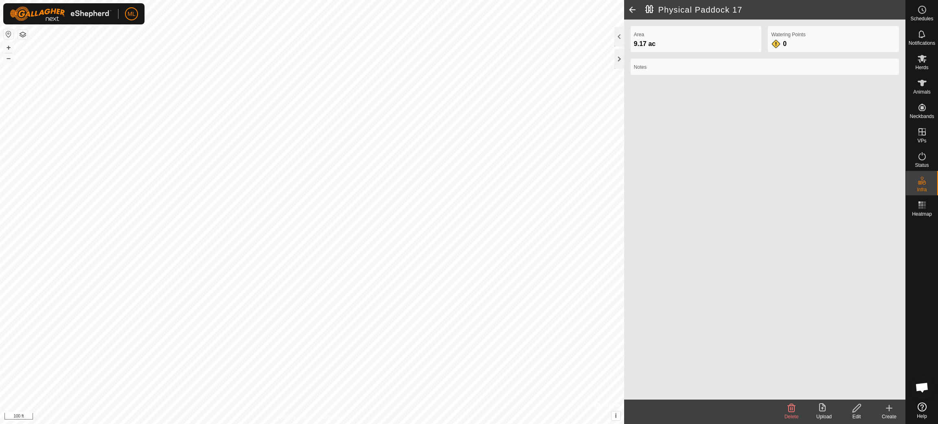
click at [889, 410] on icon at bounding box center [889, 409] width 0 height 6
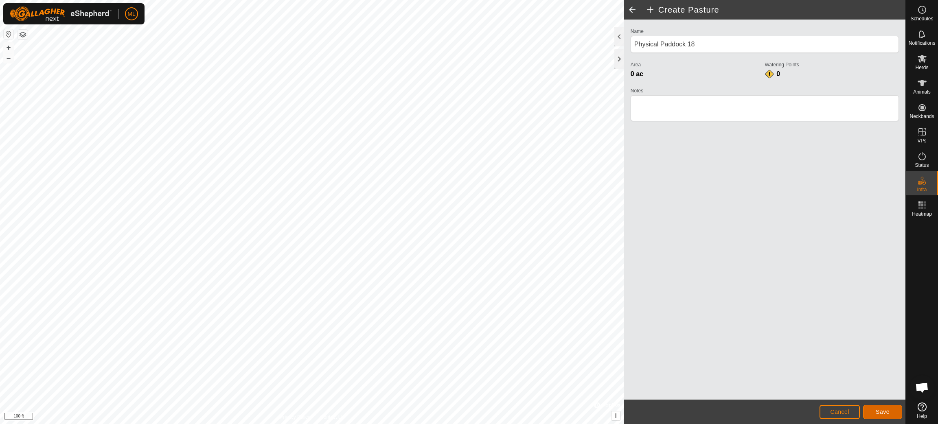
click at [887, 412] on span "Save" at bounding box center [883, 412] width 14 height 7
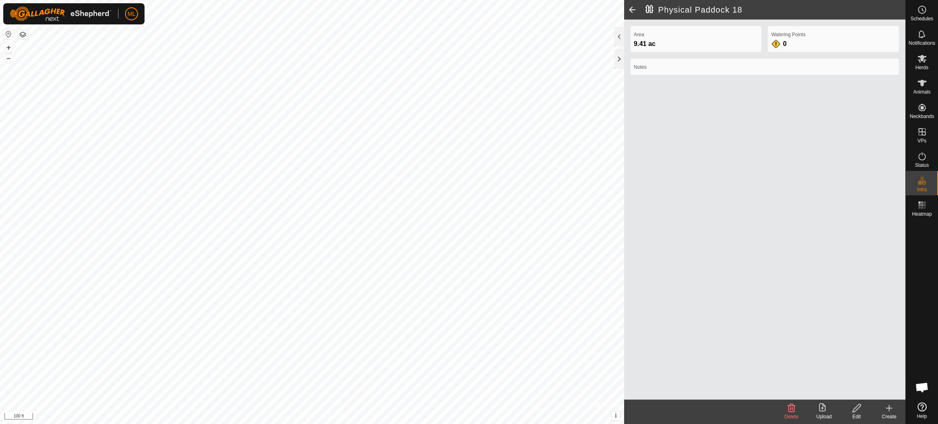
click at [890, 412] on icon at bounding box center [889, 409] width 10 height 10
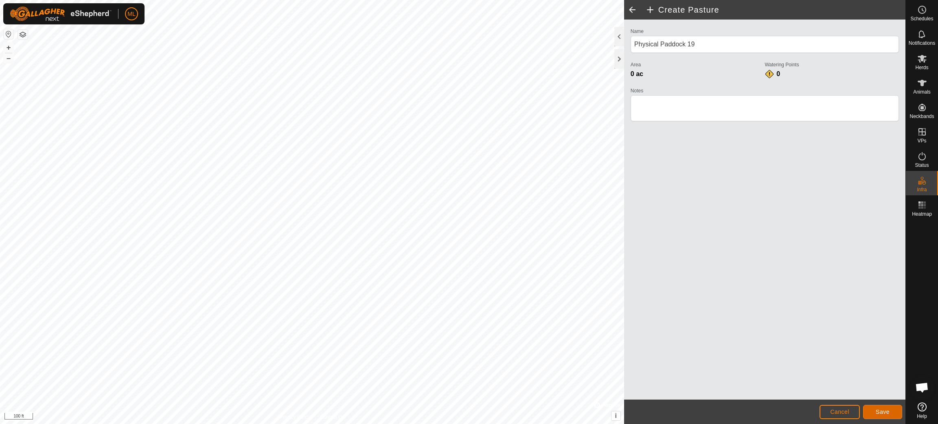
click at [888, 411] on span "Save" at bounding box center [883, 412] width 14 height 7
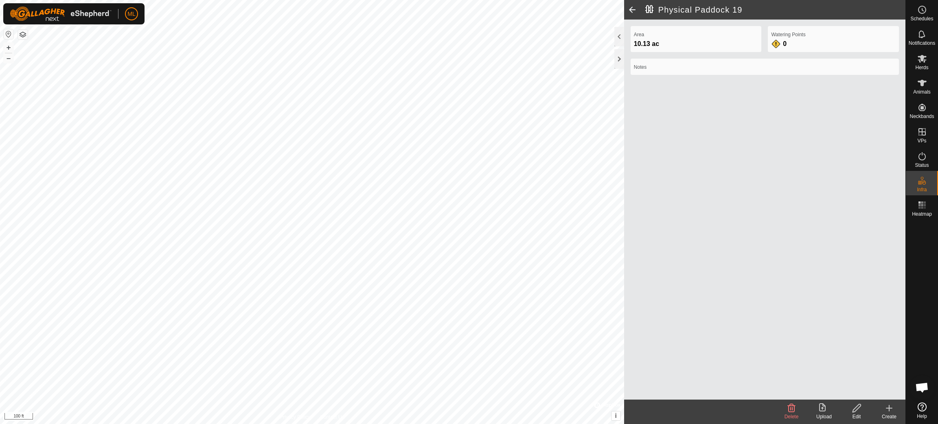
click at [890, 408] on icon at bounding box center [889, 408] width 6 height 0
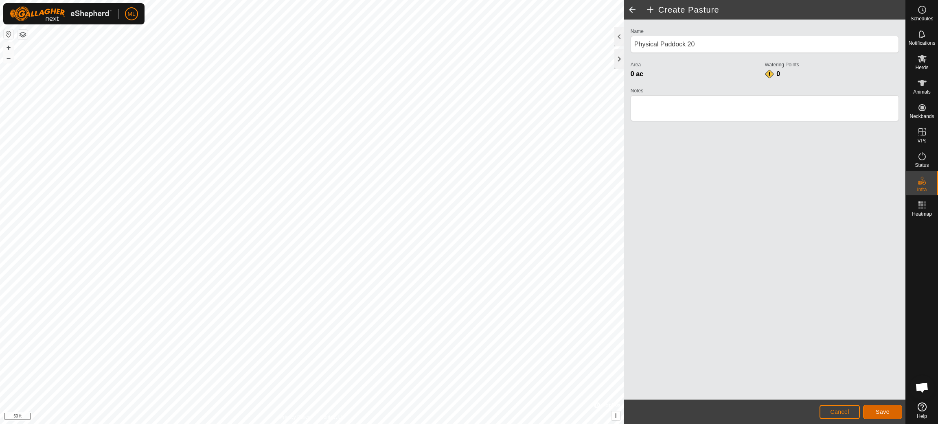
click at [879, 408] on button "Save" at bounding box center [882, 412] width 39 height 14
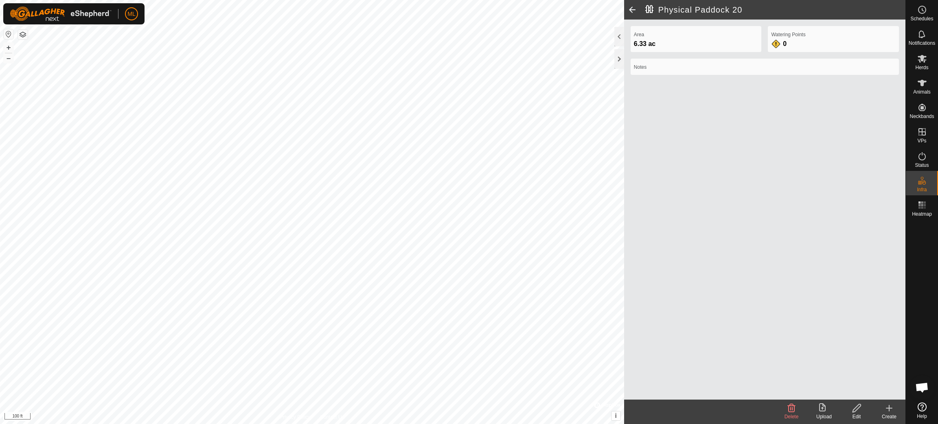
drag, startPoint x: 890, startPoint y: 406, endPoint x: 823, endPoint y: 393, distance: 69.0
click at [890, 407] on icon at bounding box center [889, 409] width 10 height 10
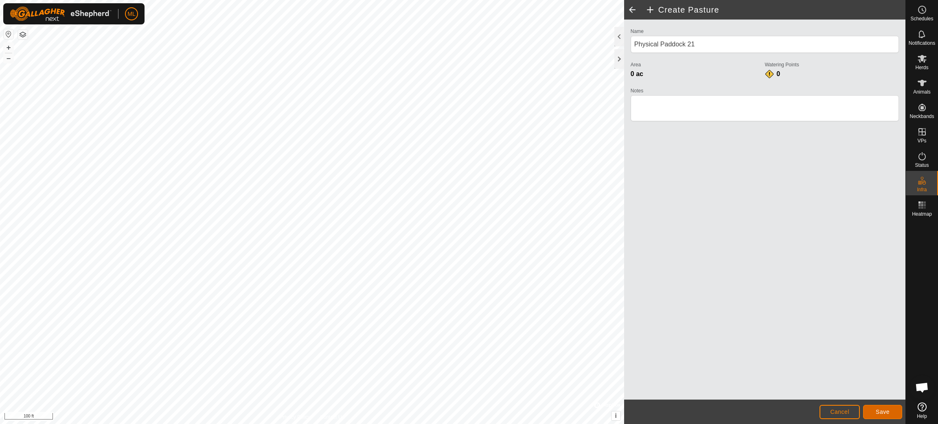
click at [880, 412] on span "Save" at bounding box center [883, 412] width 14 height 7
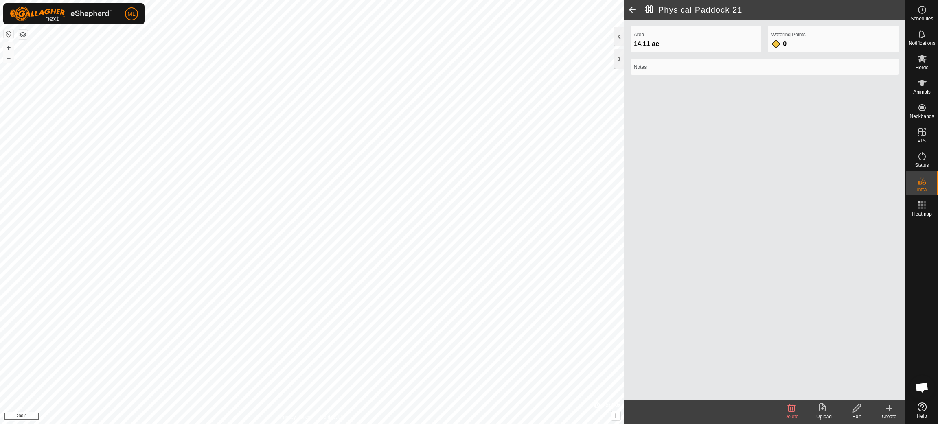
click at [857, 408] on icon at bounding box center [857, 409] width 10 height 10
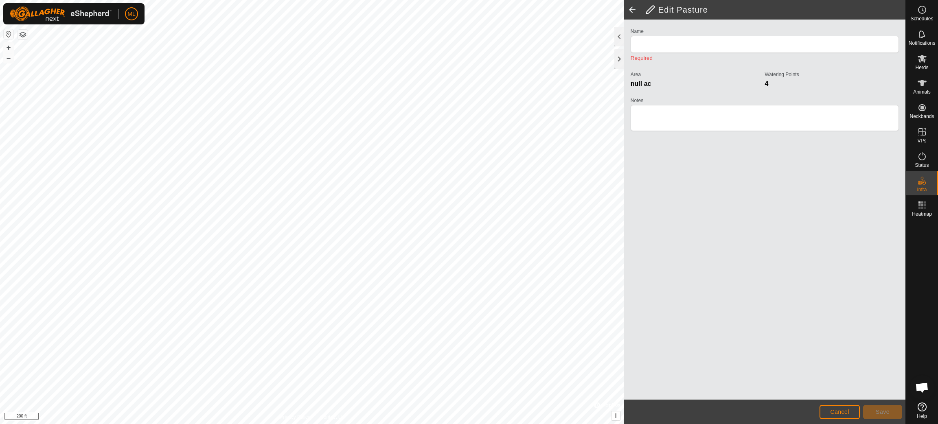
type input "Physical Paddock 21"
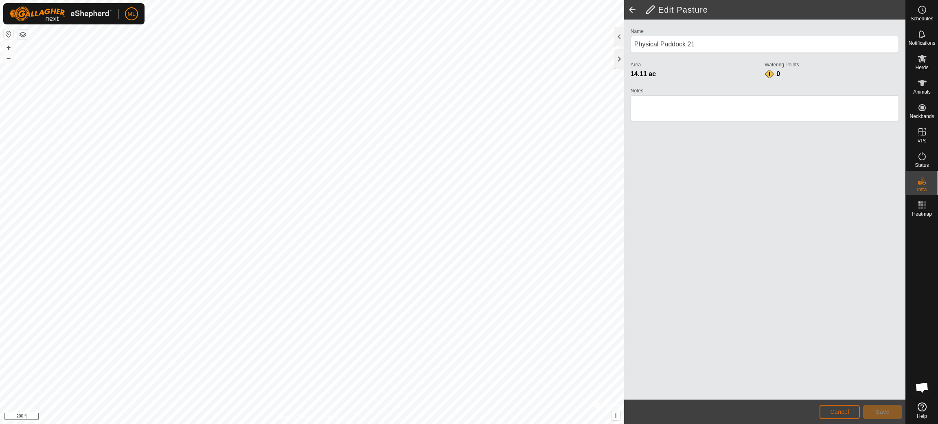
click at [839, 409] on span "Cancel" at bounding box center [839, 412] width 19 height 7
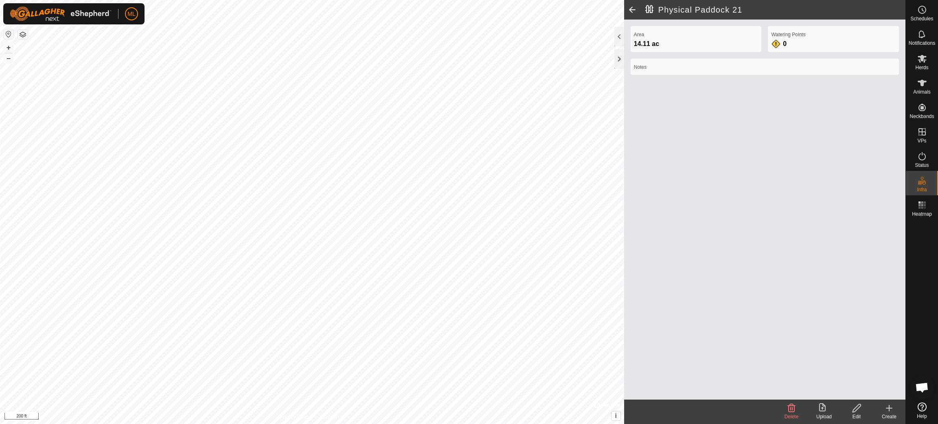
click at [891, 410] on icon at bounding box center [889, 409] width 10 height 10
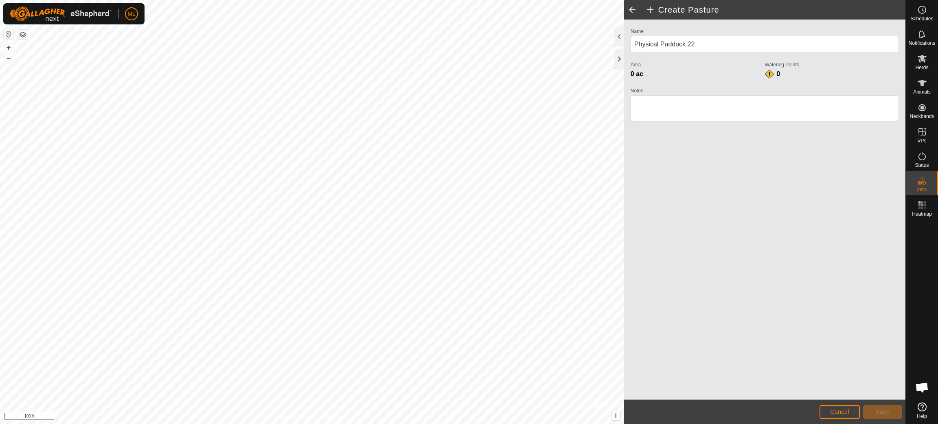
click at [238, 424] on html "ML Schedules Notifications Herds Animals Neckbands VPs Status Infra Heatmap Hel…" at bounding box center [469, 212] width 938 height 424
click at [887, 412] on span "Save" at bounding box center [883, 412] width 14 height 7
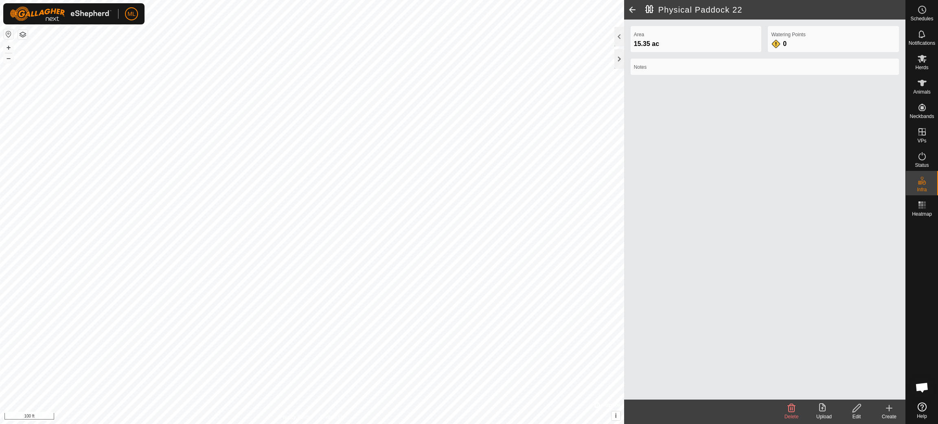
click at [893, 410] on icon at bounding box center [889, 409] width 10 height 10
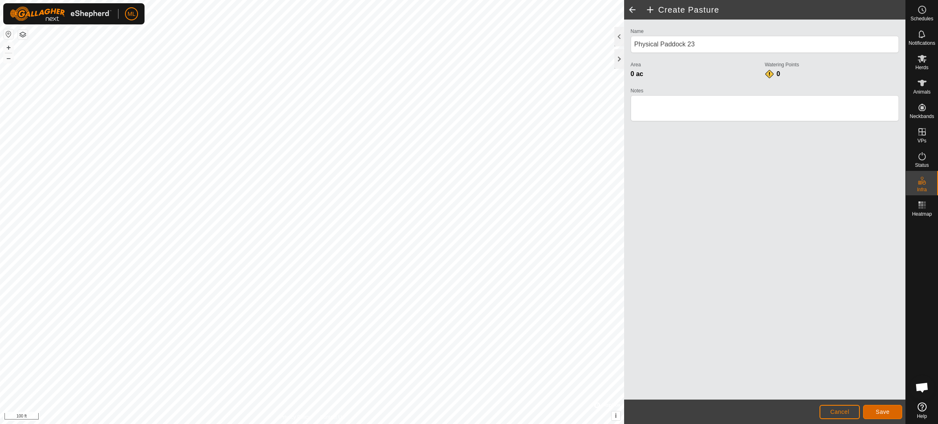
click at [883, 410] on span "Save" at bounding box center [883, 412] width 14 height 7
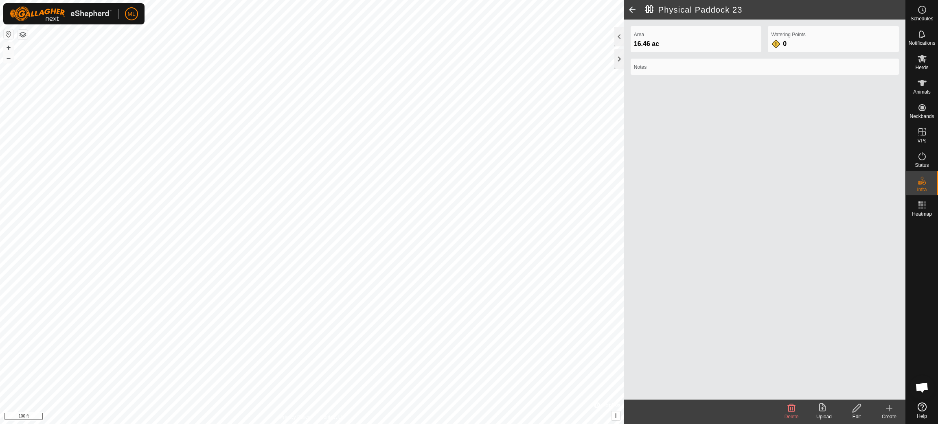
click at [893, 410] on icon at bounding box center [889, 409] width 10 height 10
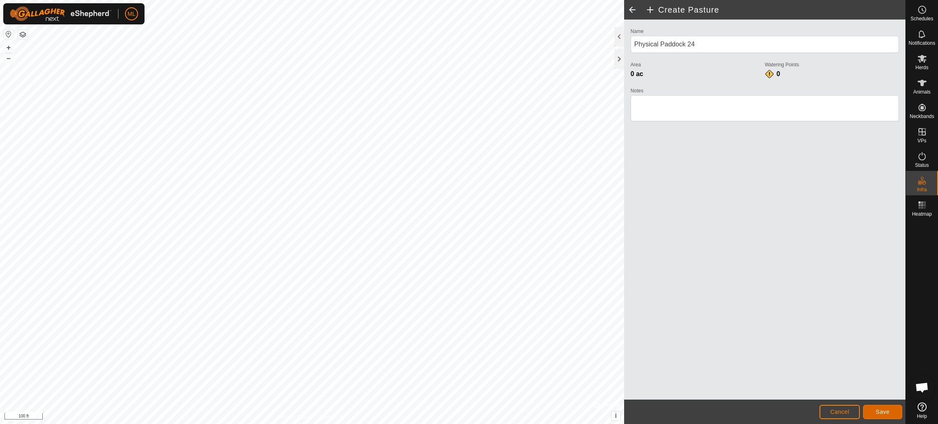
click at [887, 414] on span "Save" at bounding box center [883, 412] width 14 height 7
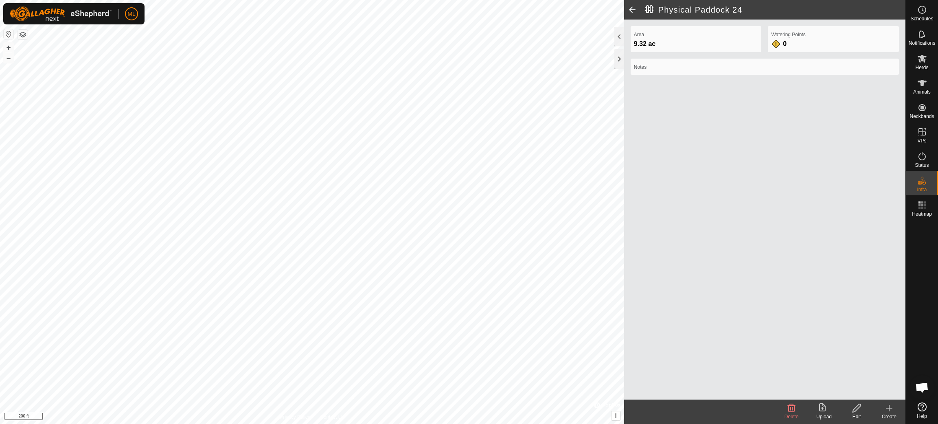
click at [888, 410] on icon at bounding box center [889, 409] width 10 height 10
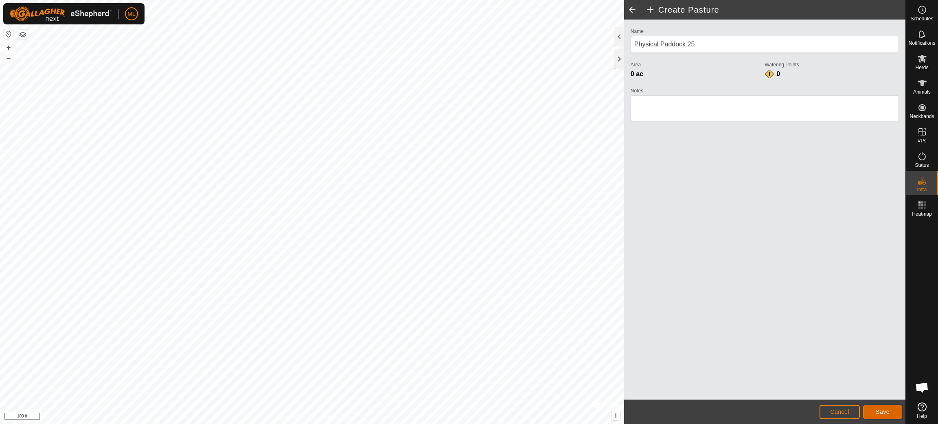
click at [887, 412] on span "Save" at bounding box center [883, 412] width 14 height 7
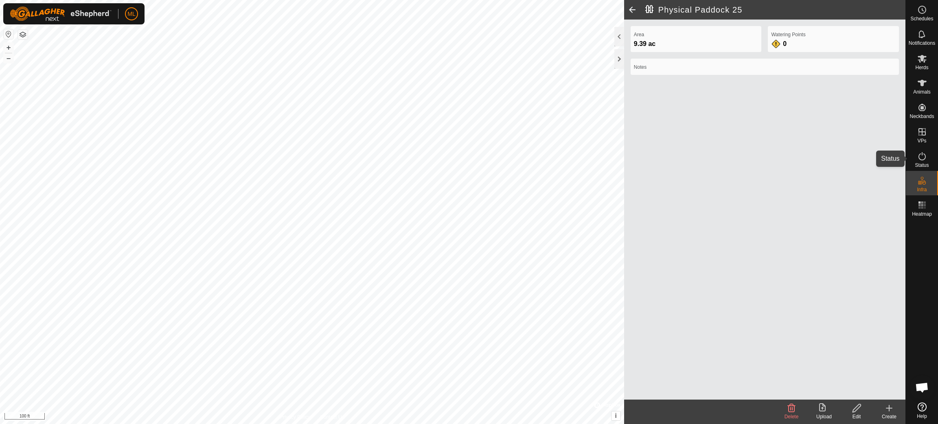
click at [925, 158] on icon at bounding box center [922, 156] width 7 height 8
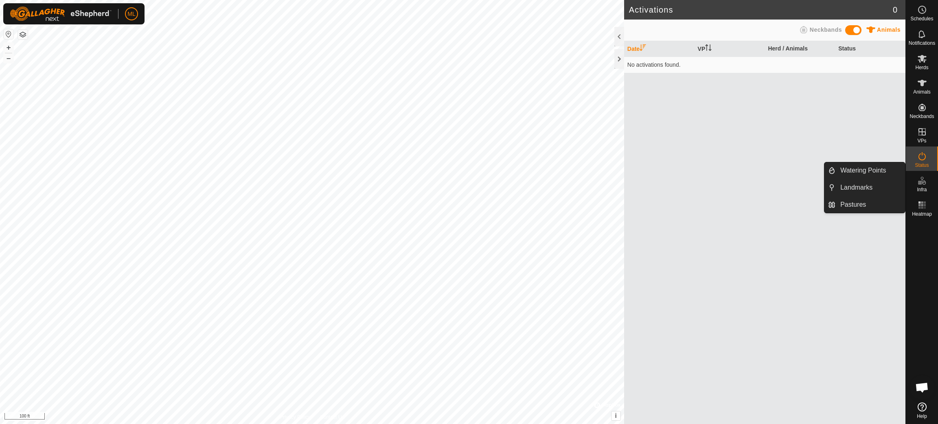
click at [923, 185] on icon at bounding box center [922, 181] width 10 height 10
click at [860, 171] on link "Watering Points" at bounding box center [871, 170] width 70 height 16
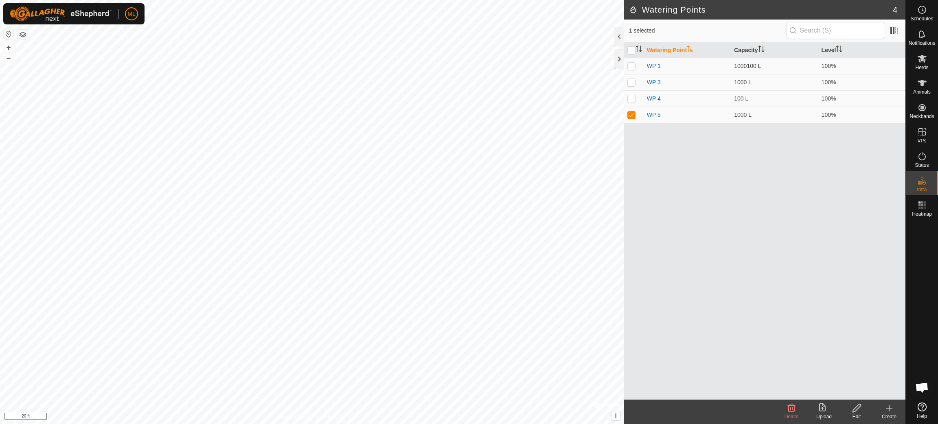
click at [887, 411] on icon at bounding box center [889, 409] width 10 height 10
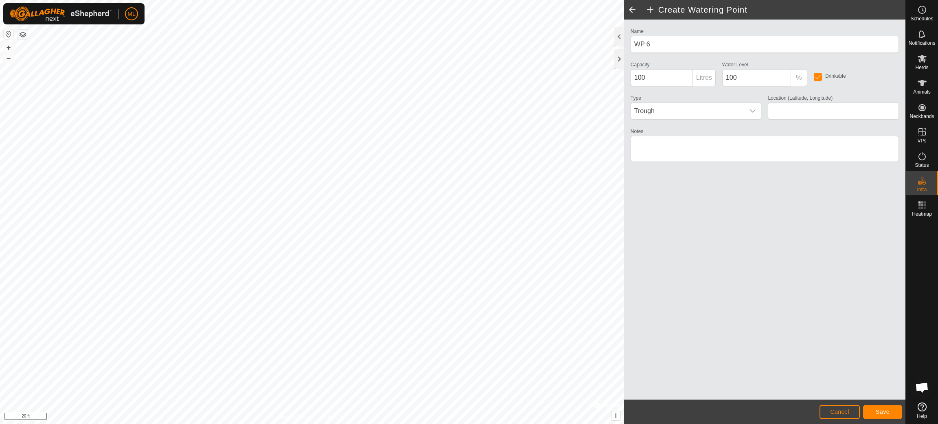
type input "45.320835, -76.442008"
click at [656, 78] on input "100" at bounding box center [662, 77] width 62 height 17
type input "100000"
click at [882, 412] on span "Save" at bounding box center [883, 412] width 14 height 7
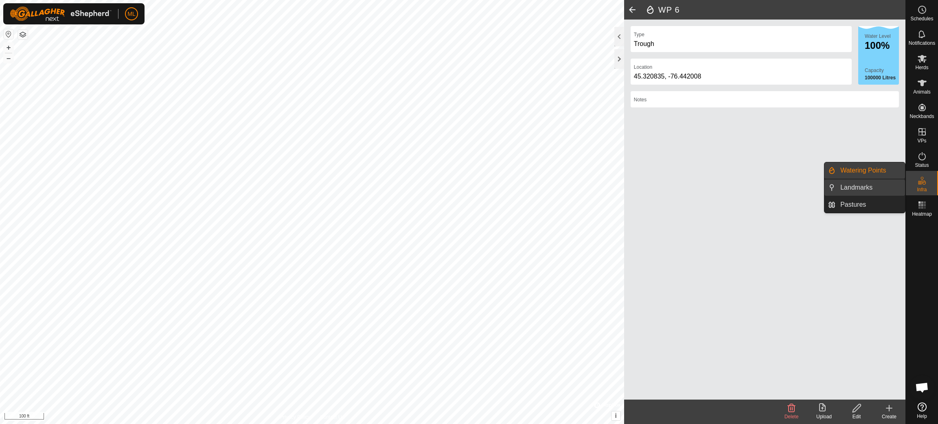
click at [868, 190] on link "Landmarks" at bounding box center [871, 188] width 70 height 16
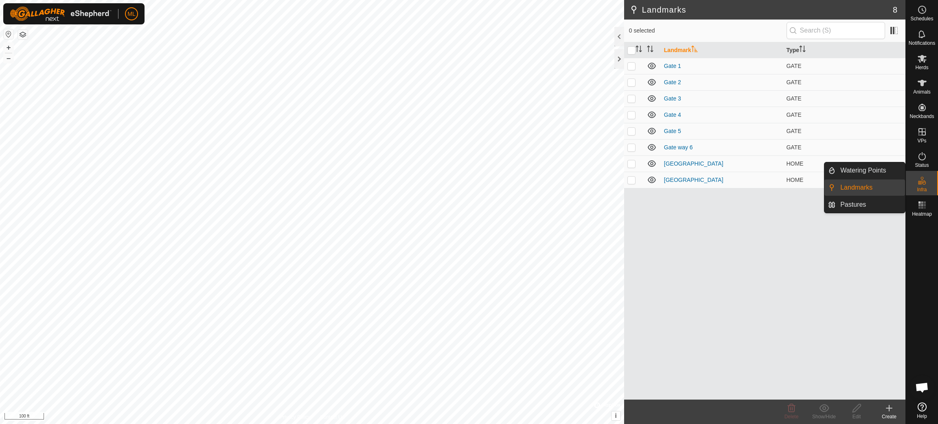
click at [868, 190] on link "Landmarks" at bounding box center [871, 188] width 70 height 16
click at [888, 410] on icon at bounding box center [889, 409] width 10 height 10
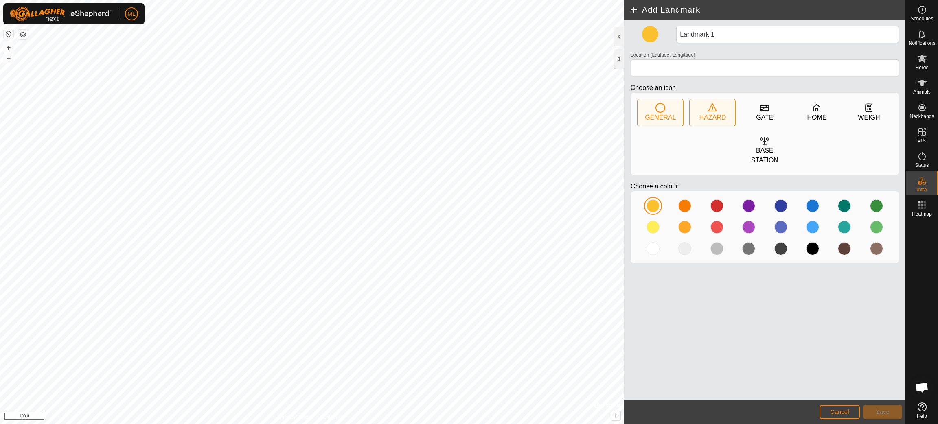
click at [714, 110] on icon at bounding box center [713, 108] width 10 height 10
type input "45.320880, -76.441650"
click at [715, 211] on div at bounding box center [717, 206] width 13 height 13
click at [717, 225] on div at bounding box center [717, 227] width 13 height 13
click at [711, 207] on div at bounding box center [717, 206] width 13 height 13
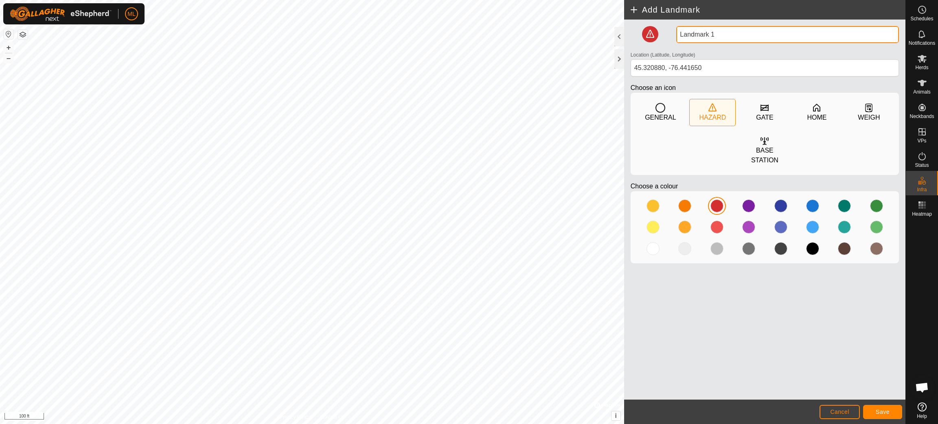
click at [717, 33] on input "Landmark 1" at bounding box center [787, 34] width 223 height 17
type input "L"
type input "old ba"
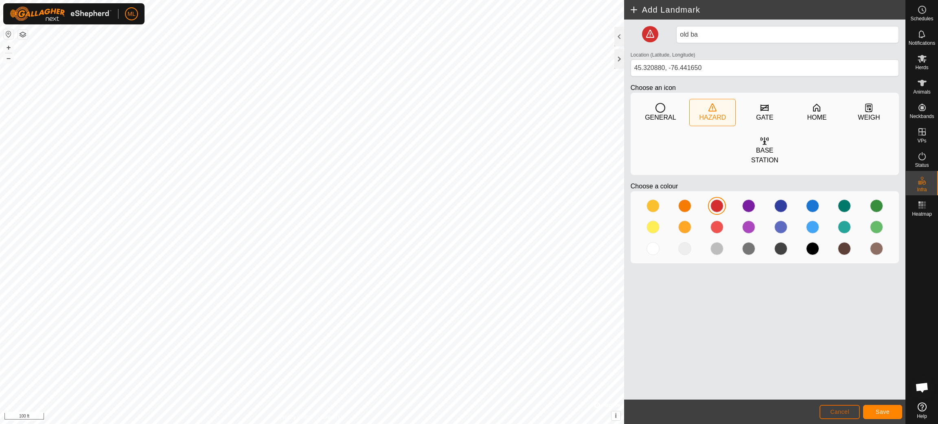
click at [842, 412] on span "Cancel" at bounding box center [839, 412] width 19 height 7
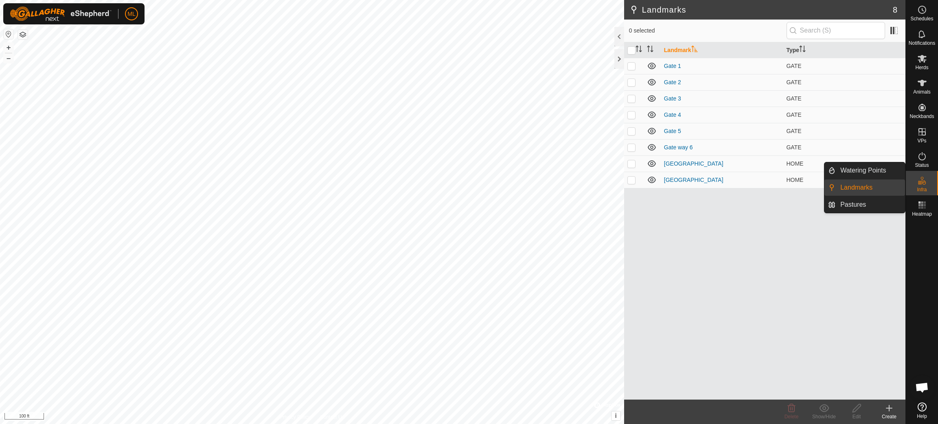
click at [871, 190] on link "Landmarks" at bounding box center [871, 188] width 70 height 16
click at [888, 410] on icon at bounding box center [889, 409] width 10 height 10
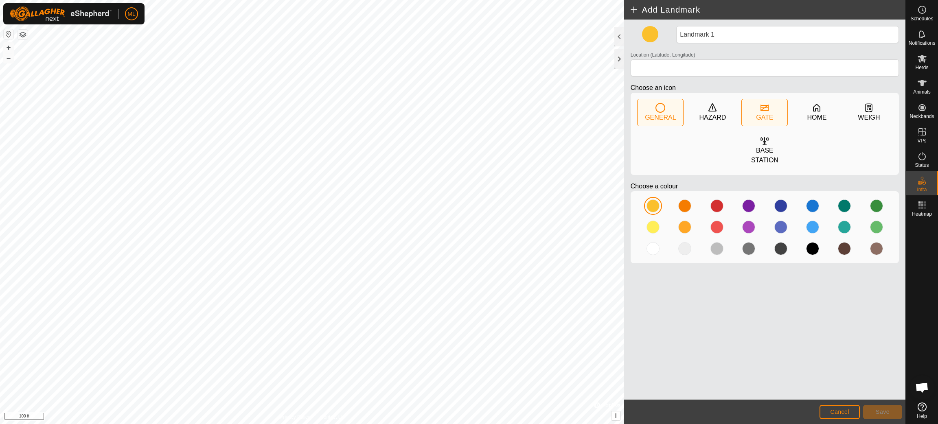
click at [756, 109] on div "GATE" at bounding box center [765, 112] width 46 height 26
type input "45.322596, -76.443354"
click at [813, 226] on div at bounding box center [812, 227] width 13 height 13
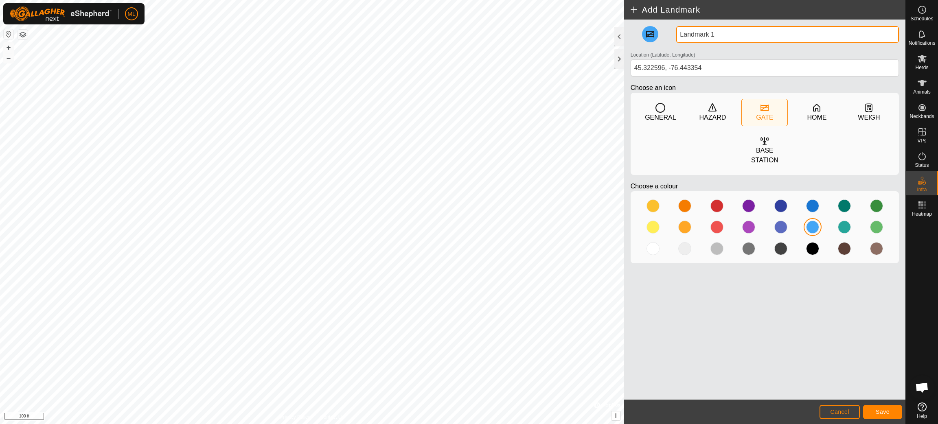
click at [713, 33] on input "Landmark 1" at bounding box center [787, 34] width 223 height 17
type input "L"
click at [682, 33] on input "gate" at bounding box center [787, 34] width 223 height 17
type input "Gate"
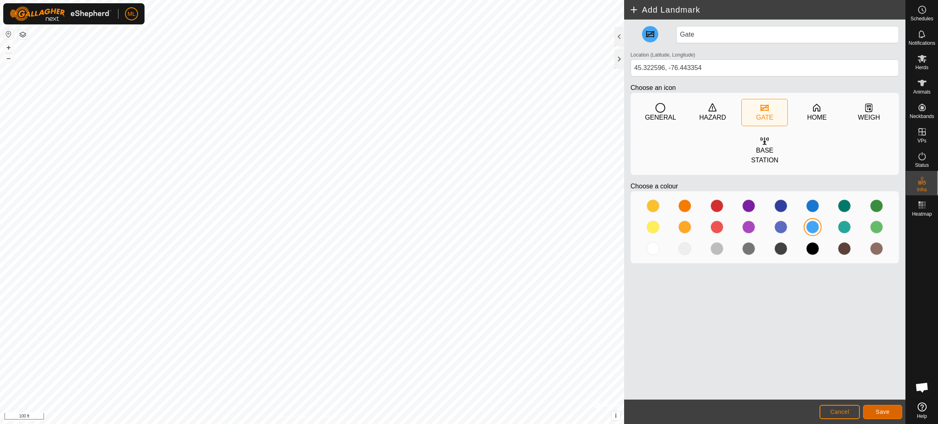
click at [886, 410] on span "Save" at bounding box center [883, 412] width 14 height 7
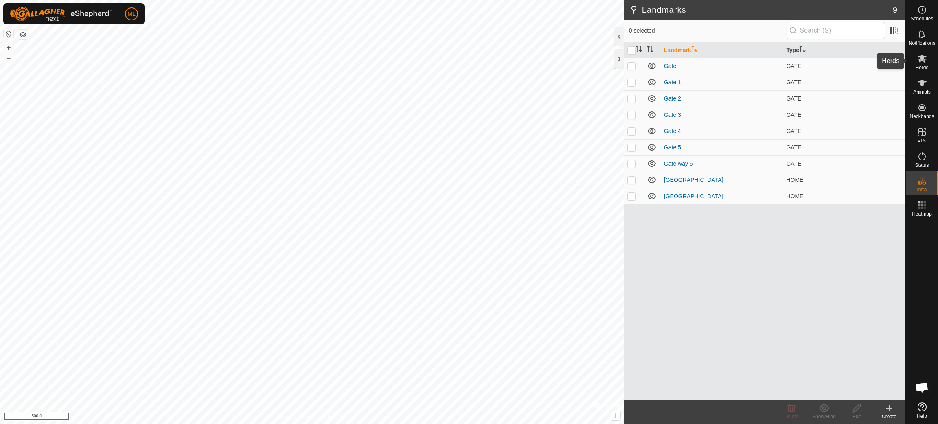
click at [924, 65] on span "Herds" at bounding box center [921, 67] width 13 height 5
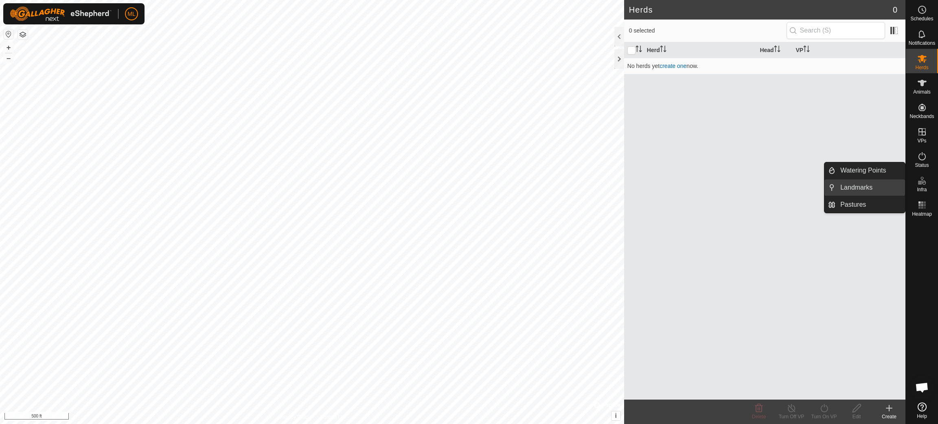
click at [923, 182] on icon at bounding box center [922, 181] width 10 height 10
click at [879, 207] on link "Pastures" at bounding box center [871, 205] width 70 height 16
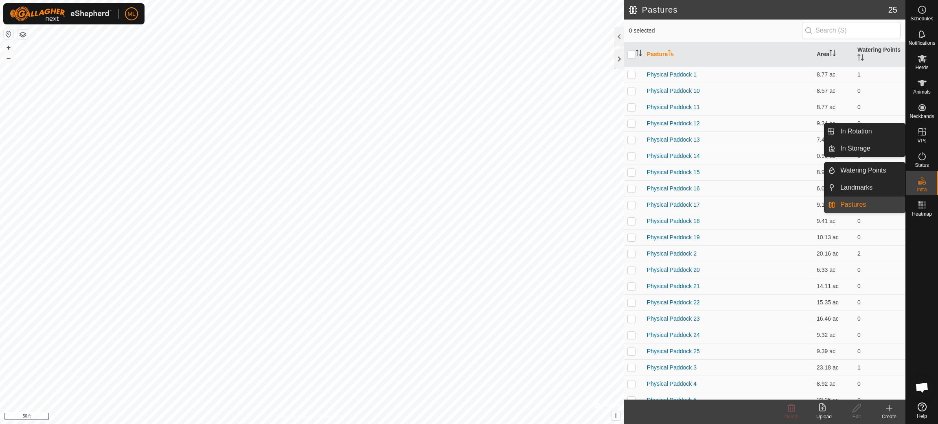
drag, startPoint x: 925, startPoint y: 133, endPoint x: 901, endPoint y: 139, distance: 25.1
click at [925, 133] on icon at bounding box center [922, 131] width 7 height 7
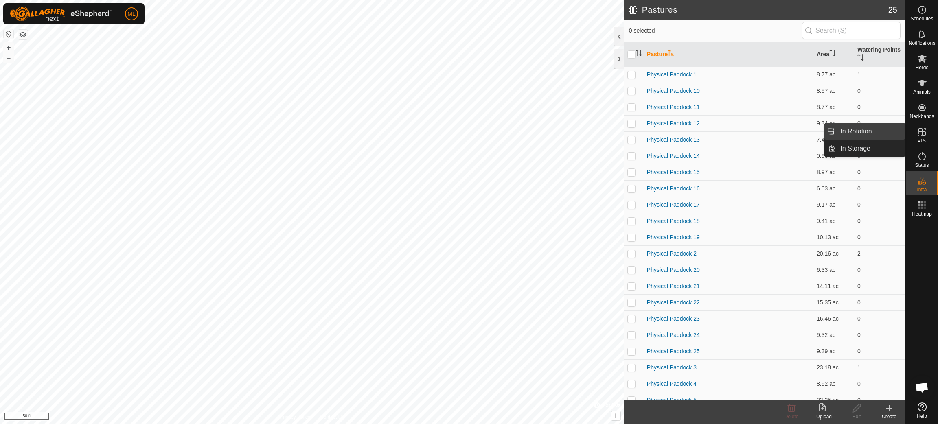
click at [862, 131] on link "In Rotation" at bounding box center [871, 131] width 70 height 16
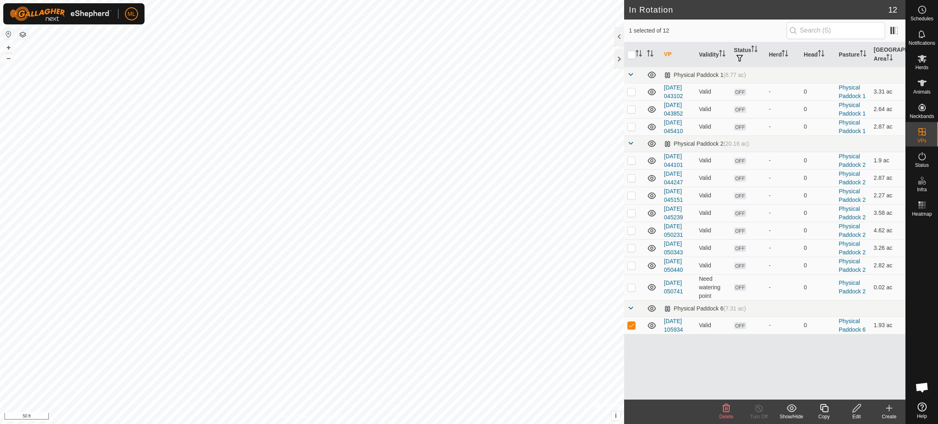
click at [857, 408] on icon at bounding box center [857, 409] width 10 height 10
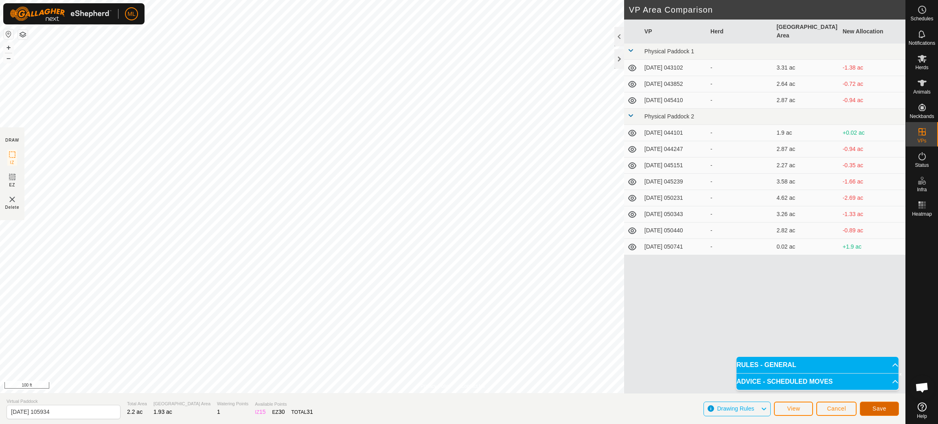
click at [879, 410] on span "Save" at bounding box center [880, 409] width 14 height 7
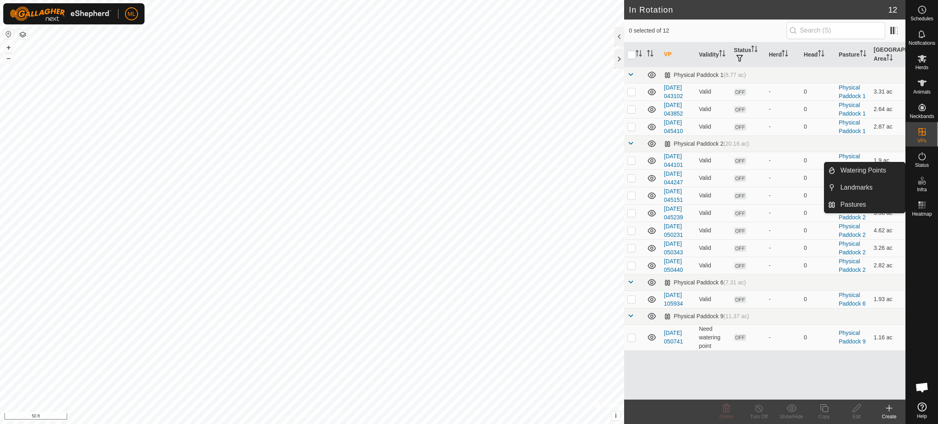
click at [923, 185] on icon at bounding box center [922, 181] width 10 height 10
click at [859, 173] on link "Watering Points" at bounding box center [871, 170] width 70 height 16
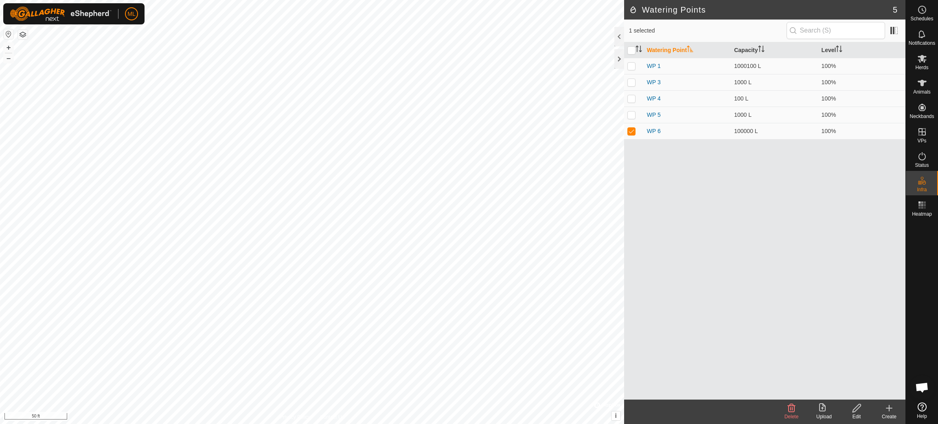
click at [888, 410] on icon at bounding box center [889, 409] width 10 height 10
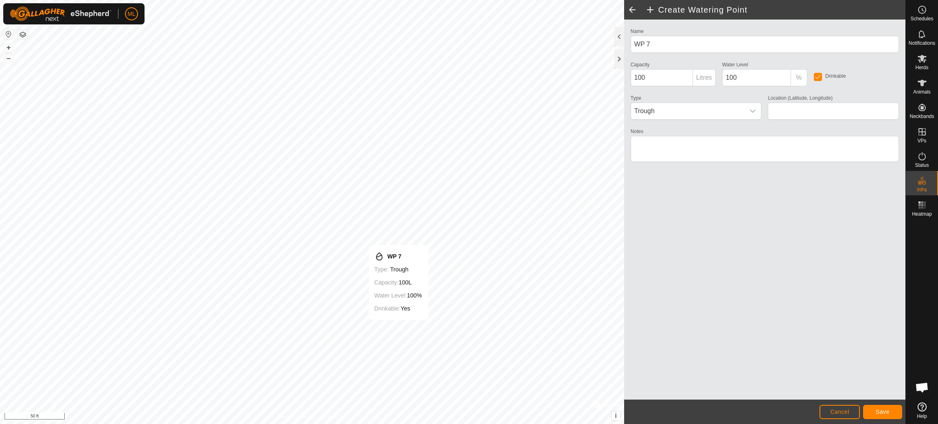
type input "45.324149, -76.446942"
click at [885, 409] on span "Save" at bounding box center [883, 412] width 14 height 7
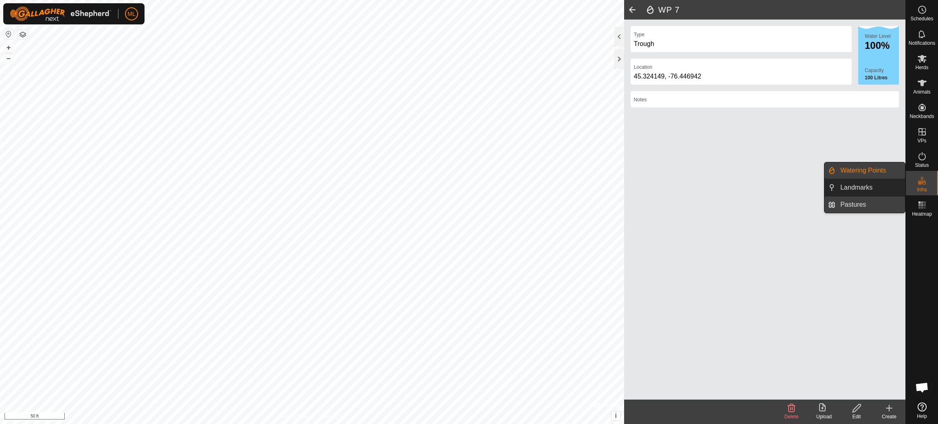
click at [863, 206] on link "Pastures" at bounding box center [871, 205] width 70 height 16
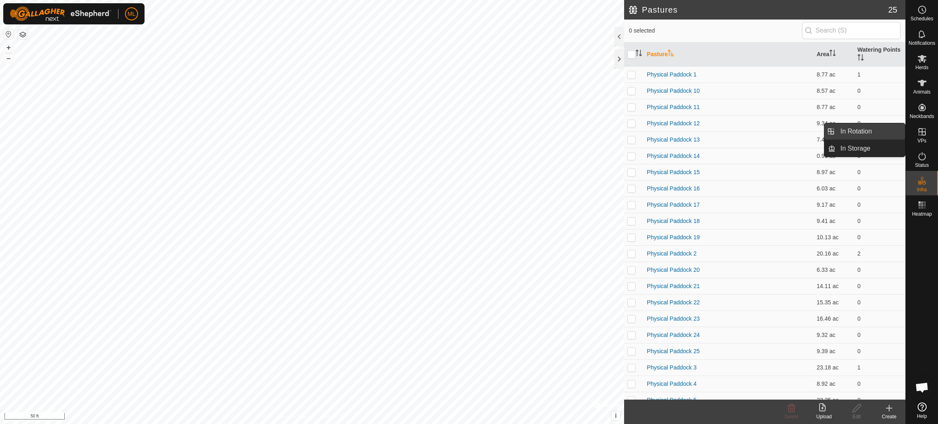
drag, startPoint x: 925, startPoint y: 122, endPoint x: 873, endPoint y: 133, distance: 53.0
click at [923, 132] on icon at bounding box center [922, 131] width 7 height 7
click at [869, 133] on link "In Rotation" at bounding box center [871, 131] width 70 height 16
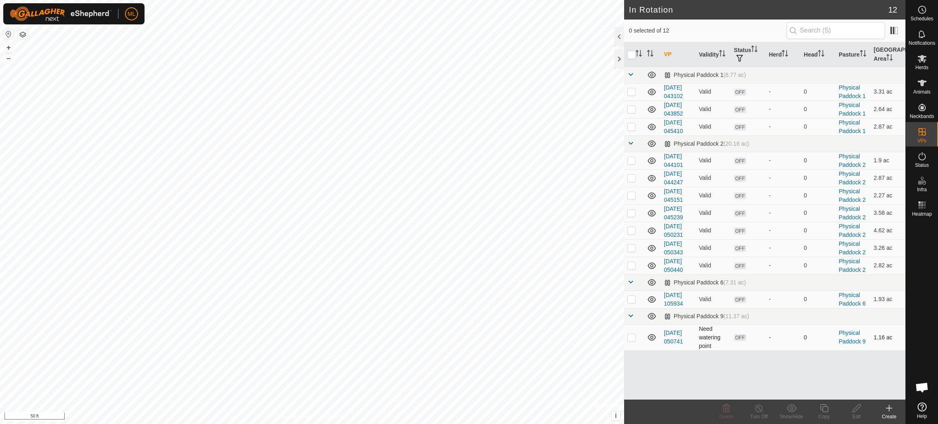
checkbox input "true"
click at [859, 410] on icon at bounding box center [857, 409] width 10 height 10
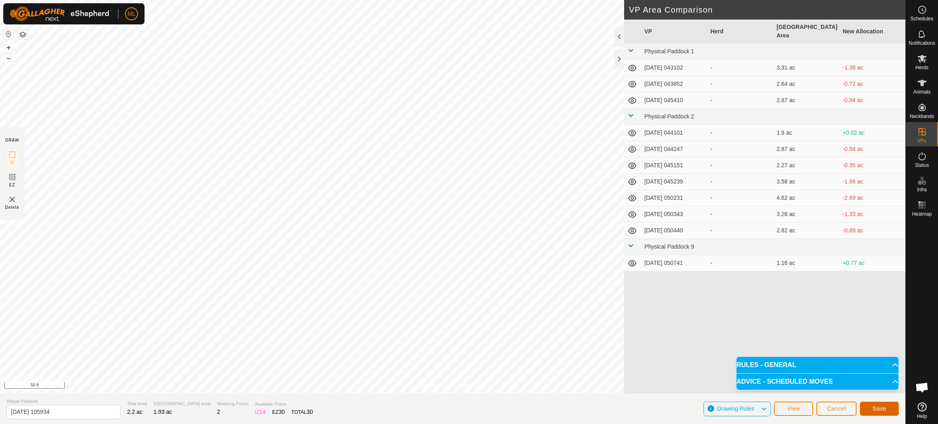
click at [879, 410] on span "Save" at bounding box center [880, 409] width 14 height 7
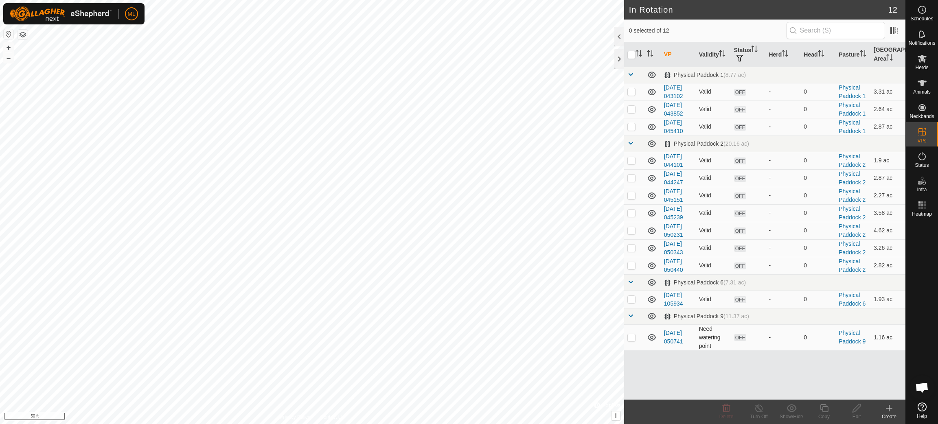
click at [632, 336] on p-checkbox at bounding box center [631, 337] width 8 height 7
checkbox input "true"
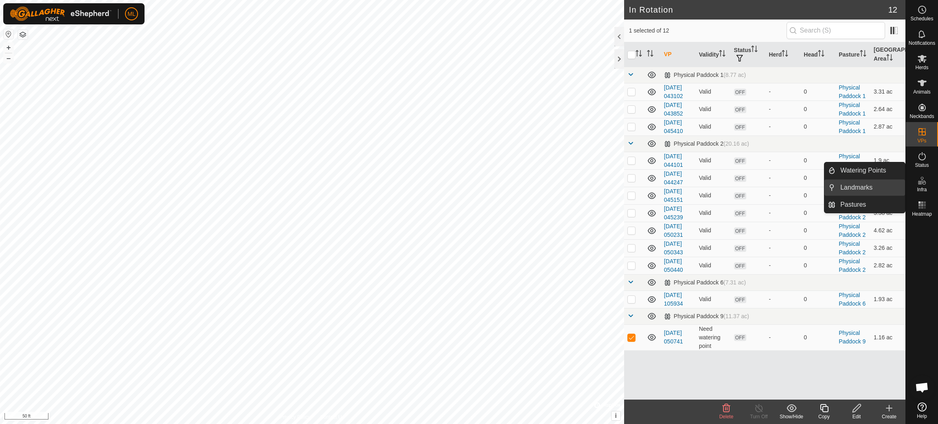
click at [866, 192] on link "Landmarks" at bounding box center [871, 188] width 70 height 16
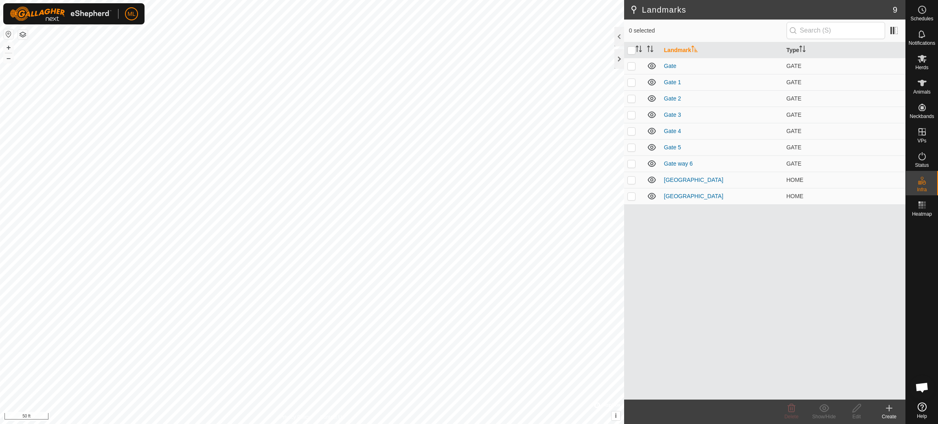
click at [888, 410] on icon at bounding box center [889, 409] width 10 height 10
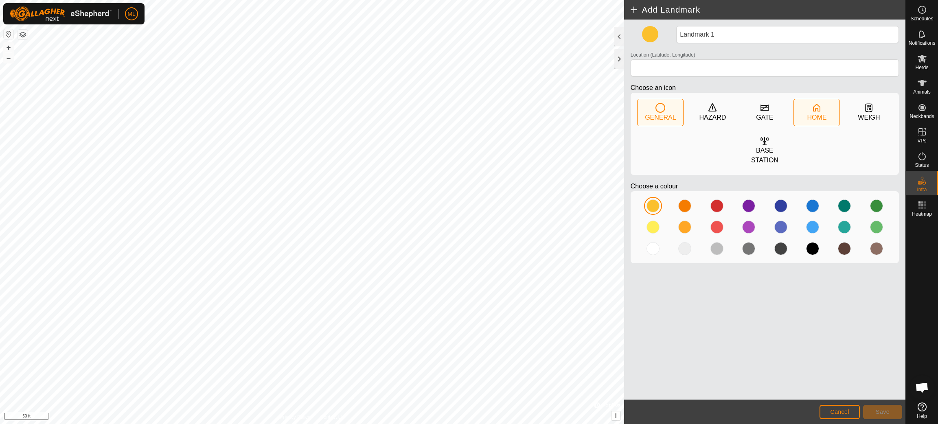
click at [823, 110] on div "HOME" at bounding box center [817, 112] width 46 height 26
type input "45.324362, -76.445387"
click at [717, 204] on div at bounding box center [717, 206] width 13 height 13
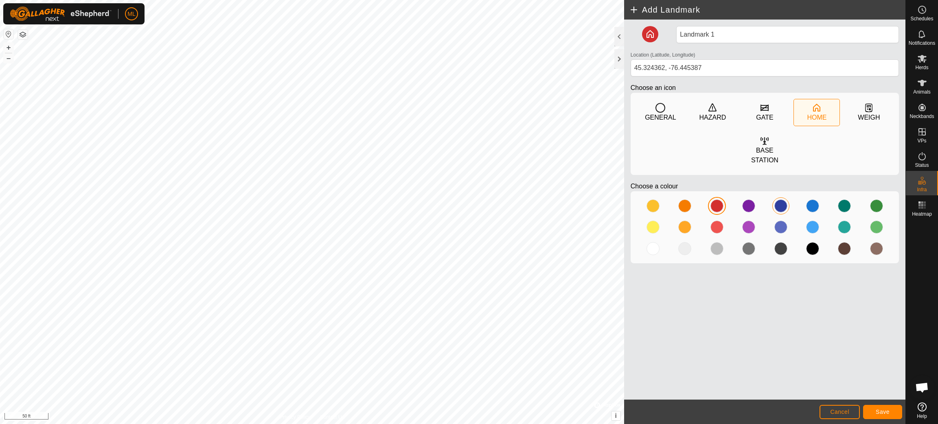
click at [781, 204] on div at bounding box center [780, 206] width 13 height 13
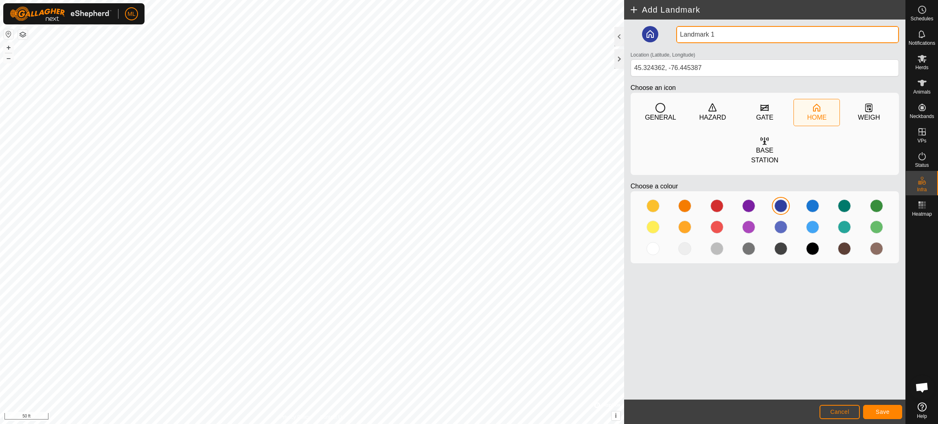
click at [719, 33] on input "Landmark 1" at bounding box center [787, 34] width 223 height 17
type input "L"
type input "b"
type input "Barn"
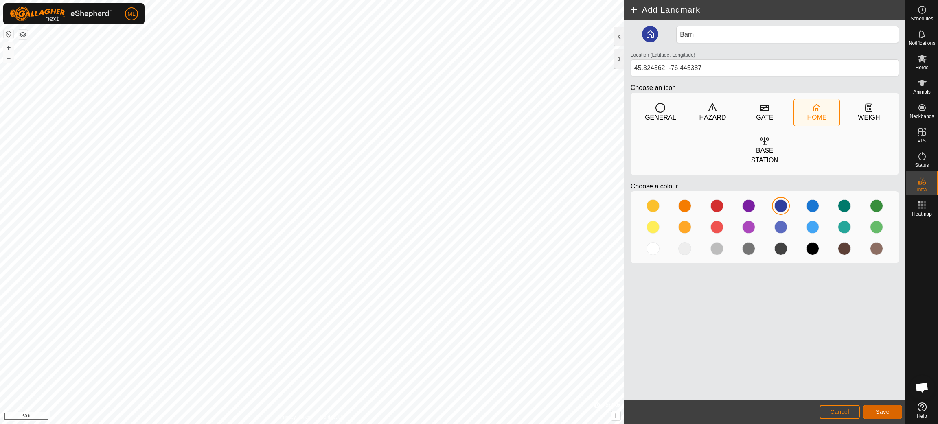
click at [883, 413] on span "Save" at bounding box center [883, 412] width 14 height 7
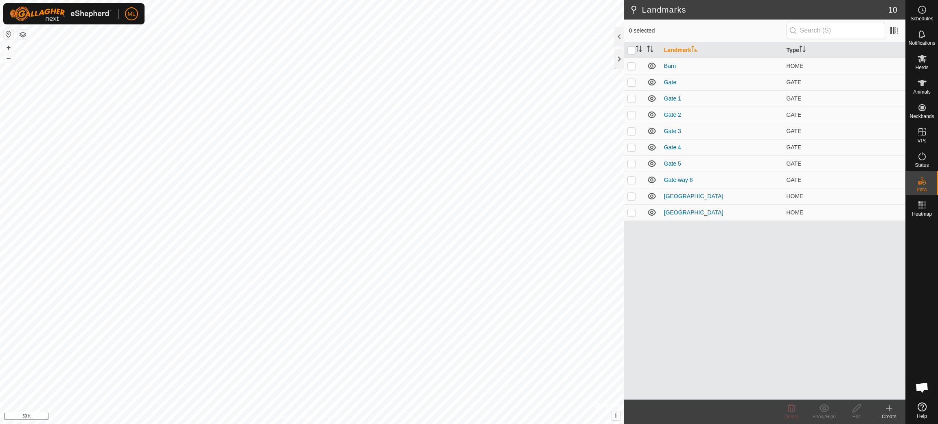
click at [891, 411] on icon at bounding box center [889, 409] width 10 height 10
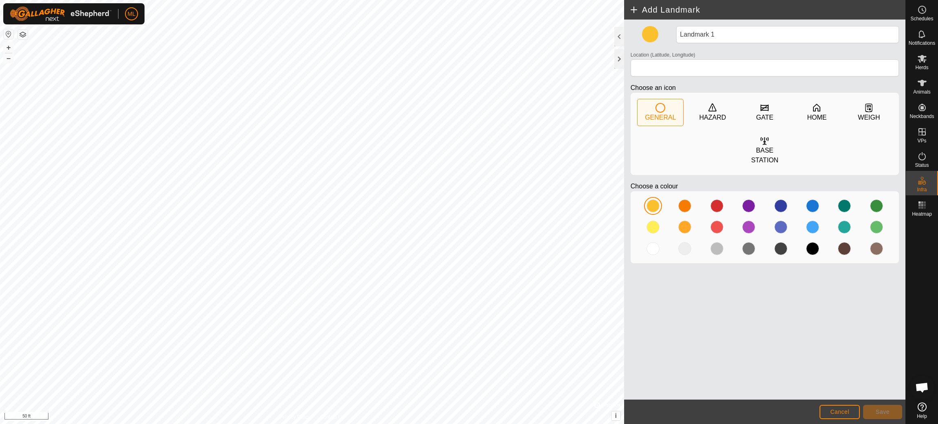
type input "45.324302, -76.446378"
click at [778, 203] on div at bounding box center [780, 206] width 13 height 13
click at [807, 111] on div "HOME" at bounding box center [817, 112] width 46 height 26
click at [663, 112] on icon at bounding box center [661, 108] width 10 height 10
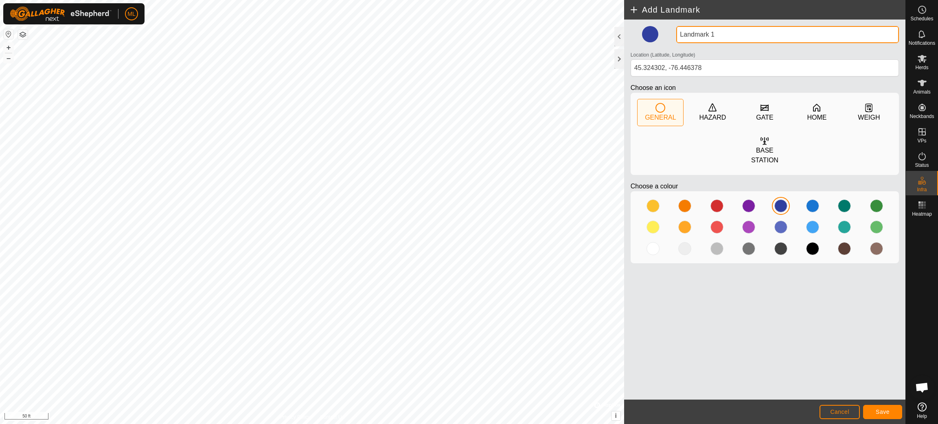
click at [722, 36] on input "Landmark 1" at bounding box center [787, 34] width 223 height 17
type input "L"
type input "garage"
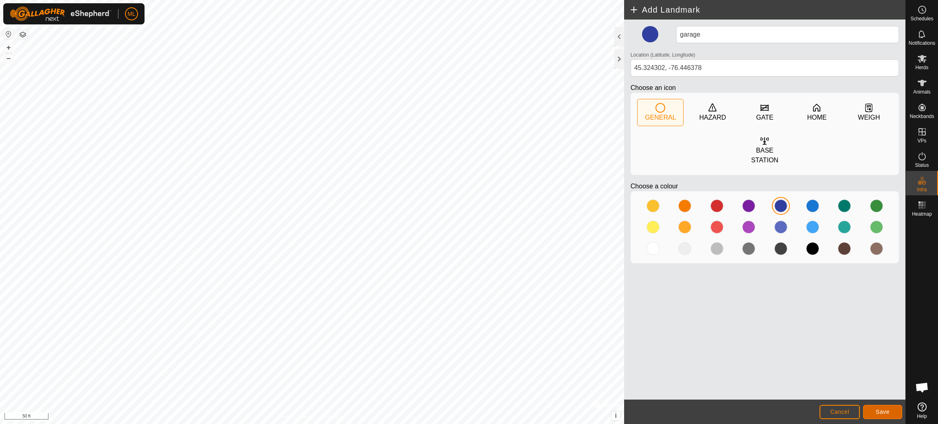
click at [886, 414] on span "Save" at bounding box center [883, 412] width 14 height 7
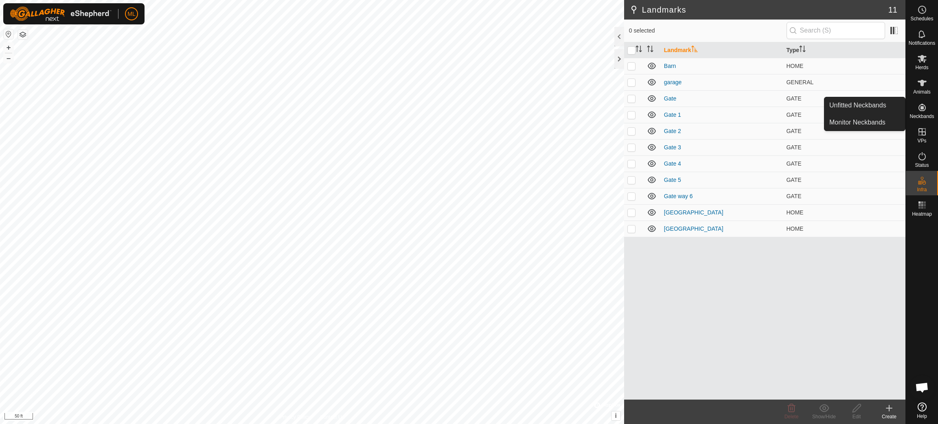
drag, startPoint x: 919, startPoint y: 109, endPoint x: 927, endPoint y: 101, distance: 10.7
click at [920, 109] on icon at bounding box center [922, 108] width 10 height 10
click at [923, 107] on icon at bounding box center [922, 107] width 7 height 7
click at [880, 104] on link "Unfitted Neckbands" at bounding box center [865, 105] width 81 height 16
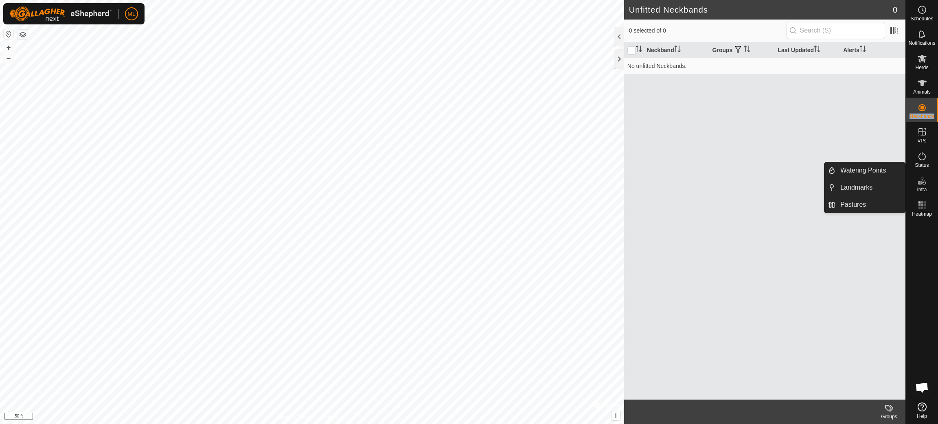
click at [921, 187] on span "Infra" at bounding box center [922, 189] width 10 height 5
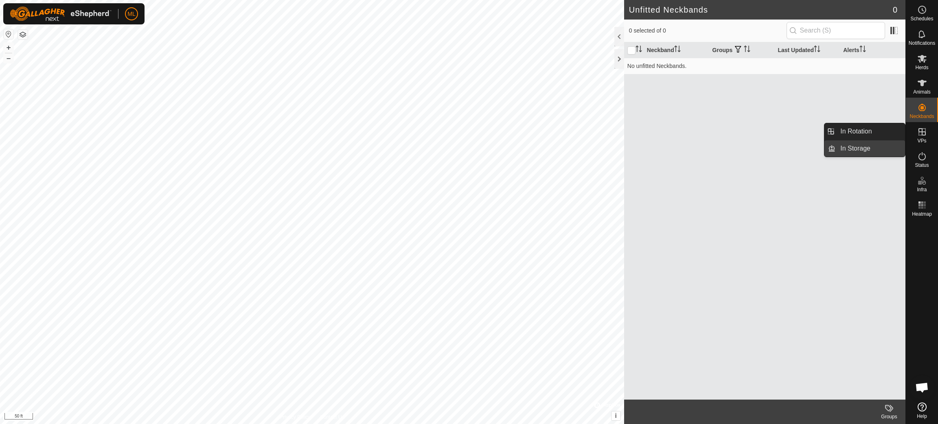
click at [884, 153] on link "In Storage" at bounding box center [871, 148] width 70 height 16
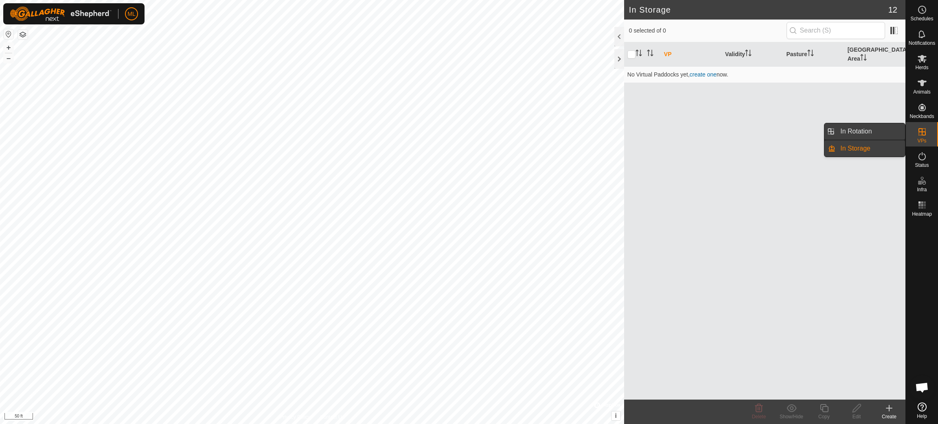
click at [855, 132] on link "In Rotation" at bounding box center [871, 131] width 70 height 16
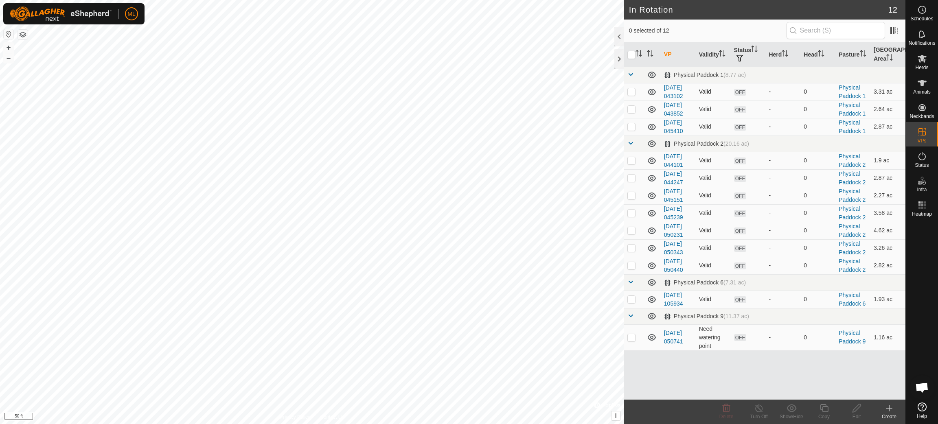
click at [744, 91] on span "OFF" at bounding box center [740, 92] width 12 height 7
click at [739, 91] on span "OFF" at bounding box center [740, 92] width 12 height 7
click at [919, 134] on icon at bounding box center [922, 132] width 10 height 10
click at [894, 31] on span at bounding box center [894, 30] width 13 height 13
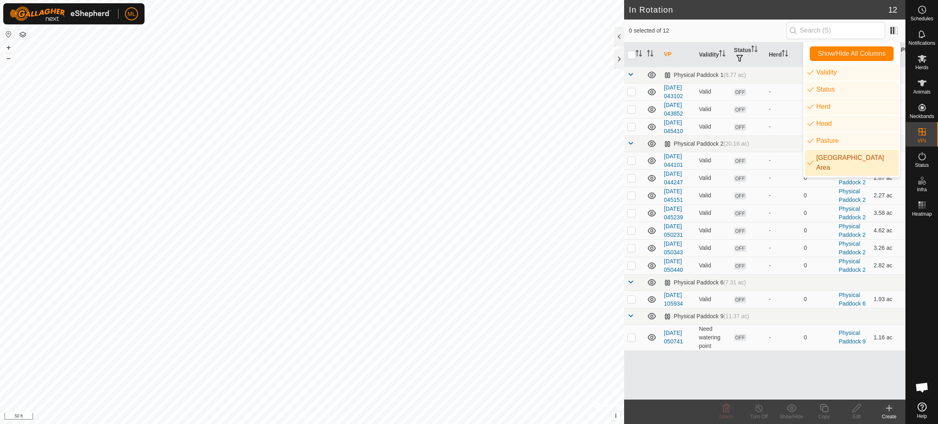
click at [847, 160] on li "[GEOGRAPHIC_DATA] Area" at bounding box center [852, 163] width 94 height 26
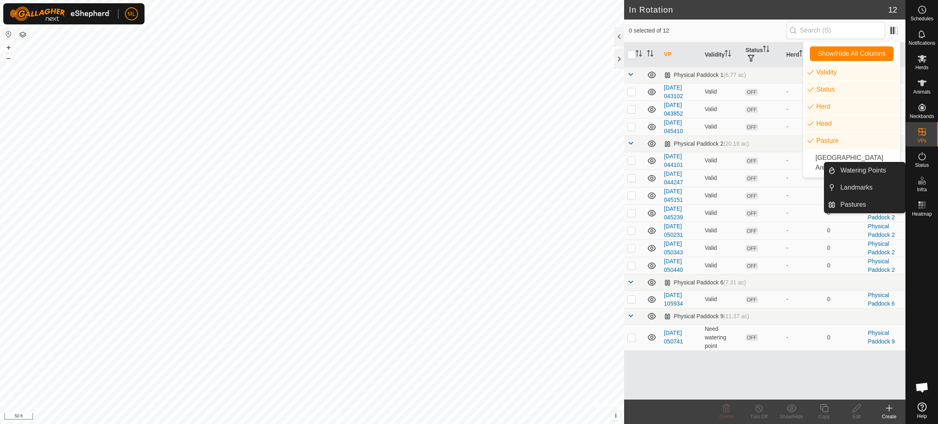
click at [923, 182] on icon at bounding box center [922, 181] width 10 height 10
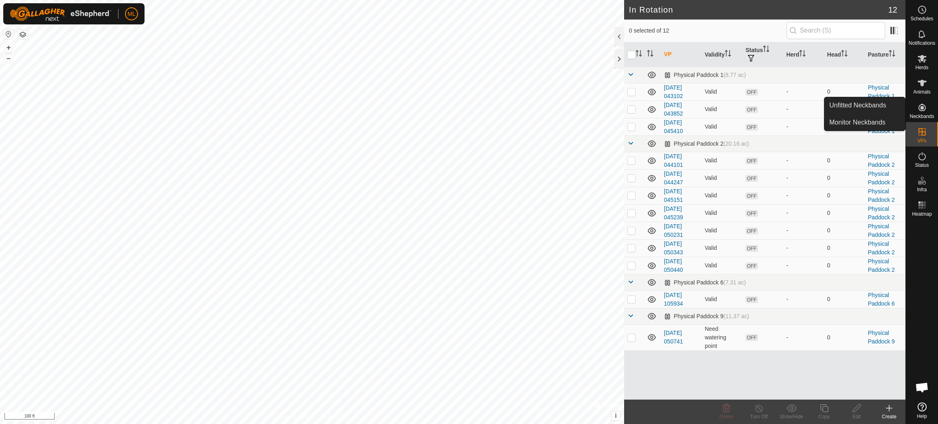
click at [922, 114] on span "Neckbands" at bounding box center [922, 116] width 24 height 5
click at [875, 122] on link "Monitor Neckbands" at bounding box center [865, 122] width 81 height 16
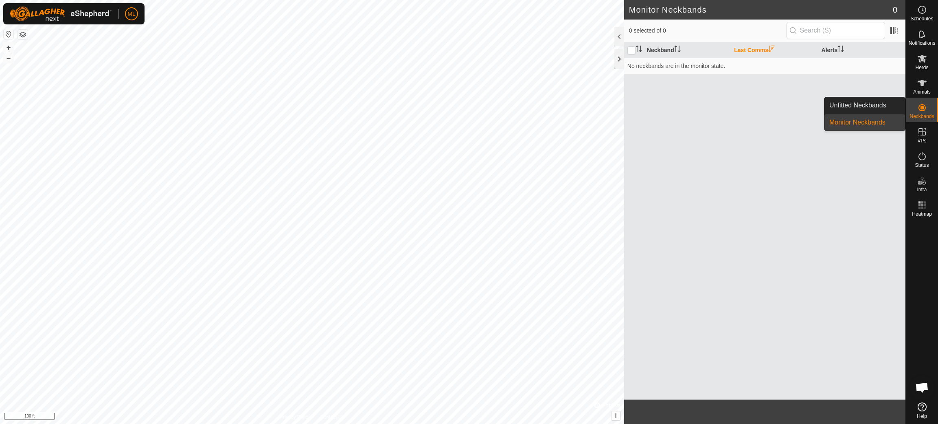
click at [919, 104] on icon at bounding box center [922, 108] width 10 height 10
click at [923, 60] on icon at bounding box center [922, 59] width 9 height 8
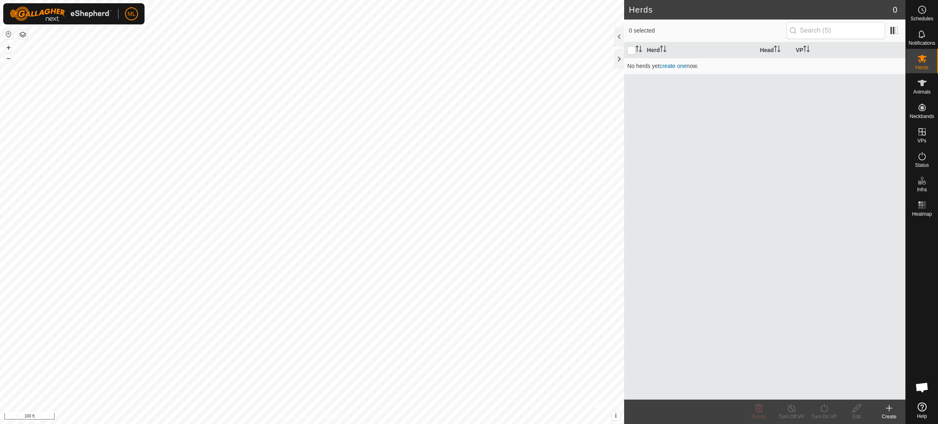
click at [923, 60] on icon at bounding box center [922, 59] width 9 height 8
click at [883, 105] on link "Unfitted Neckbands" at bounding box center [865, 105] width 81 height 16
